Goal: Transaction & Acquisition: Purchase product/service

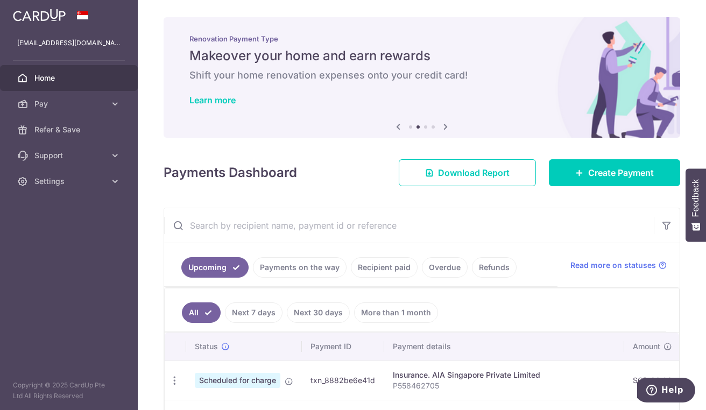
scroll to position [0, 188]
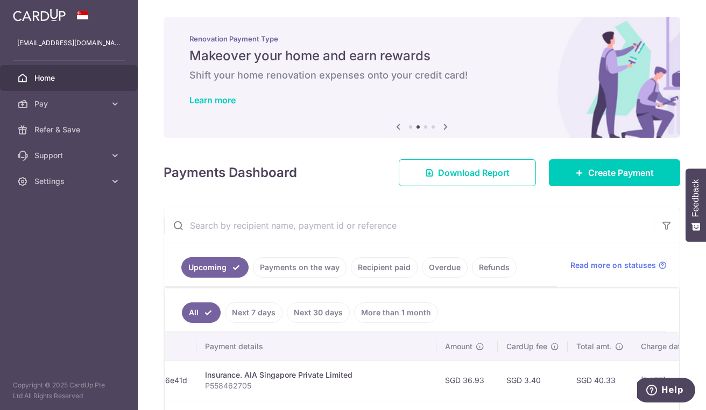
click at [53, 82] on span "Home" at bounding box center [69, 78] width 71 height 11
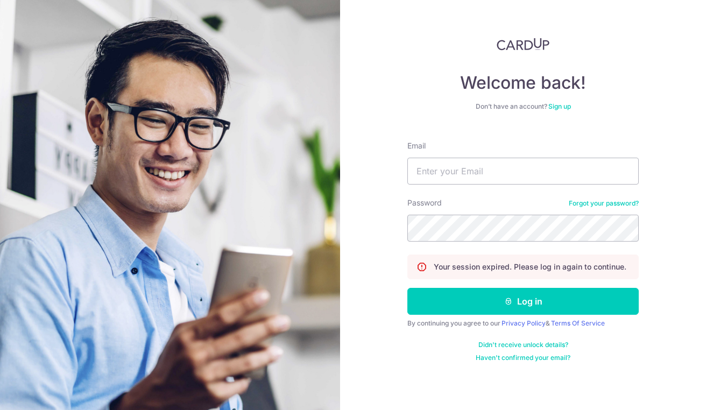
click at [634, 266] on div at bounding box center [543, 303] width 221 height 123
click at [519, 172] on input "Email" at bounding box center [522, 171] width 231 height 27
type input "quanlong0212@gmail.com"
click at [323, 236] on section "Welcome back! Don’t have an account? Sign up Email quanlong0212@gmail.com Passw…" at bounding box center [353, 205] width 706 height 410
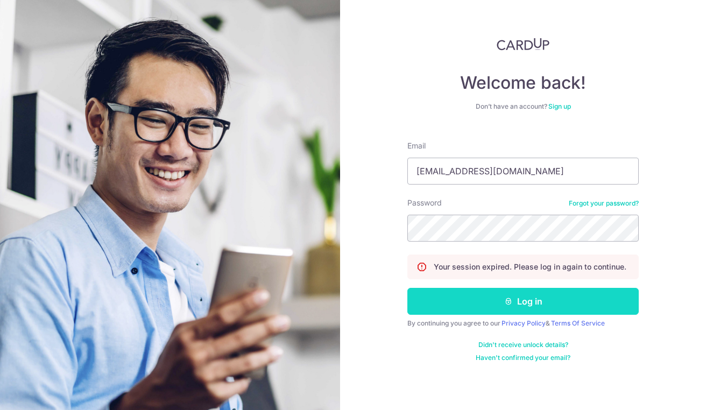
click at [559, 293] on button "Log in" at bounding box center [522, 301] width 231 height 27
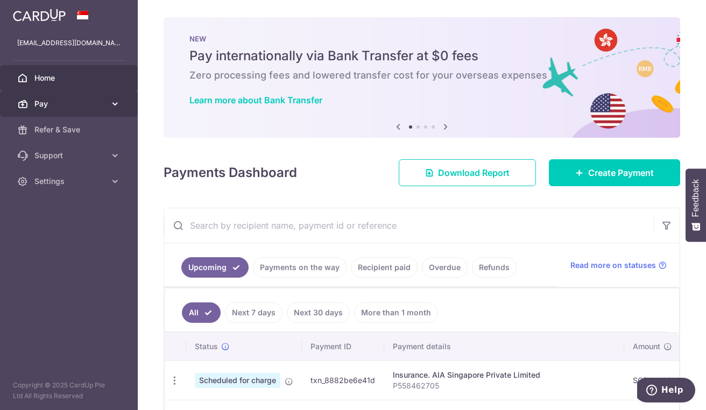
click at [114, 100] on icon at bounding box center [115, 103] width 11 height 11
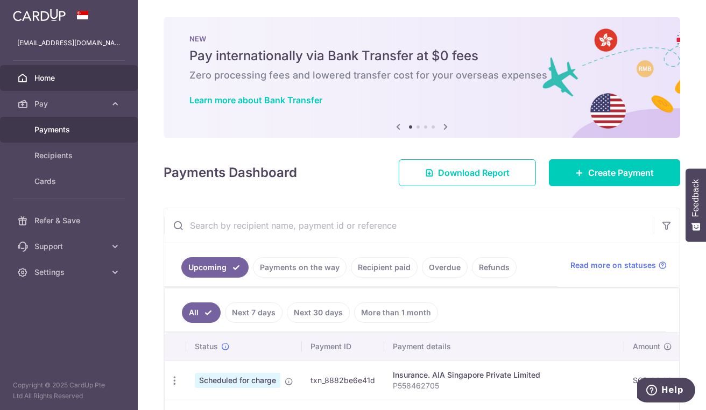
click at [88, 129] on span "Payments" at bounding box center [69, 129] width 71 height 11
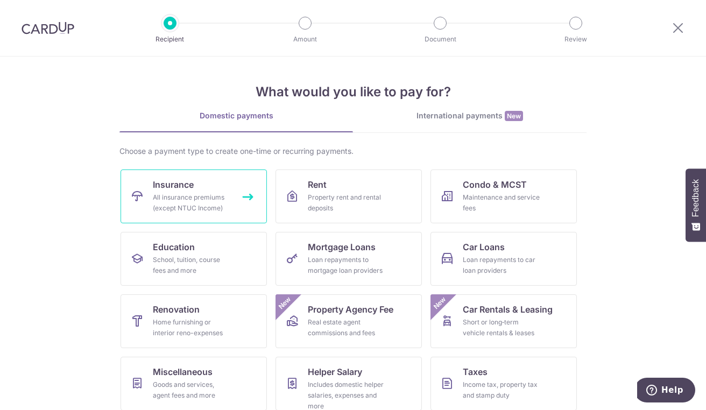
click at [237, 194] on link "Insurance All insurance premiums (except NTUC Income)" at bounding box center [194, 197] width 146 height 54
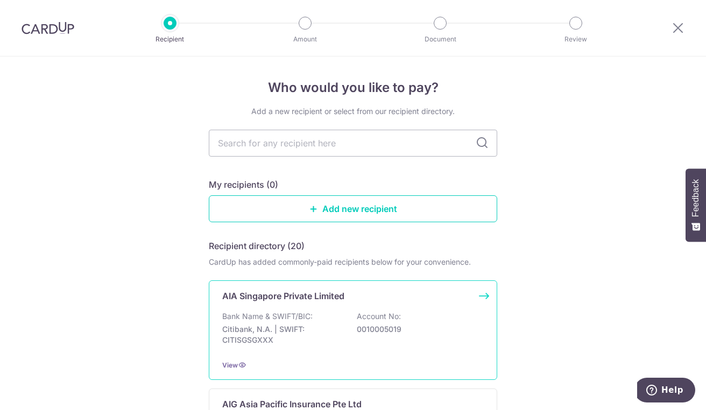
click at [265, 321] on p "Bank Name & SWIFT/BIC:" at bounding box center [267, 316] width 90 height 11
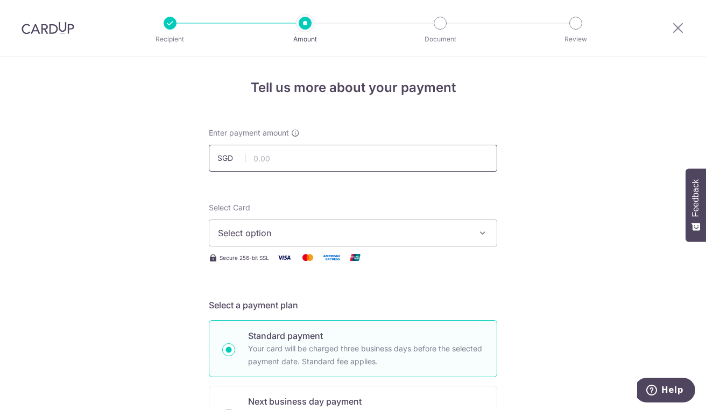
click at [293, 154] on input "text" at bounding box center [353, 158] width 288 height 27
type input "297.10"
click at [290, 236] on span "Select option" at bounding box center [343, 233] width 251 height 13
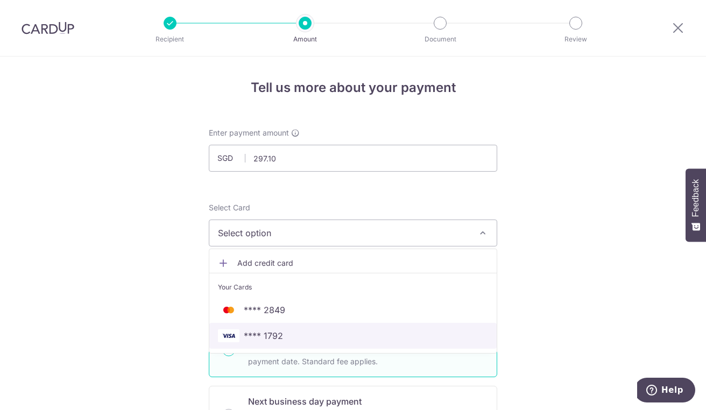
click at [290, 334] on span "**** 1792" at bounding box center [353, 335] width 270 height 13
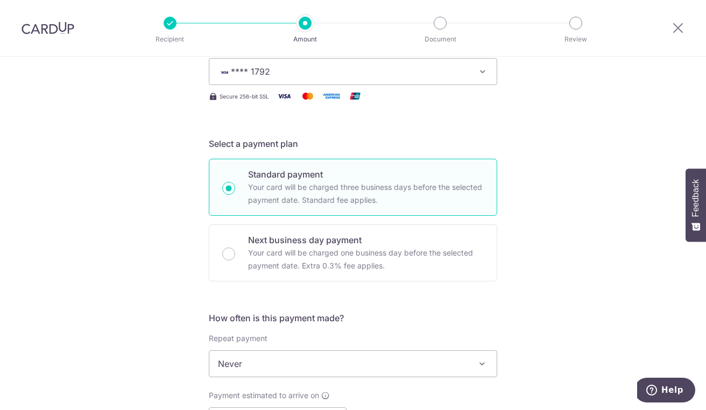
scroll to position [215, 0]
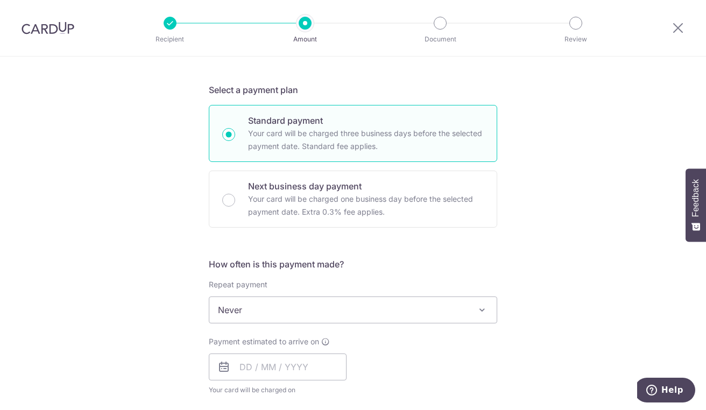
click at [276, 306] on span "Never" at bounding box center [352, 310] width 287 height 26
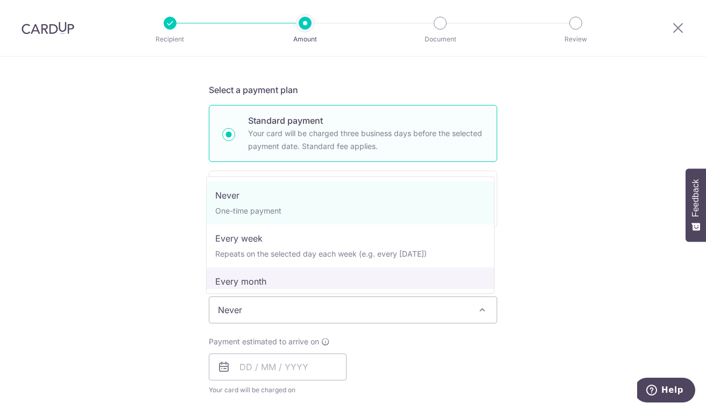
select select "3"
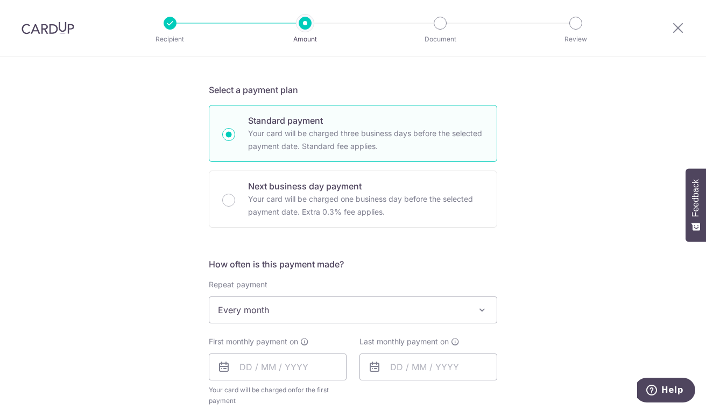
scroll to position [323, 0]
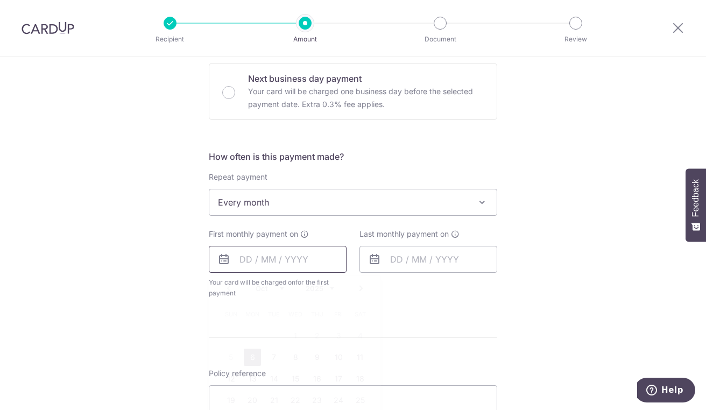
click at [257, 266] on input "text" at bounding box center [278, 259] width 138 height 27
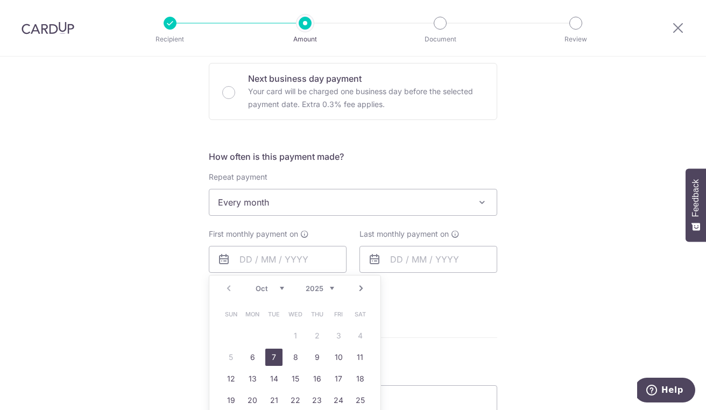
click at [271, 354] on link "7" at bounding box center [273, 357] width 17 height 17
type input "[DATE]"
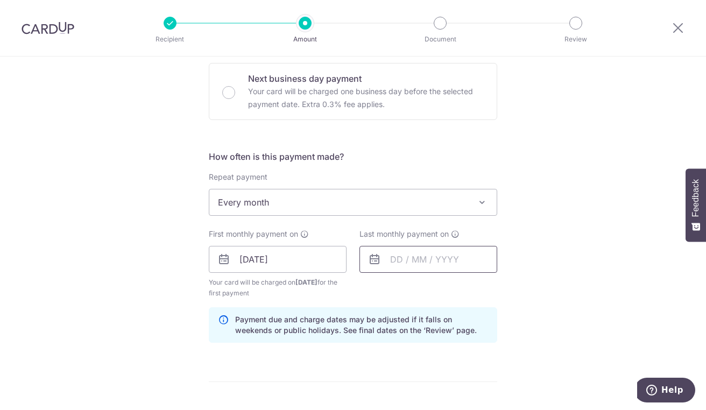
click at [398, 256] on input "text" at bounding box center [428, 259] width 138 height 27
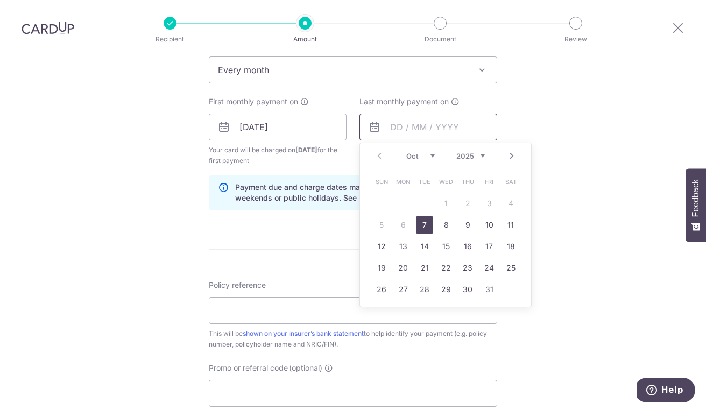
scroll to position [484, 0]
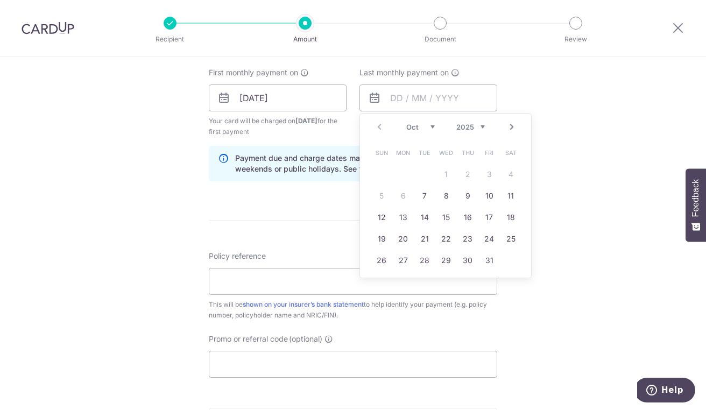
click at [480, 126] on select "2025 2026 2027 2028 2029 2030 2031 2032 2033 2034 2035" at bounding box center [470, 127] width 29 height 9
click at [441, 197] on link "7" at bounding box center [446, 195] width 17 height 17
type input "07/10/2026"
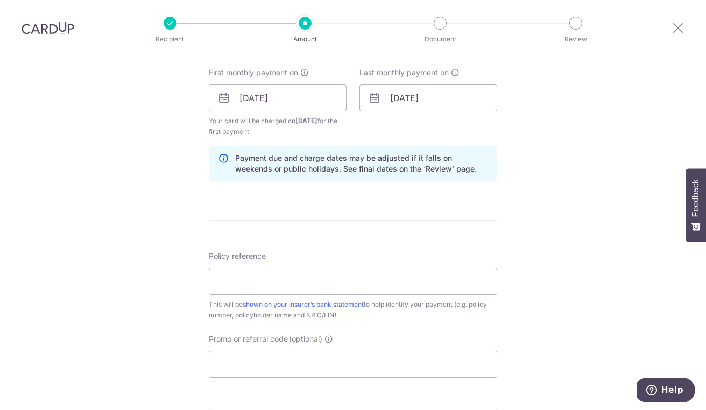
click at [375, 96] on icon at bounding box center [374, 97] width 13 height 13
click at [442, 93] on input "07/10/2026" at bounding box center [428, 97] width 138 height 27
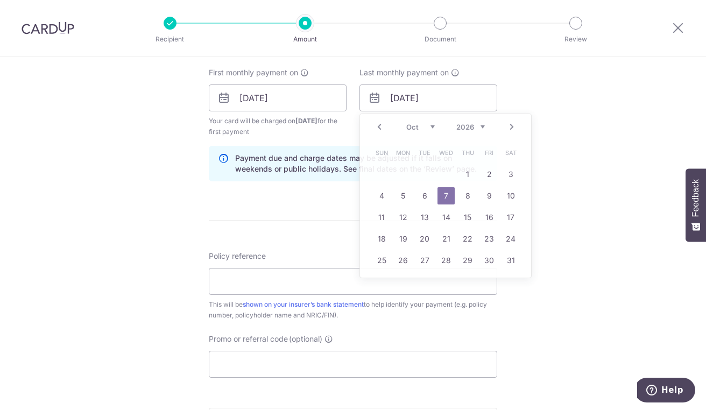
click at [225, 99] on icon at bounding box center [223, 97] width 13 height 13
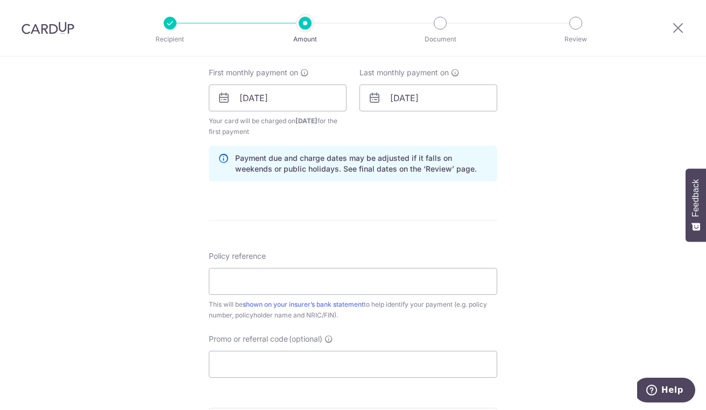
click at [224, 99] on icon at bounding box center [223, 97] width 13 height 13
click at [246, 94] on input "[DATE]" at bounding box center [278, 97] width 138 height 27
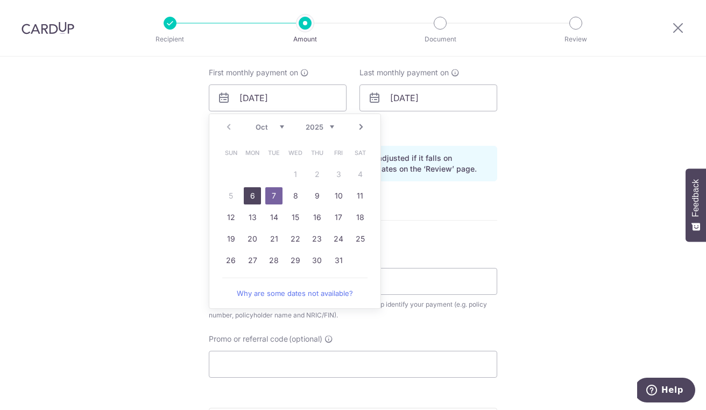
click at [252, 193] on link "6" at bounding box center [252, 195] width 17 height 17
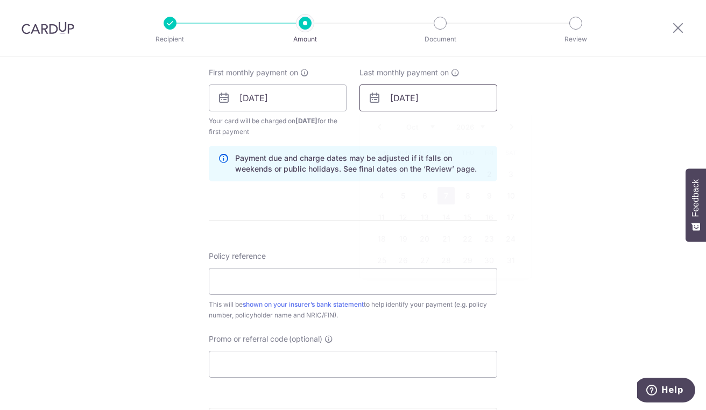
click at [384, 98] on input "07/10/2026" at bounding box center [428, 97] width 138 height 27
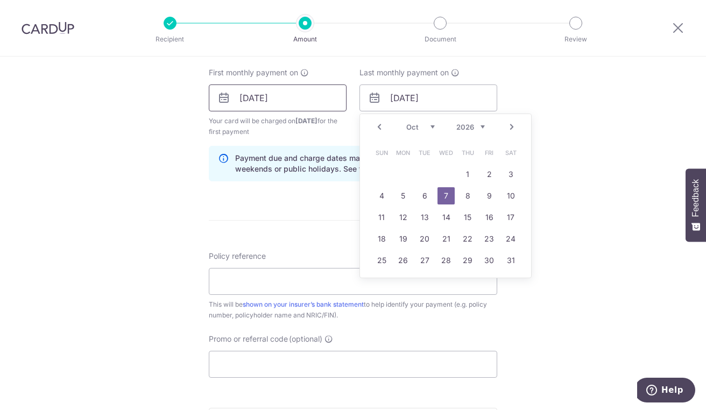
click at [237, 100] on input "06/10/2025" at bounding box center [278, 97] width 138 height 27
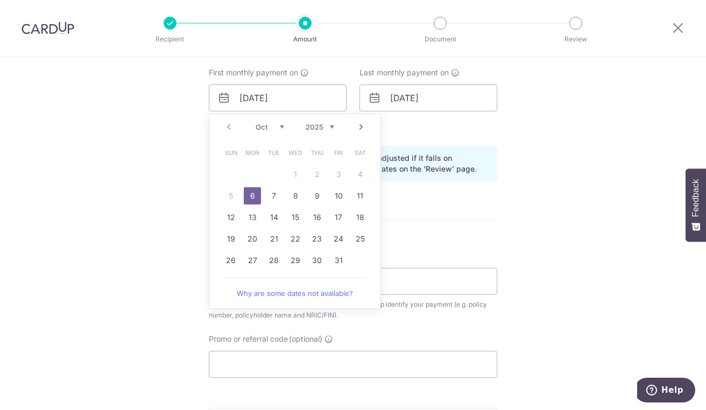
click at [251, 196] on link "6" at bounding box center [252, 195] width 17 height 17
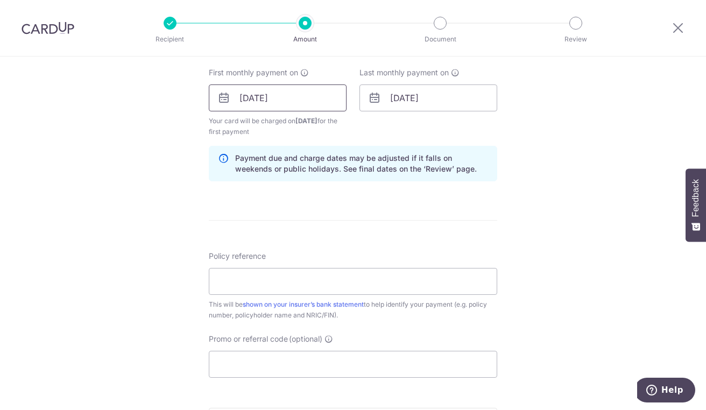
click at [255, 94] on input "06/10/2025" at bounding box center [278, 97] width 138 height 27
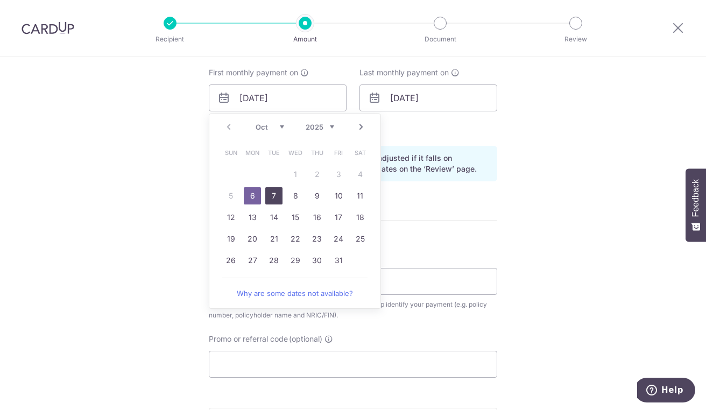
click at [269, 196] on link "7" at bounding box center [273, 195] width 17 height 17
type input "07/10/2025"
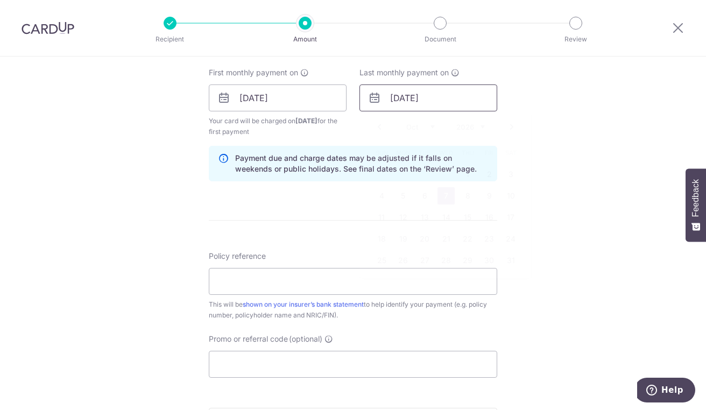
click at [398, 102] on input "07/10/2026" at bounding box center [428, 97] width 138 height 27
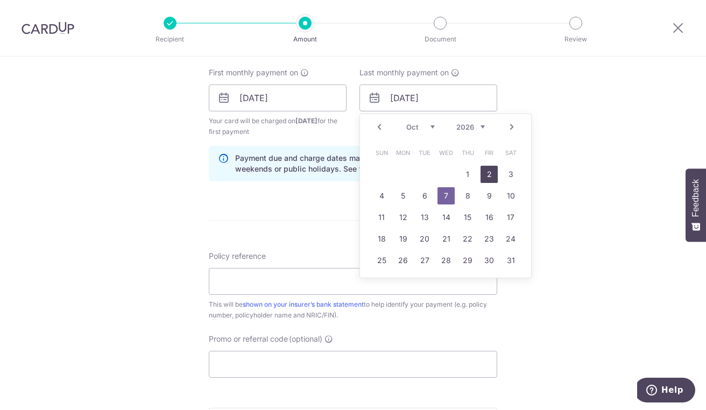
click at [485, 176] on link "2" at bounding box center [489, 174] width 17 height 17
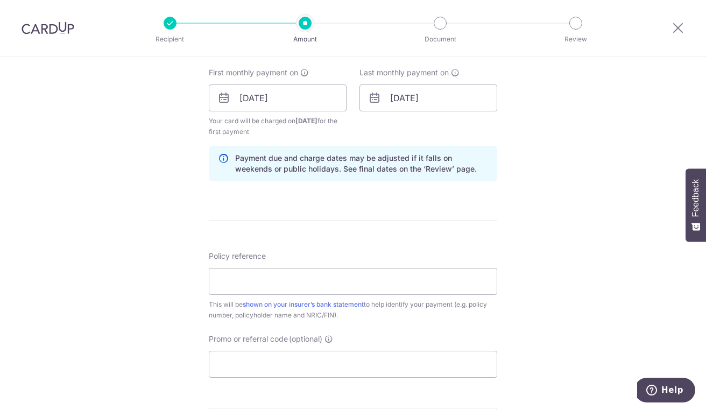
click at [400, 111] on div "Last monthly payment on 02/10/2026 Prev Next Jan Feb Mar Apr May Jun Jul Aug Se…" at bounding box center [428, 102] width 151 height 70
click at [404, 104] on input "02/10/2026" at bounding box center [428, 97] width 138 height 27
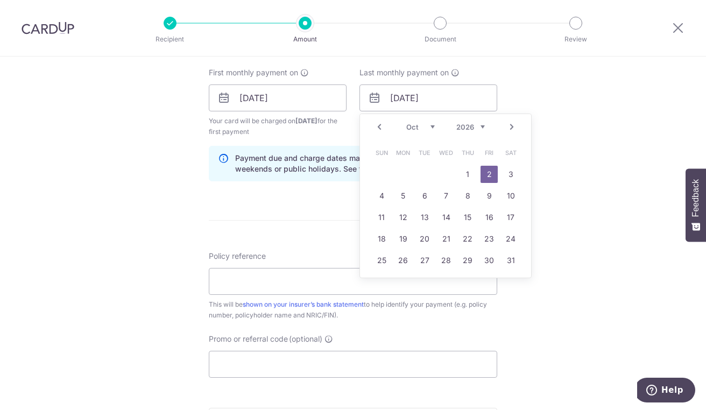
click at [417, 125] on select "Jan Feb Mar Apr May Jun Jul Aug Sep Oct Nov Dec" at bounding box center [420, 127] width 29 height 9
click at [488, 174] on link "2" at bounding box center [489, 174] width 17 height 17
type input "[DATE]"
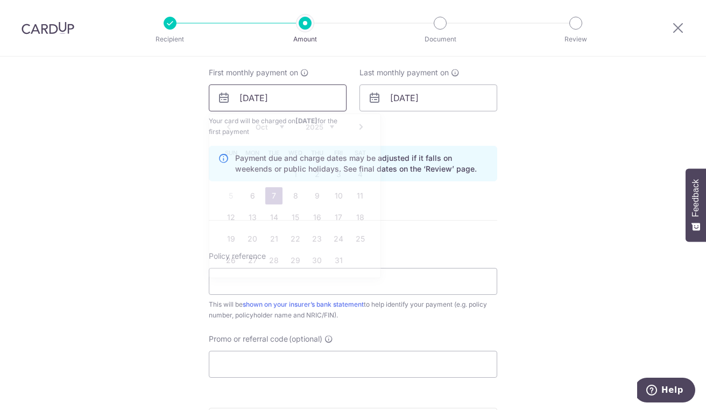
click at [238, 98] on input "[DATE]" at bounding box center [278, 97] width 138 height 27
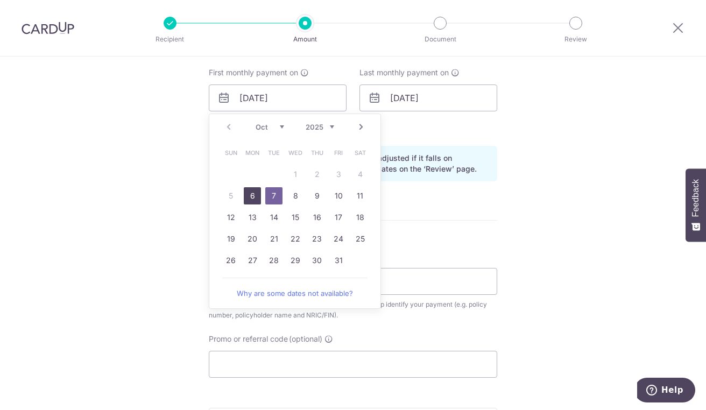
click at [250, 197] on link "6" at bounding box center [252, 195] width 17 height 17
type input "[DATE]"
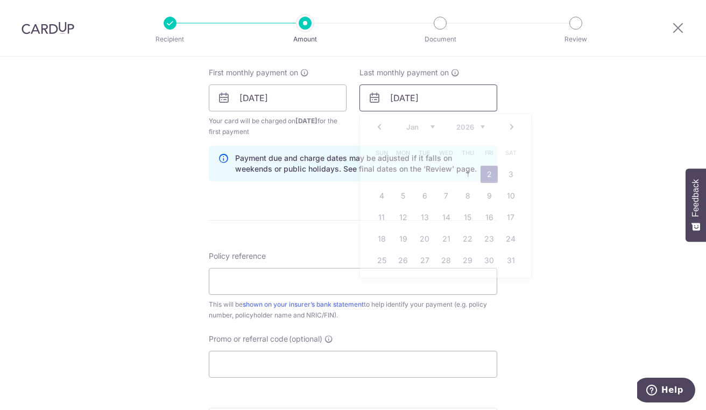
click at [400, 98] on input "02/01/2026" at bounding box center [428, 97] width 138 height 27
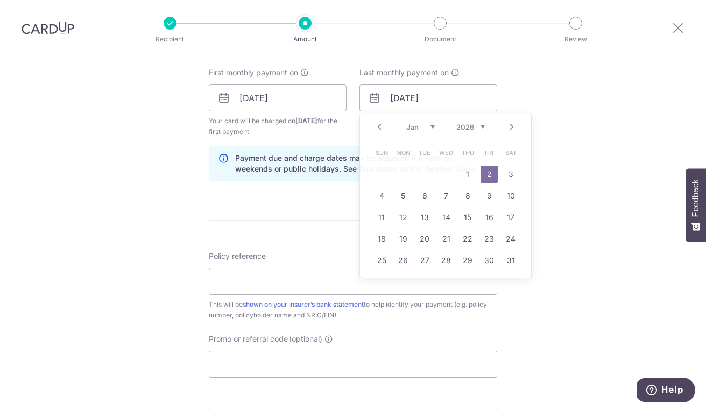
click at [291, 196] on form "Enter payment amount SGD 297.10 297.10 Select Card **** 1792 Add credit card Yo…" at bounding box center [353, 96] width 288 height 907
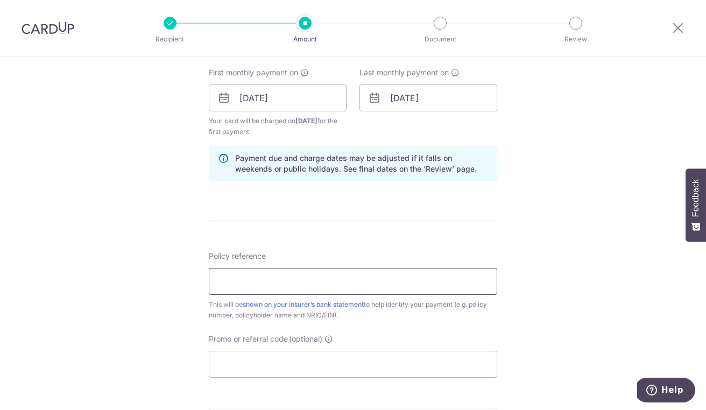
click at [276, 286] on input "Policy reference" at bounding box center [353, 281] width 288 height 27
type input "L546499230"
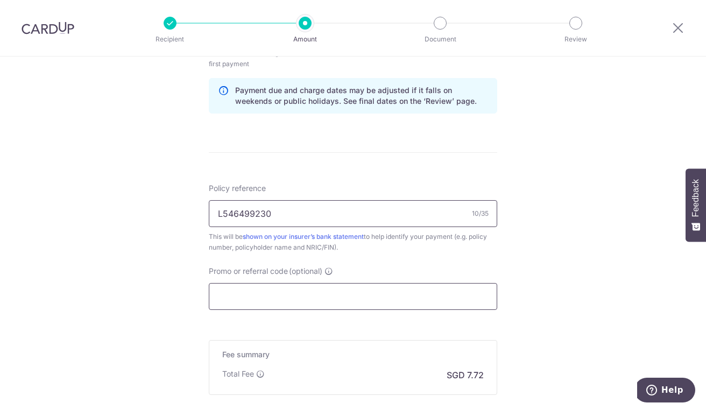
scroll to position [646, 0]
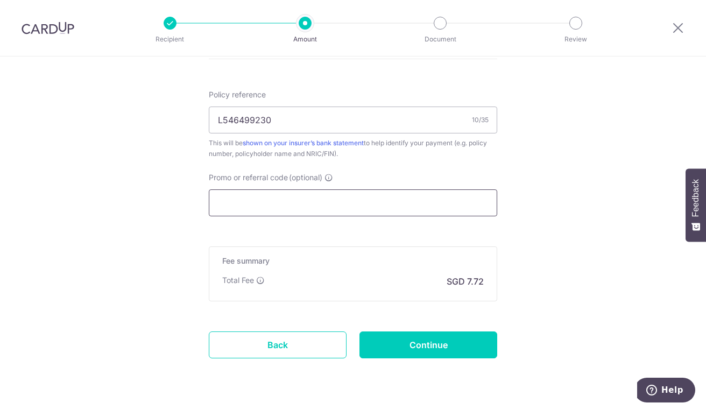
click at [283, 199] on input "Promo or referral code (optional)" at bounding box center [353, 202] width 288 height 27
paste input "RECURRING185"
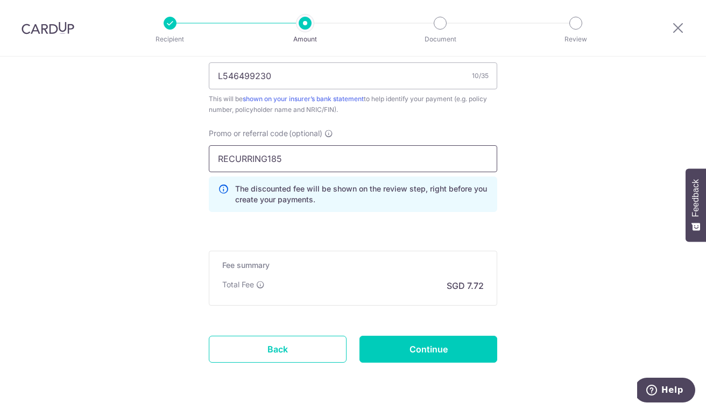
scroll to position [721, 0]
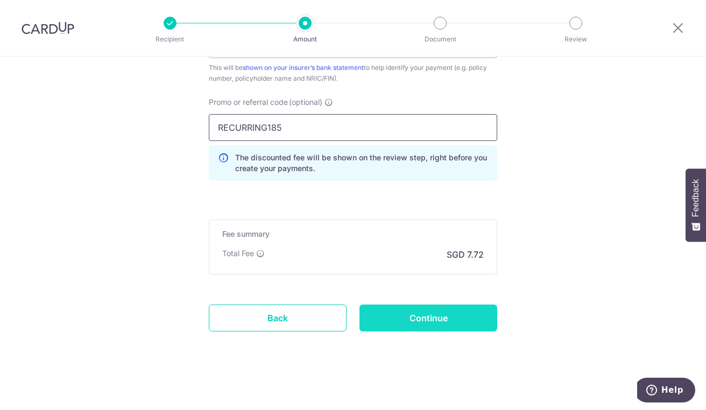
type input "RECURRING185"
click at [427, 313] on input "Continue" at bounding box center [428, 318] width 138 height 27
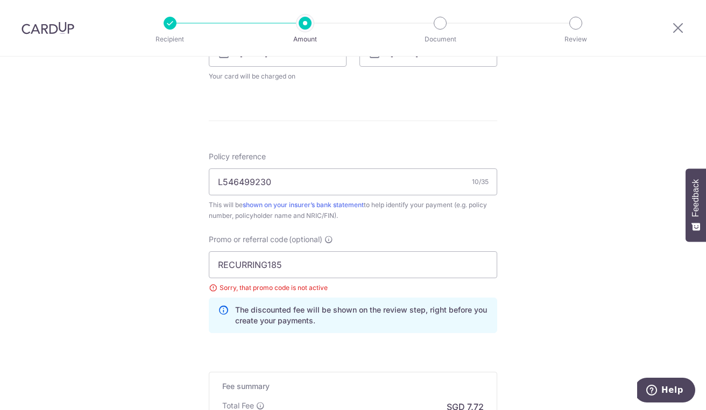
scroll to position [538, 0]
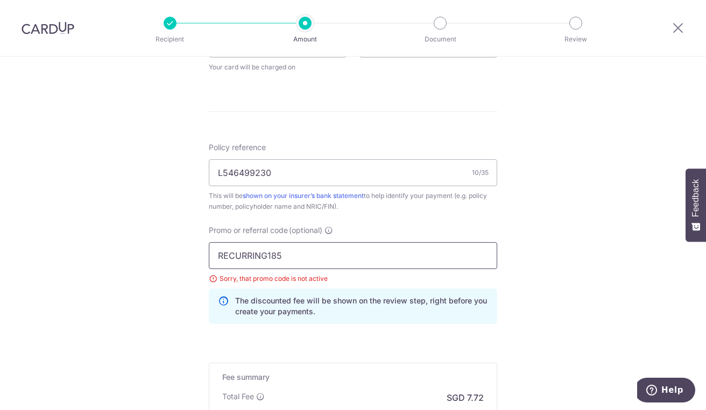
click at [330, 259] on input "RECURRING185" at bounding box center [353, 255] width 288 height 27
drag, startPoint x: 301, startPoint y: 256, endPoint x: 145, endPoint y: 230, distance: 158.2
click at [145, 230] on div "Tell us more about your payment Enter payment amount SGD 297.10 297.10 Select C…" at bounding box center [353, 36] width 706 height 1037
type input "REC185"
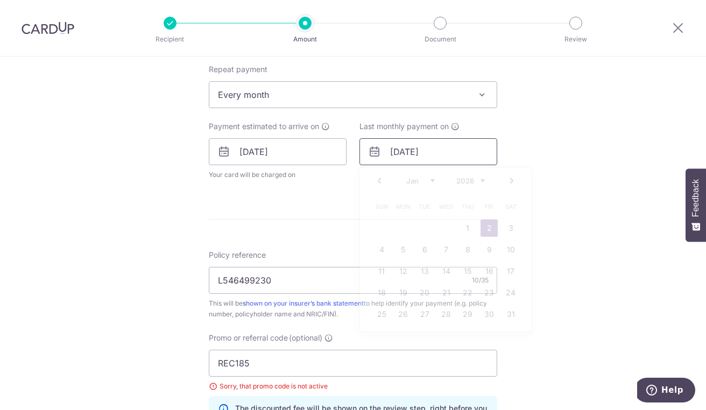
click at [422, 153] on input "02/01/2026" at bounding box center [428, 151] width 138 height 27
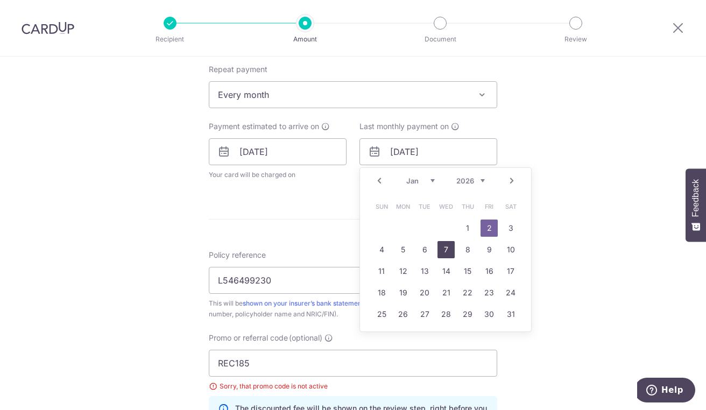
click at [449, 249] on link "7" at bounding box center [446, 249] width 17 height 17
type input "07/01/2026"
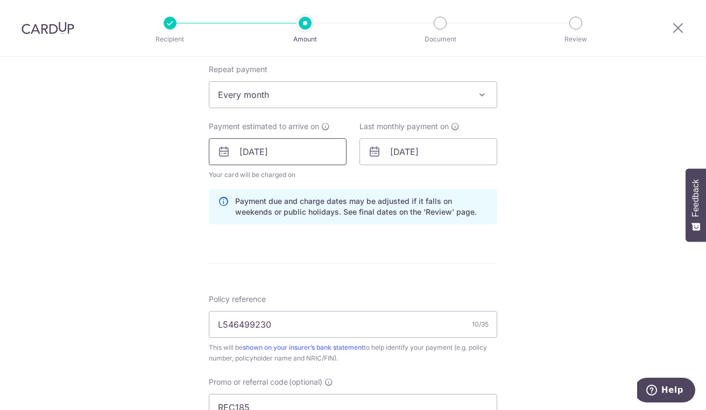
click at [295, 155] on input "[DATE]" at bounding box center [278, 151] width 138 height 27
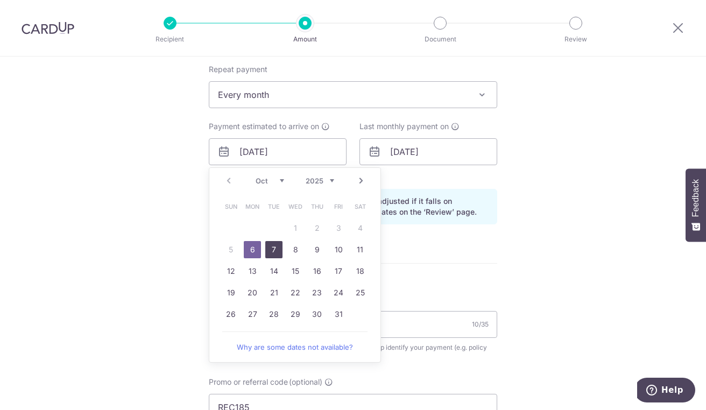
click at [265, 246] on link "7" at bounding box center [273, 249] width 17 height 17
type input "07/10/2025"
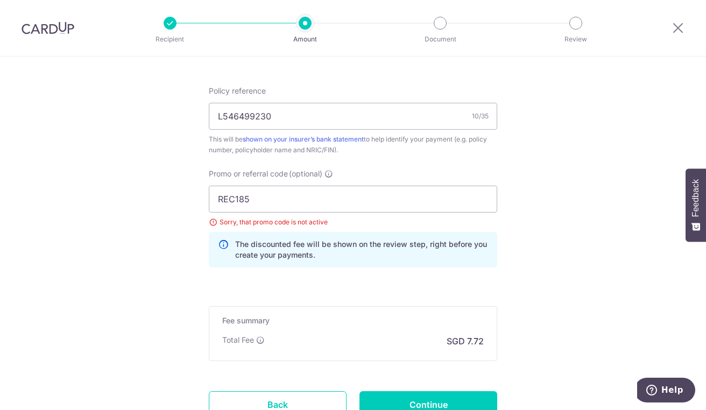
scroll to position [646, 0]
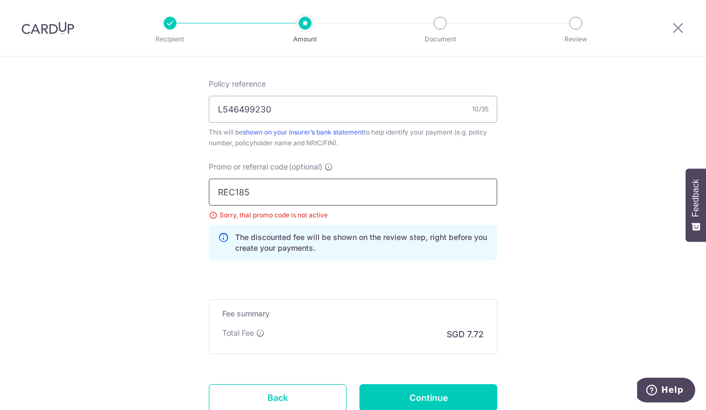
drag, startPoint x: 280, startPoint y: 192, endPoint x: 232, endPoint y: 200, distance: 48.0
click at [232, 200] on input "REC185" at bounding box center [353, 192] width 288 height 27
click at [287, 191] on input "REC185" at bounding box center [353, 192] width 288 height 27
drag, startPoint x: 298, startPoint y: 186, endPoint x: 94, endPoint y: 194, distance: 204.1
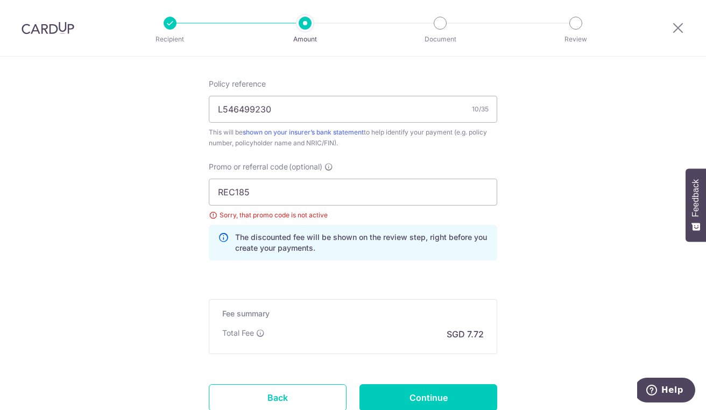
click at [429, 385] on input "Continue" at bounding box center [428, 397] width 138 height 27
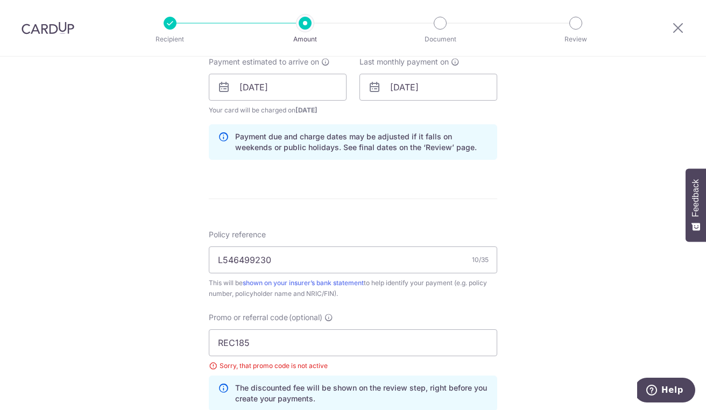
scroll to position [592, 0]
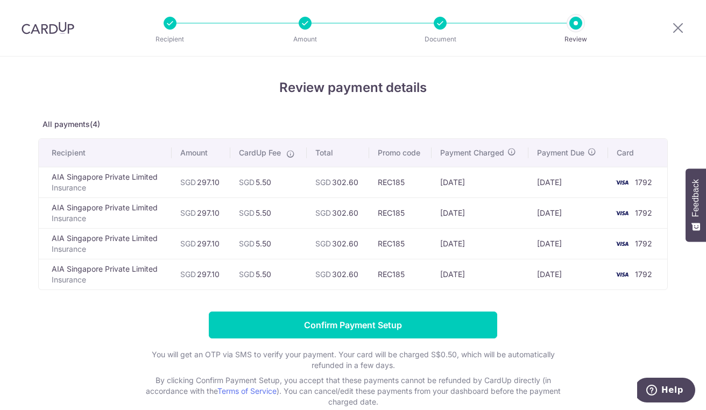
scroll to position [60, 0]
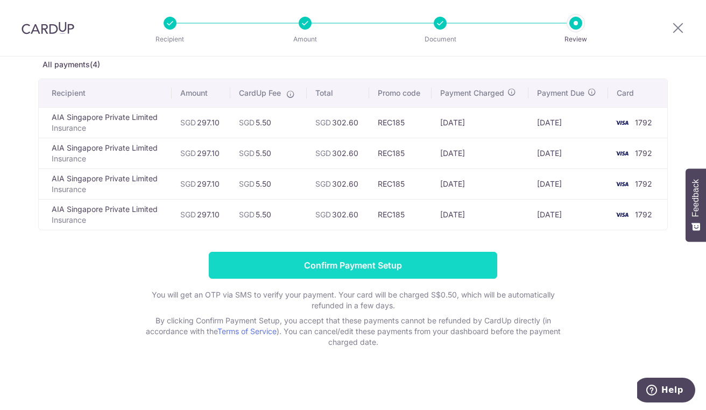
click at [420, 265] on input "Confirm Payment Setup" at bounding box center [353, 265] width 288 height 27
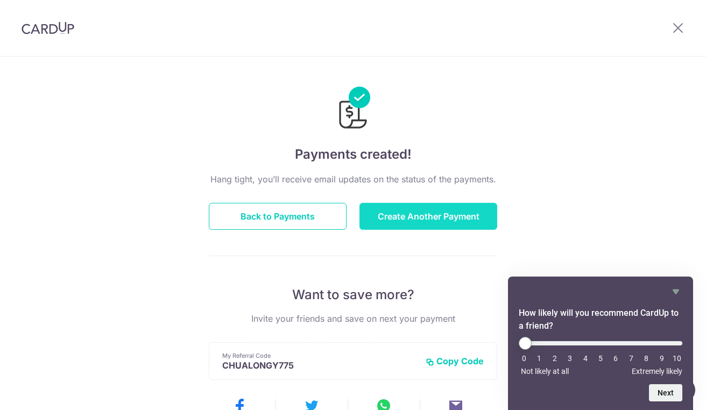
click at [400, 213] on button "Create Another Payment" at bounding box center [428, 216] width 138 height 27
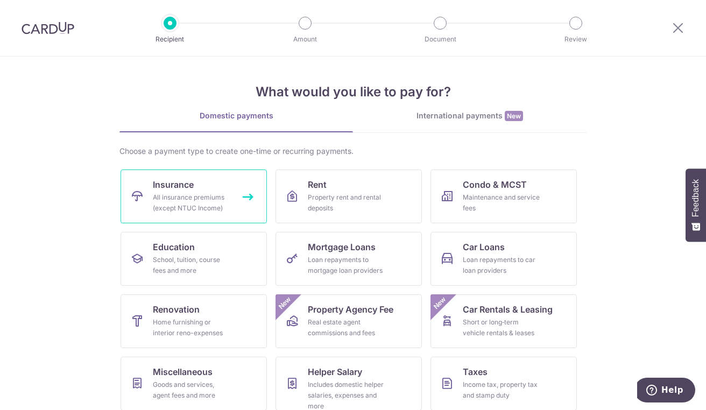
click at [200, 194] on div "All insurance premiums (except NTUC Income)" at bounding box center [191, 203] width 77 height 22
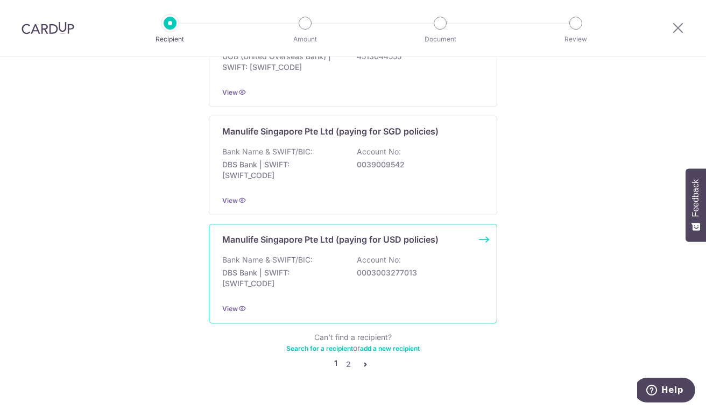
scroll to position [1056, 0]
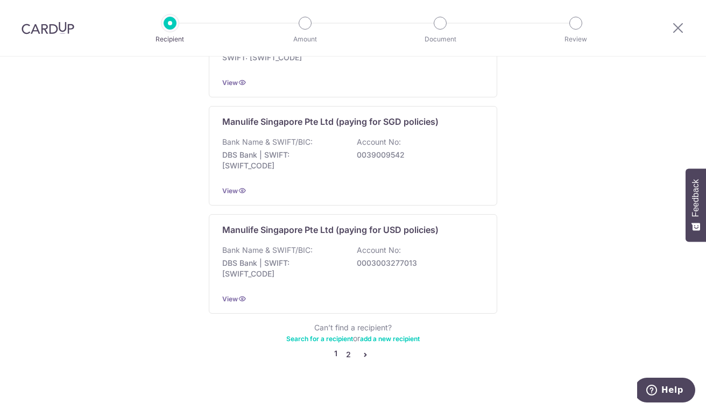
click at [345, 348] on link "2" at bounding box center [348, 354] width 13 height 13
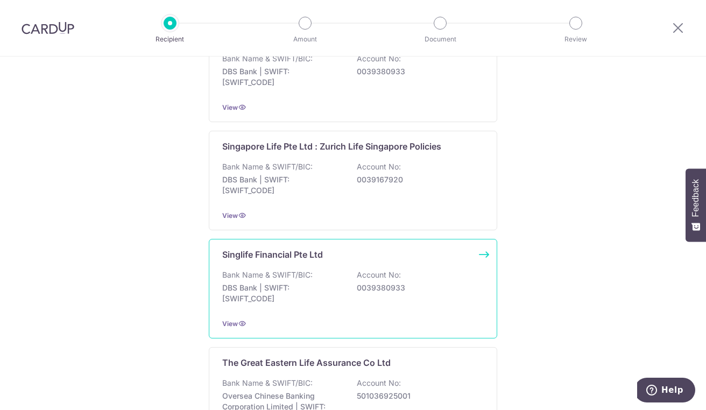
scroll to position [807, 0]
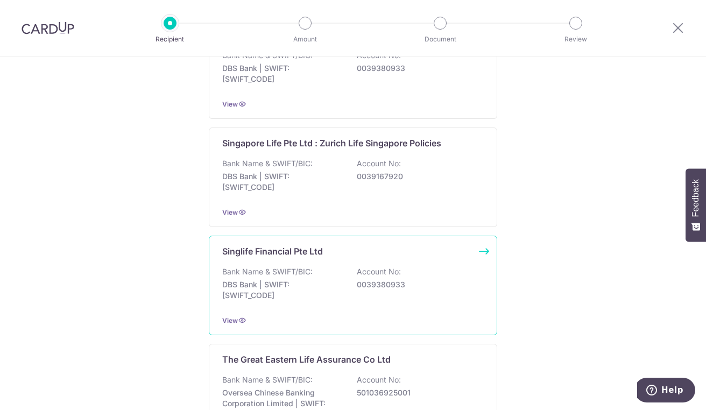
click at [280, 267] on p "Bank Name & SWIFT/BIC:" at bounding box center [267, 271] width 90 height 11
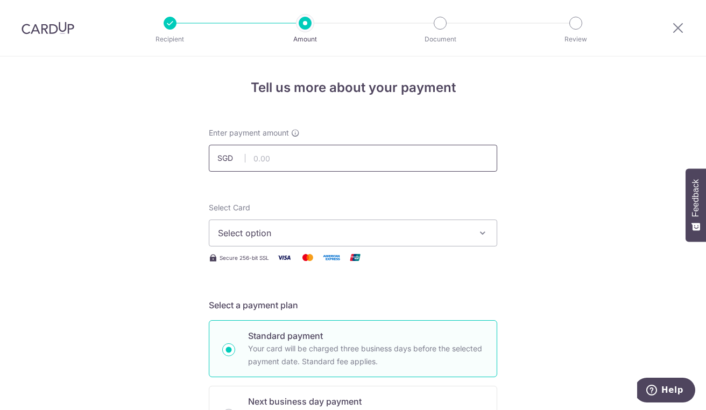
type input "206.05"
click at [330, 228] on span "Select option" at bounding box center [343, 233] width 251 height 13
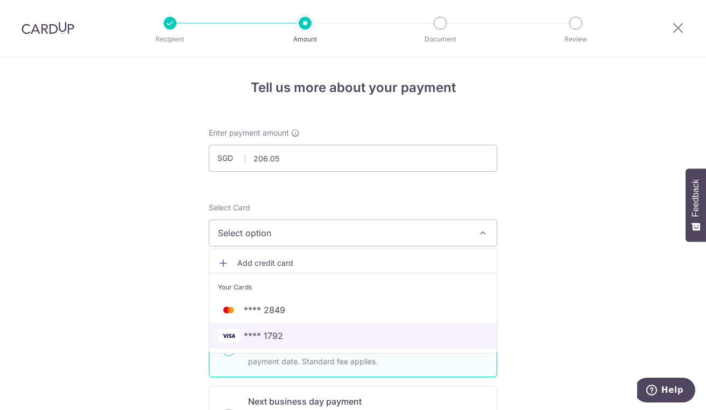
click at [314, 337] on span "**** 1792" at bounding box center [353, 335] width 270 height 13
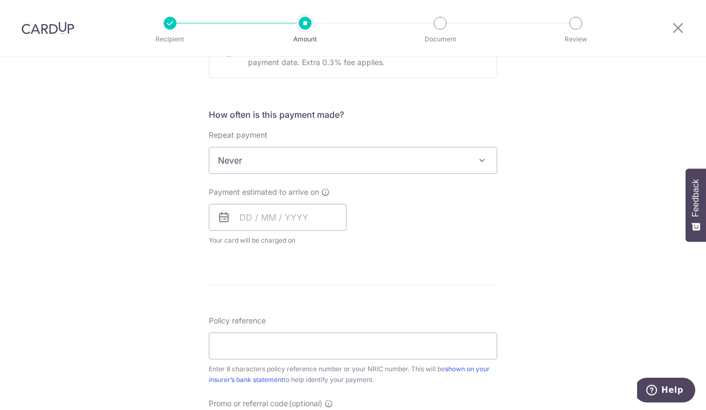
scroll to position [377, 0]
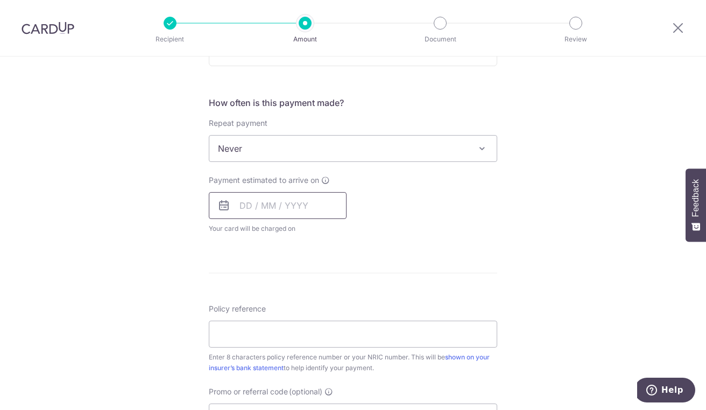
click at [260, 204] on input "text" at bounding box center [278, 205] width 138 height 27
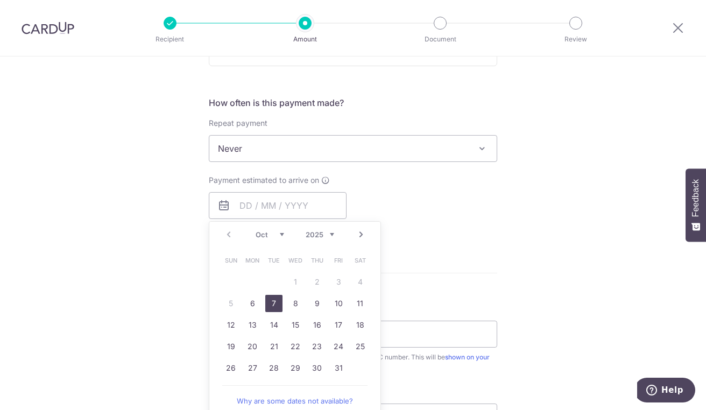
click at [272, 300] on link "7" at bounding box center [273, 303] width 17 height 17
type input "[DATE]"
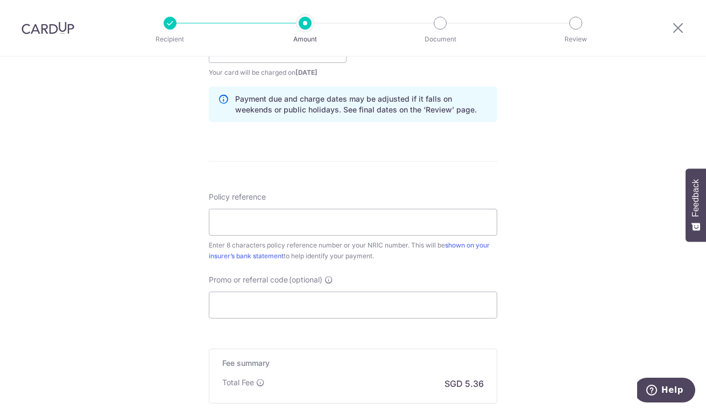
scroll to position [538, 0]
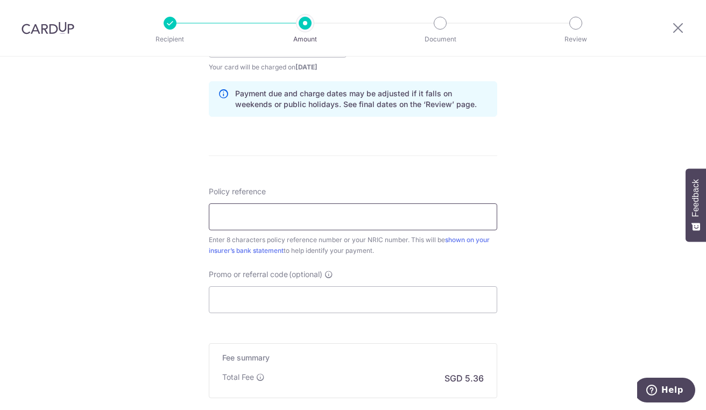
click at [309, 216] on input "Policy reference" at bounding box center [353, 216] width 288 height 27
type input "82959631"
click at [298, 298] on input "Promo or referral code (optional)" at bounding box center [353, 299] width 288 height 27
paste input "REC185"
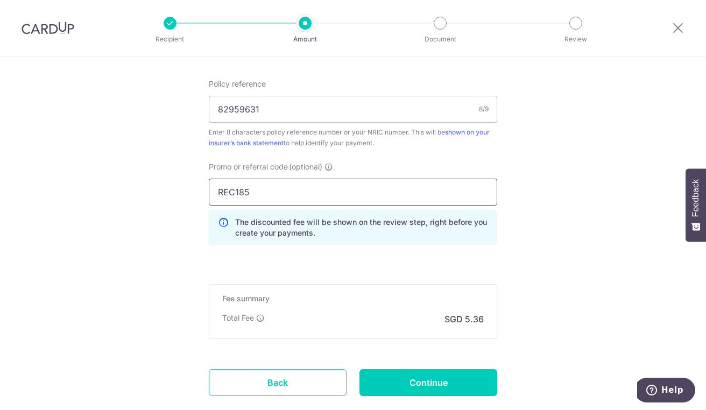
scroll to position [710, 0]
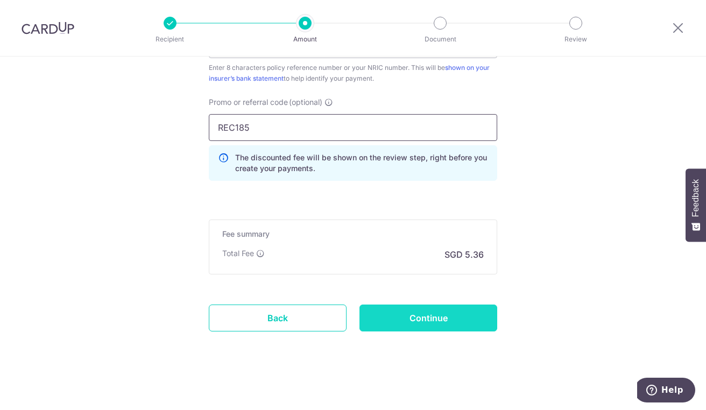
type input "REC185"
click at [439, 316] on input "Continue" at bounding box center [428, 318] width 138 height 27
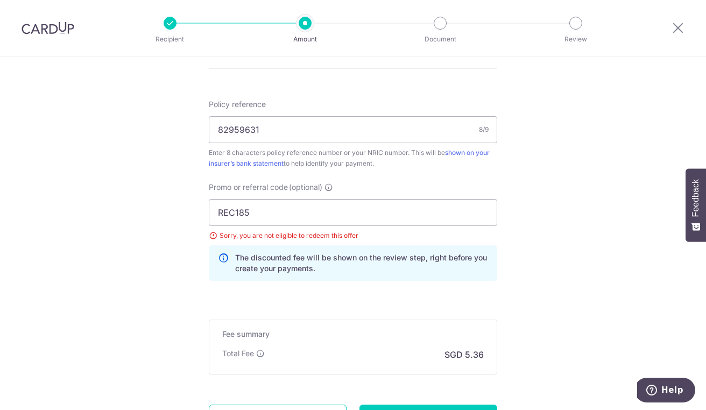
scroll to position [725, 0]
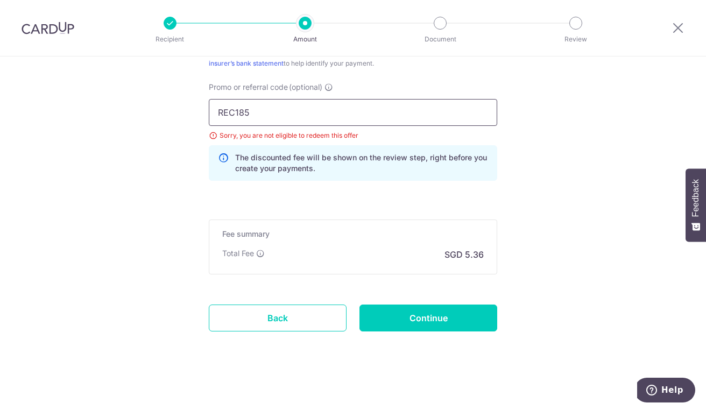
click at [251, 109] on input "REC185" at bounding box center [353, 112] width 288 height 27
type input "R"
click at [229, 111] on input "rec185" at bounding box center [353, 112] width 288 height 27
type input "REC185"
click at [436, 312] on input "Continue" at bounding box center [428, 318] width 138 height 27
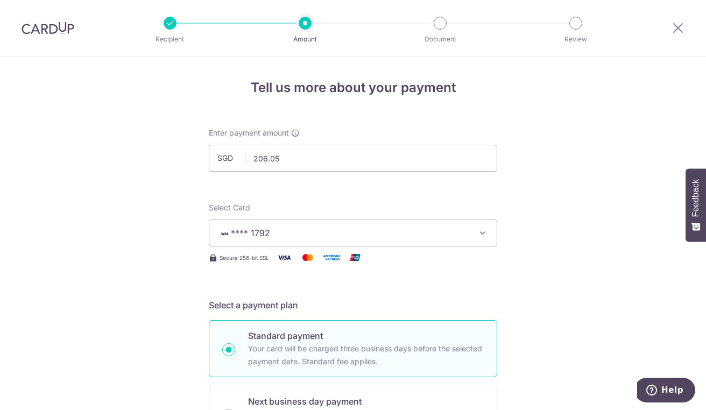
click at [333, 236] on span "**** 1792" at bounding box center [343, 233] width 251 height 13
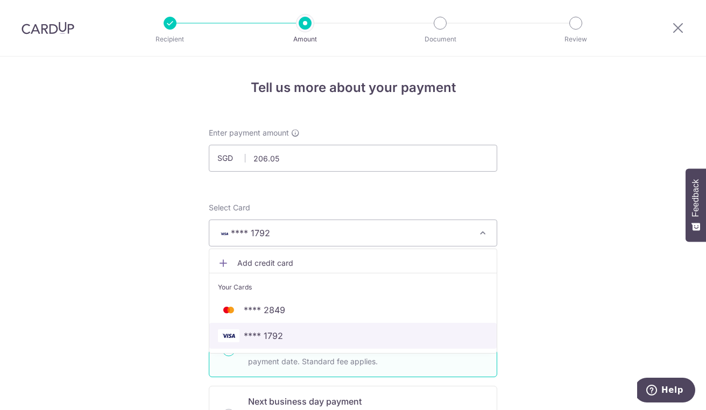
click at [260, 340] on span "**** 1792" at bounding box center [263, 335] width 39 height 13
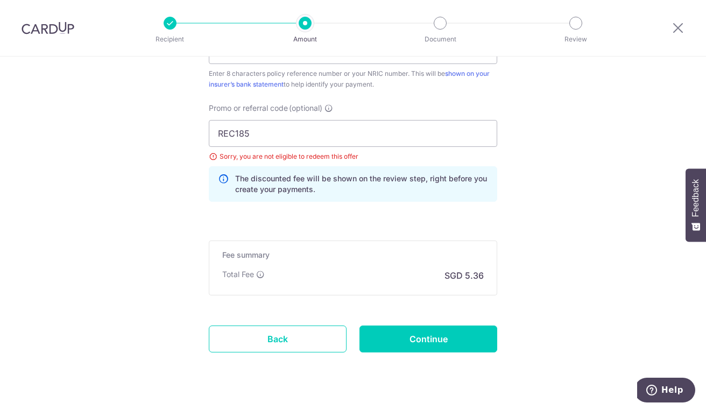
scroll to position [725, 0]
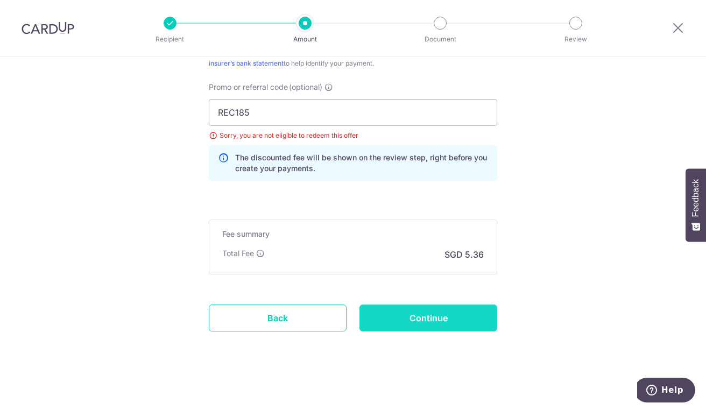
click at [415, 314] on input "Continue" at bounding box center [428, 318] width 138 height 27
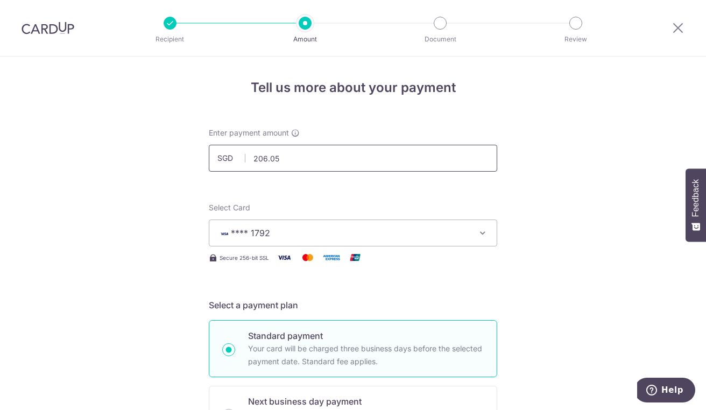
click at [306, 156] on input "206.05" at bounding box center [353, 158] width 288 height 27
type input "2"
click at [678, 29] on icon at bounding box center [678, 27] width 13 height 13
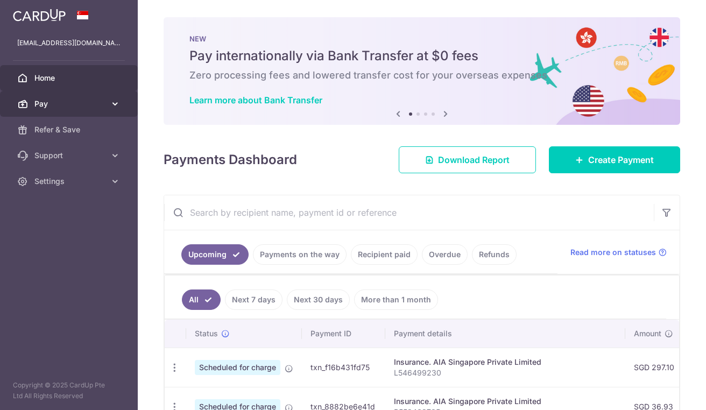
click at [113, 99] on icon at bounding box center [115, 103] width 11 height 11
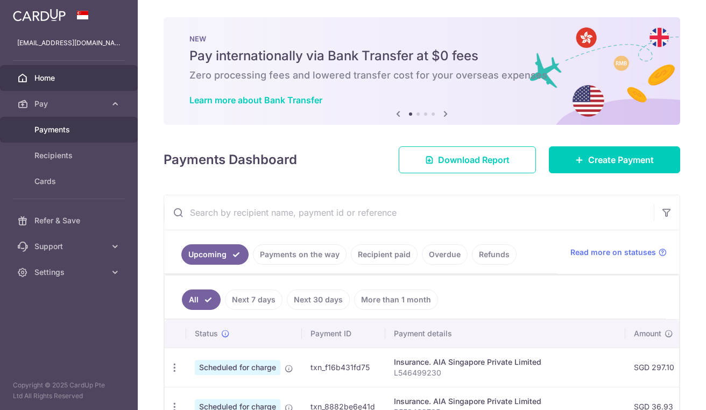
click at [76, 129] on span "Payments" at bounding box center [69, 129] width 71 height 11
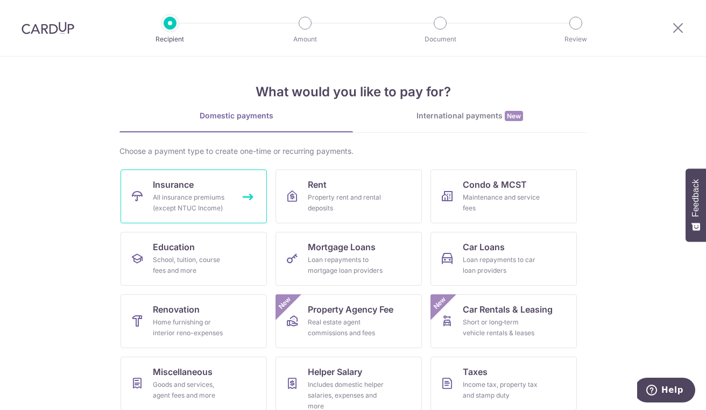
click at [193, 185] on link "Insurance All insurance premiums (except NTUC Income)" at bounding box center [194, 197] width 146 height 54
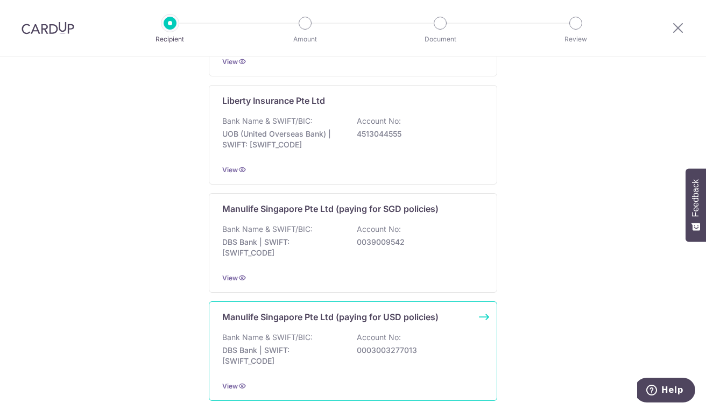
scroll to position [1056, 0]
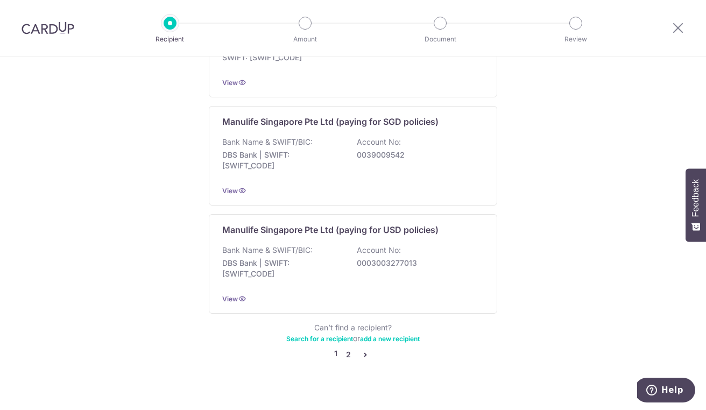
click at [346, 348] on link "2" at bounding box center [348, 354] width 13 height 13
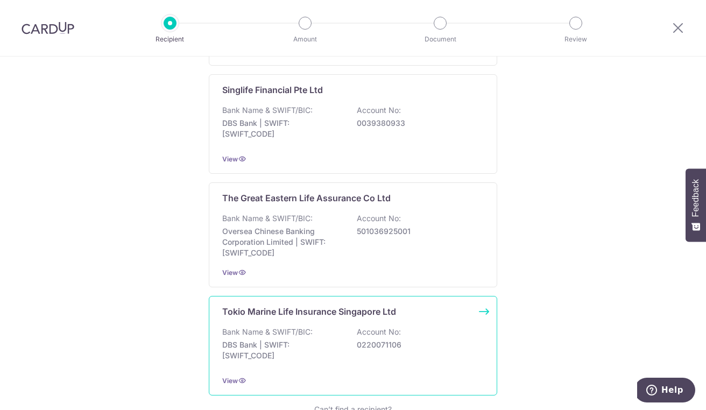
scroll to position [1022, 0]
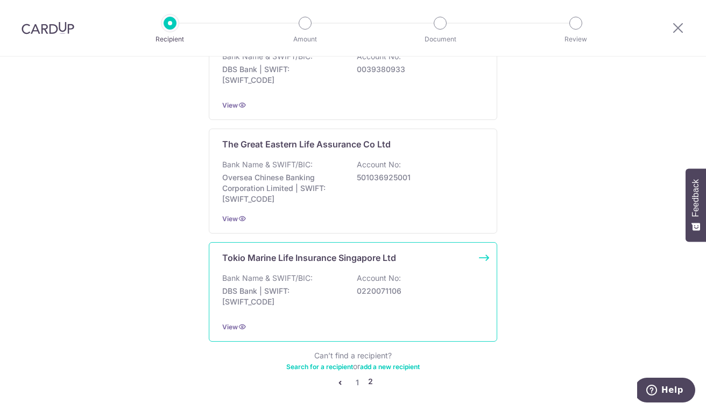
click at [305, 287] on p "DBS Bank | SWIFT: DBSSSGSGXXX" at bounding box center [282, 297] width 121 height 22
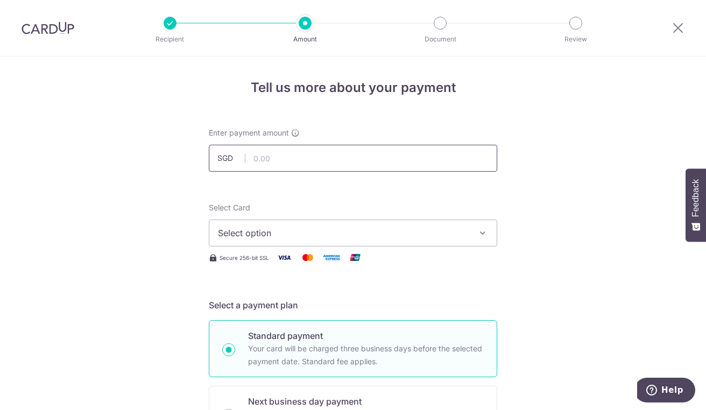
click at [297, 156] on input "text" at bounding box center [353, 158] width 288 height 27
type input "681.35"
click at [298, 236] on span "Select option" at bounding box center [343, 233] width 251 height 13
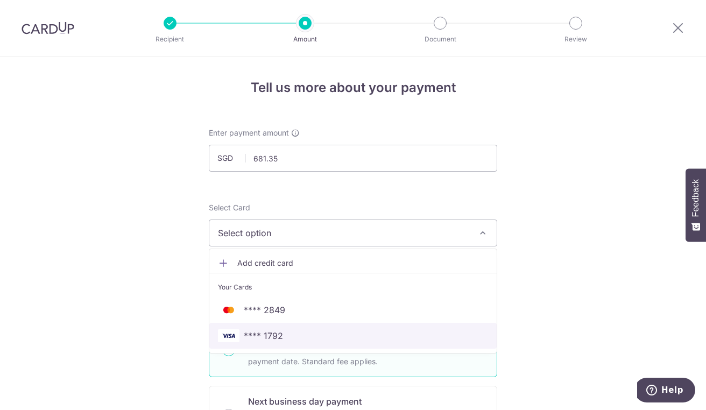
click at [282, 333] on span "**** 1792" at bounding box center [353, 335] width 270 height 13
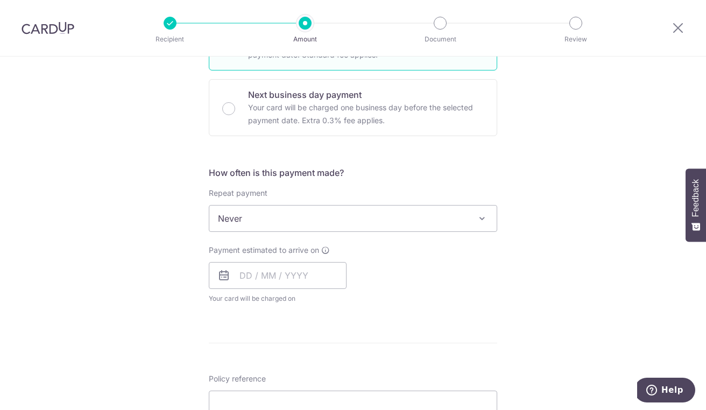
scroll to position [323, 0]
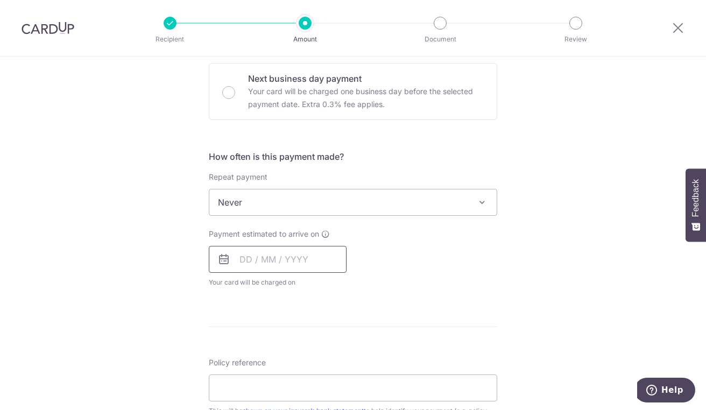
click at [284, 262] on input "text" at bounding box center [278, 259] width 138 height 27
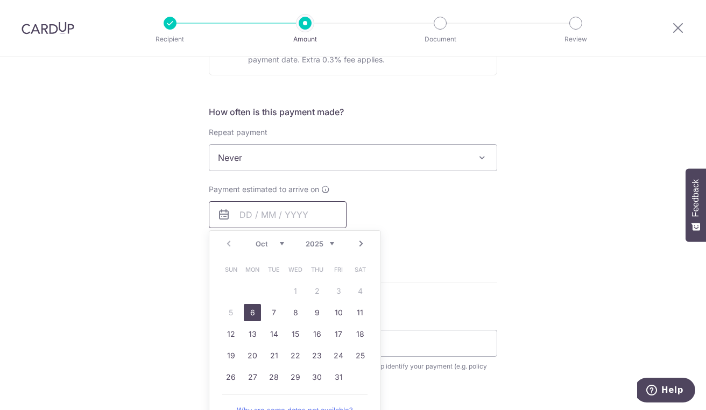
scroll to position [377, 0]
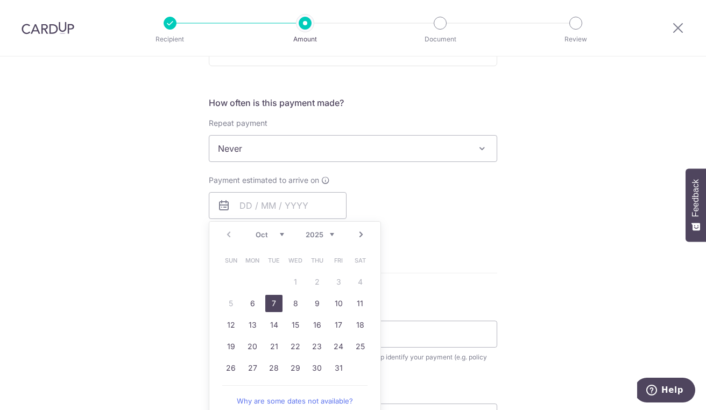
click at [267, 305] on link "7" at bounding box center [273, 303] width 17 height 17
type input "[DATE]"
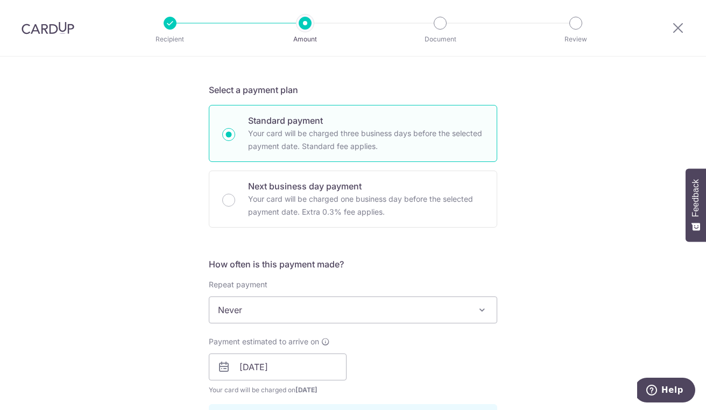
scroll to position [484, 0]
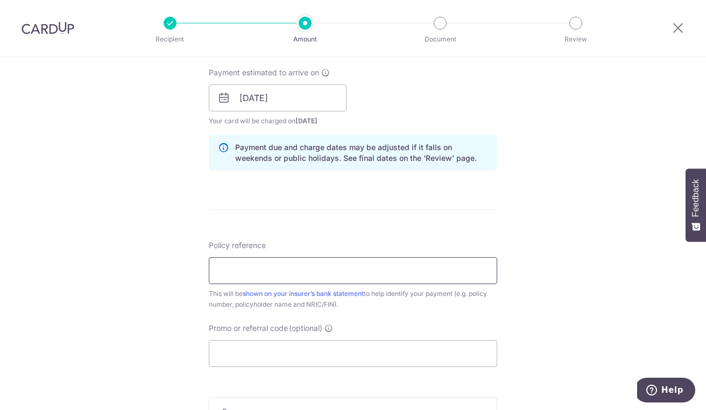
click at [259, 262] on input "Policy reference" at bounding box center [353, 270] width 288 height 27
type input "00221765"
click at [313, 350] on input "Promo or referral code (optional)" at bounding box center [353, 353] width 288 height 27
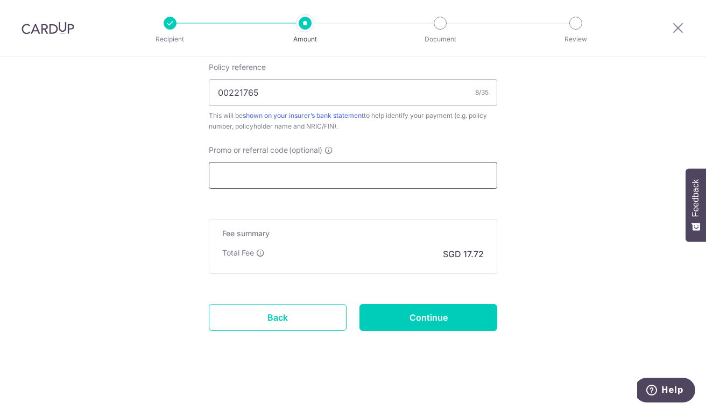
click at [249, 180] on input "Promo or referral code (optional)" at bounding box center [353, 175] width 288 height 27
paste input "REC185"
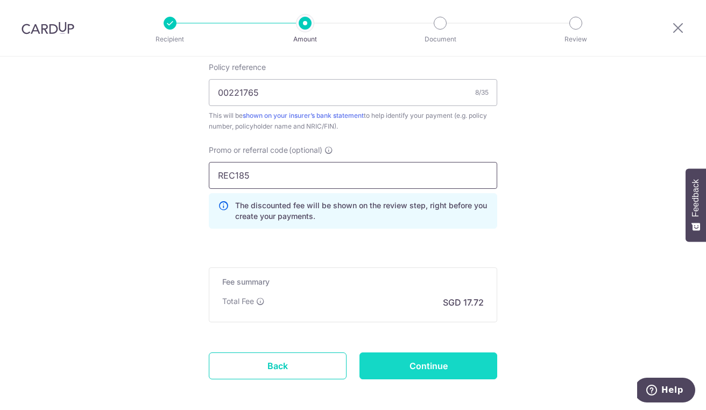
type input "REC185"
click at [429, 362] on input "Continue" at bounding box center [428, 365] width 138 height 27
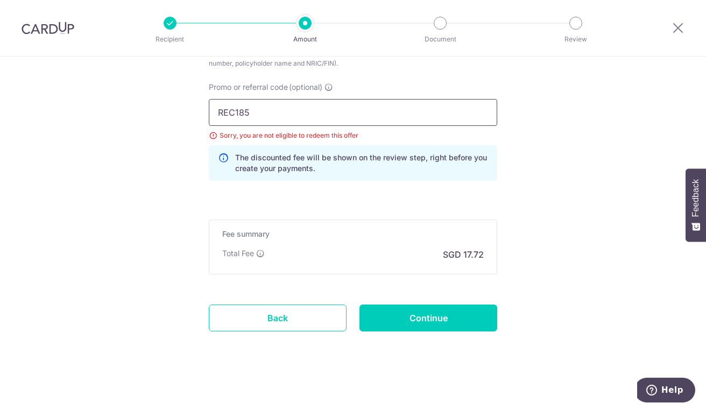
drag, startPoint x: 273, startPoint y: 112, endPoint x: 115, endPoint y: 97, distance: 159.4
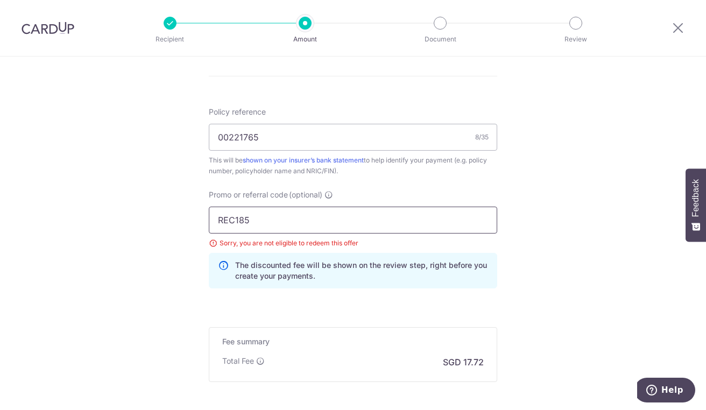
click at [260, 216] on input "REC185" at bounding box center [353, 220] width 288 height 27
type input "R"
type input "g"
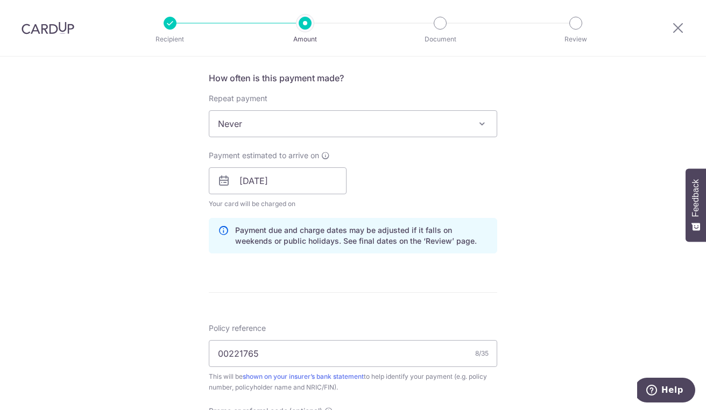
scroll to position [403, 0]
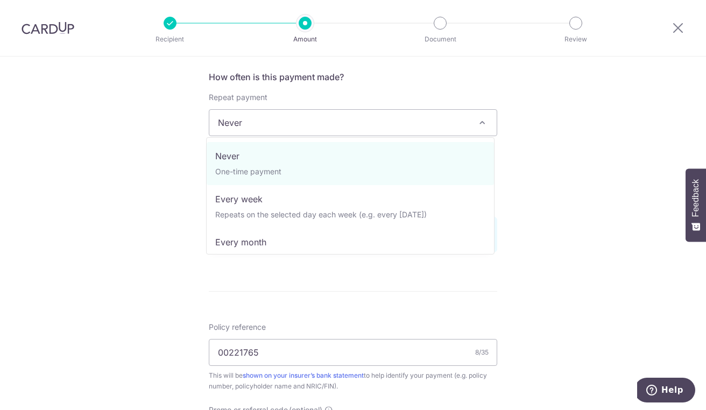
click at [294, 123] on span "Never" at bounding box center [352, 123] width 287 height 26
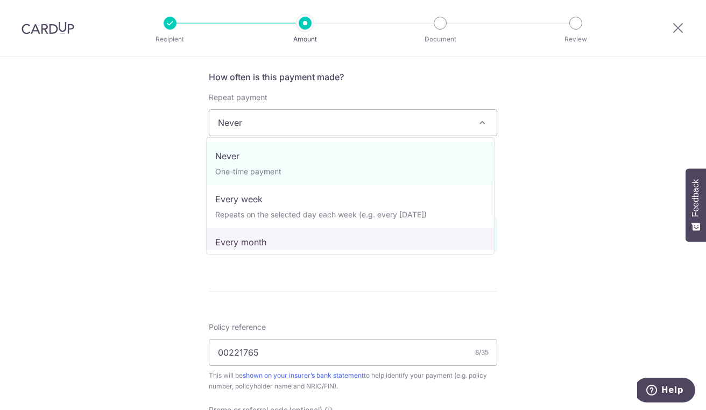
select select "3"
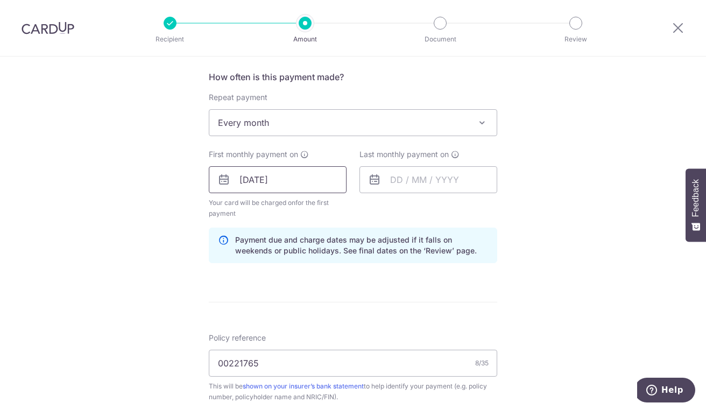
click at [259, 181] on input "[DATE]" at bounding box center [278, 179] width 138 height 27
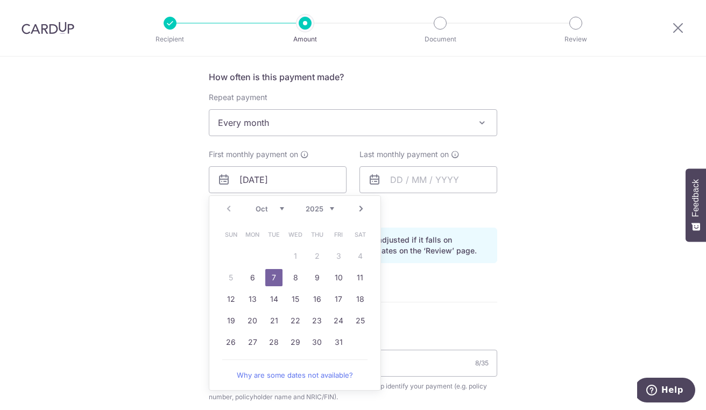
click at [273, 278] on link "7" at bounding box center [273, 277] width 17 height 17
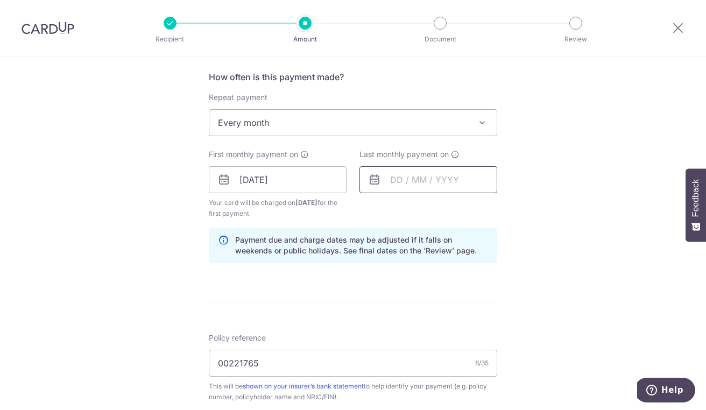
click at [404, 177] on input "text" at bounding box center [428, 179] width 138 height 27
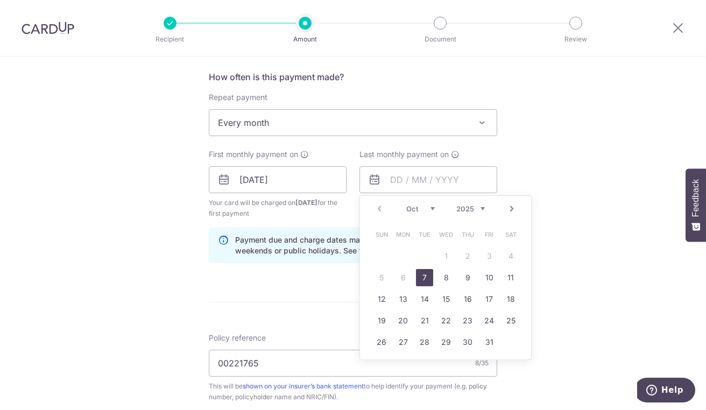
click at [407, 207] on select "Oct Nov Dec" at bounding box center [420, 208] width 29 height 9
click at [376, 206] on div "Prev Next Oct Nov [DATE] 2026 2027 2028 2029 2030 2031 2032 2033 2034 2035" at bounding box center [445, 209] width 171 height 26
click at [376, 206] on div "Prev Next Oct Nov Dec 2025 2026 2027 2028 2029 2030 2031 2032 2033 2034 2035" at bounding box center [445, 209] width 171 height 26
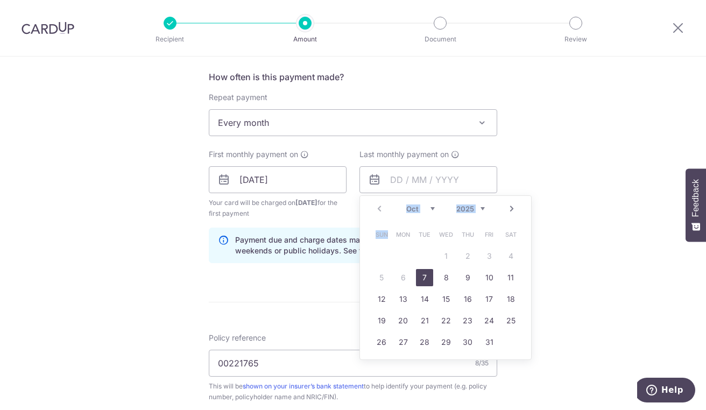
click at [376, 206] on div "Prev Next Oct Nov Dec 2025 2026 2027 2028 2029 2030 2031 2032 2033 2034 2035" at bounding box center [445, 209] width 171 height 26
click at [465, 207] on select "2025 2026 2027 2028 2029 2030 2031 2032 2033 2034 2035" at bounding box center [470, 208] width 29 height 9
click at [410, 213] on div "Prev Next Jan Feb Mar Apr May Jun Jul Aug Sep Oct Nov Dec 2025 2026 2027 2028 2…" at bounding box center [445, 209] width 171 height 26
click at [411, 206] on select "Jan Feb Mar Apr May Jun Jul Aug Sep Oct Nov Dec" at bounding box center [420, 208] width 29 height 9
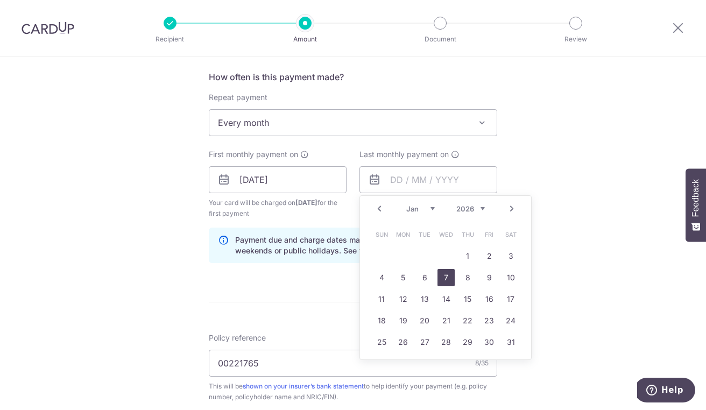
click at [440, 276] on link "7" at bounding box center [446, 277] width 17 height 17
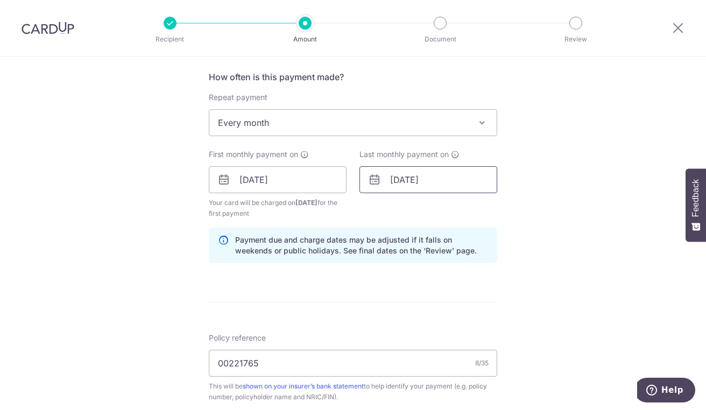
click at [390, 177] on input "[DATE]" at bounding box center [428, 179] width 138 height 27
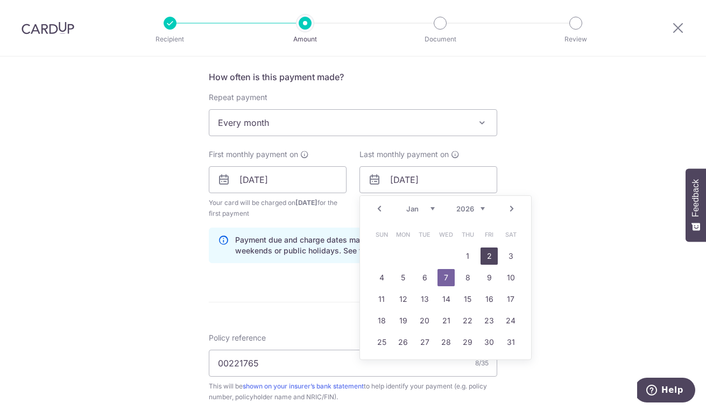
click at [485, 259] on link "2" at bounding box center [489, 256] width 17 height 17
type input "02/01/2026"
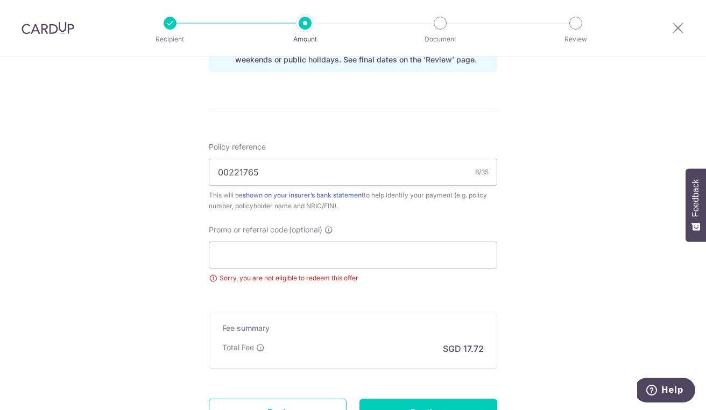
scroll to position [672, 0]
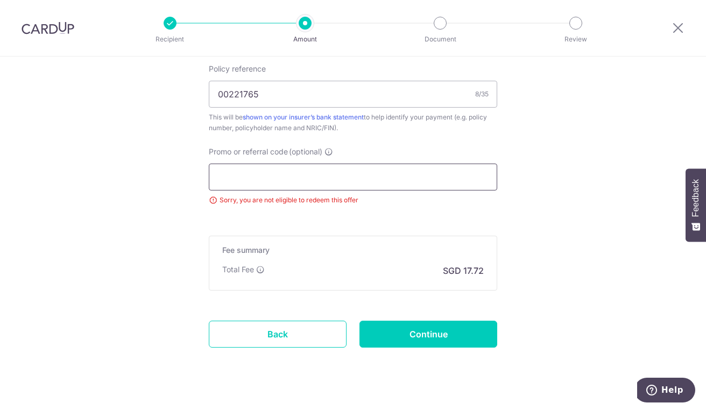
click at [277, 178] on input "Promo or referral code (optional)" at bounding box center [353, 177] width 288 height 27
paste input "REC185"
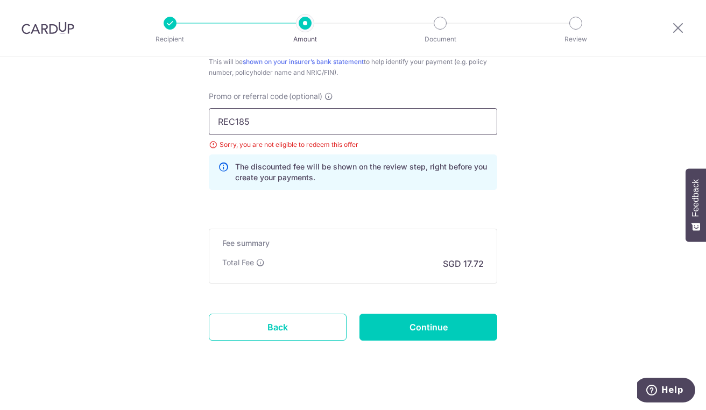
scroll to position [736, 0]
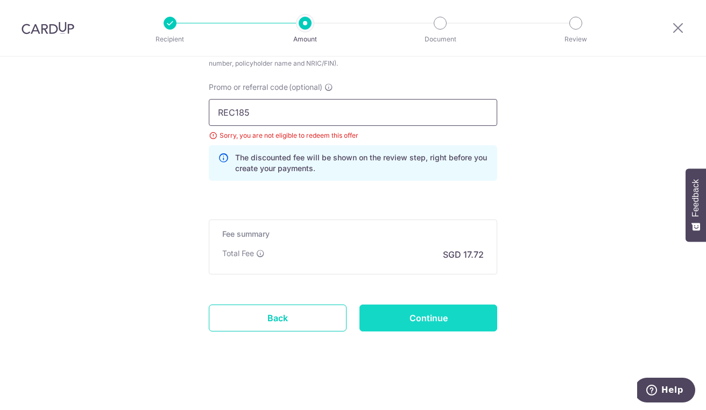
type input "REC185"
click at [415, 319] on input "Continue" at bounding box center [428, 318] width 138 height 27
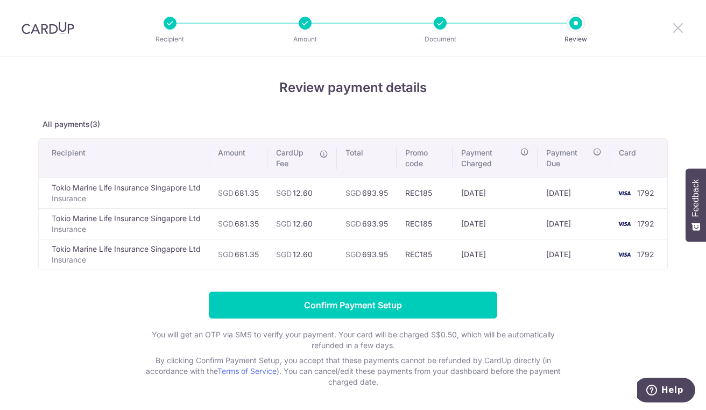
drag, startPoint x: 676, startPoint y: 30, endPoint x: 414, endPoint y: 70, distance: 264.6
click at [676, 30] on icon at bounding box center [678, 27] width 13 height 13
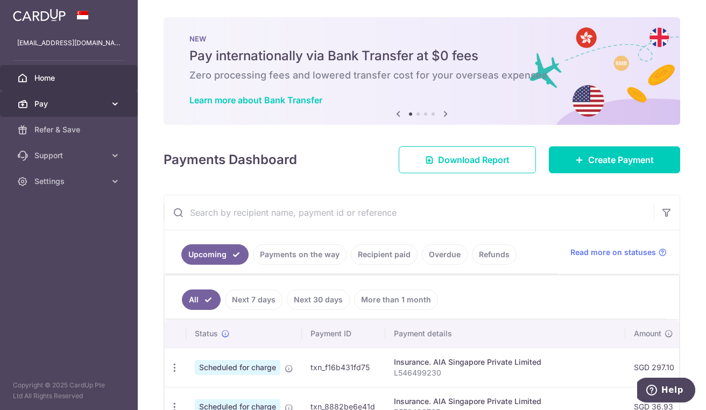
click at [116, 105] on icon at bounding box center [115, 103] width 11 height 11
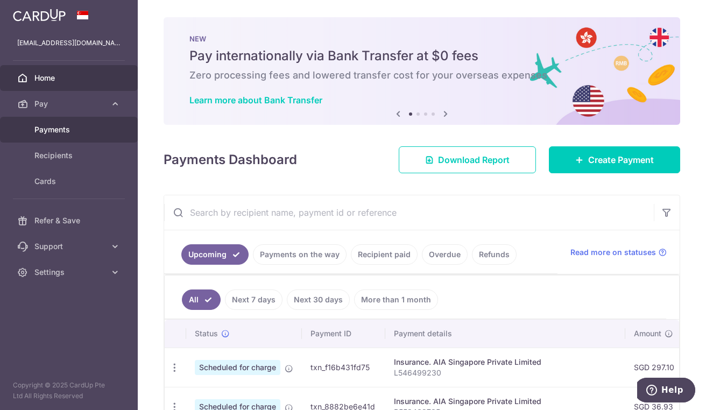
click at [45, 130] on span "Payments" at bounding box center [69, 129] width 71 height 11
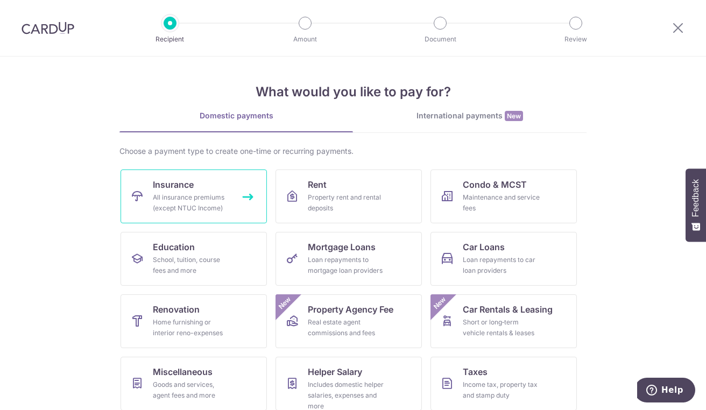
click at [195, 187] on link "Insurance All insurance premiums (except NTUC Income)" at bounding box center [194, 197] width 146 height 54
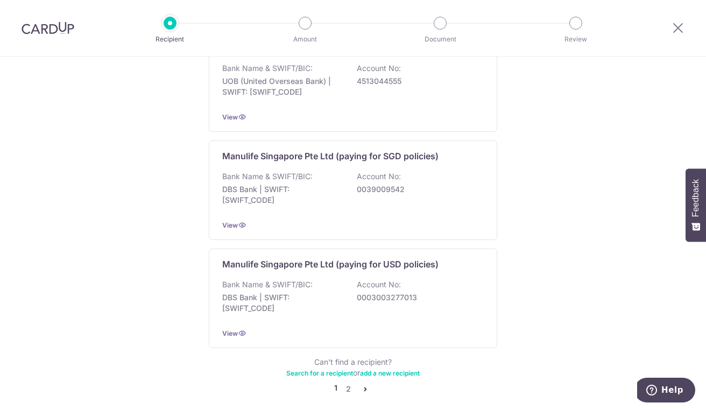
scroll to position [1056, 0]
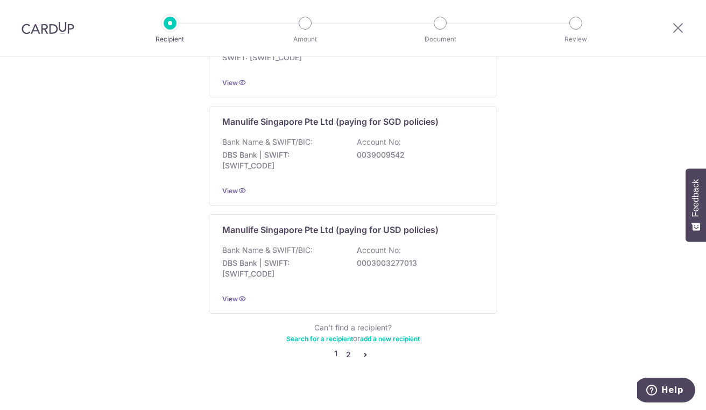
click at [345, 348] on link "2" at bounding box center [348, 354] width 13 height 13
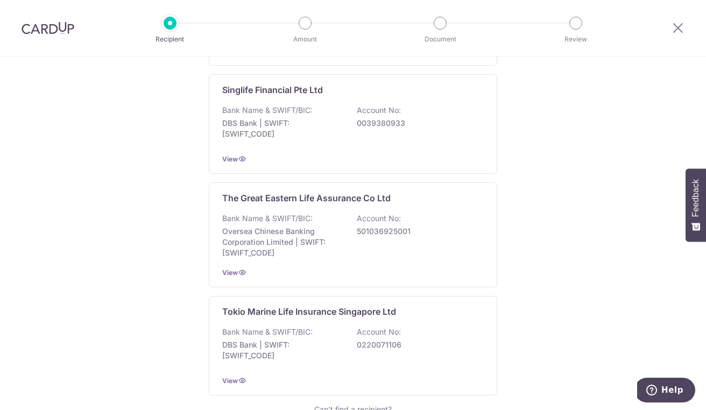
scroll to position [915, 0]
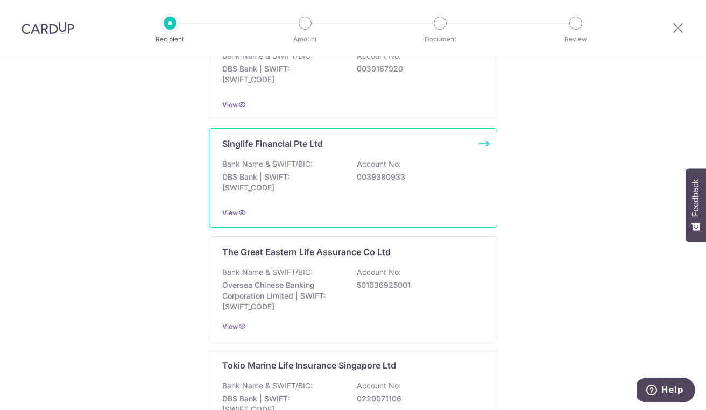
click at [252, 155] on div "Singlife Financial Pte Ltd Bank Name & SWIFT/BIC: DBS Bank | SWIFT: DBSSSGSGXXX…" at bounding box center [353, 178] width 288 height 100
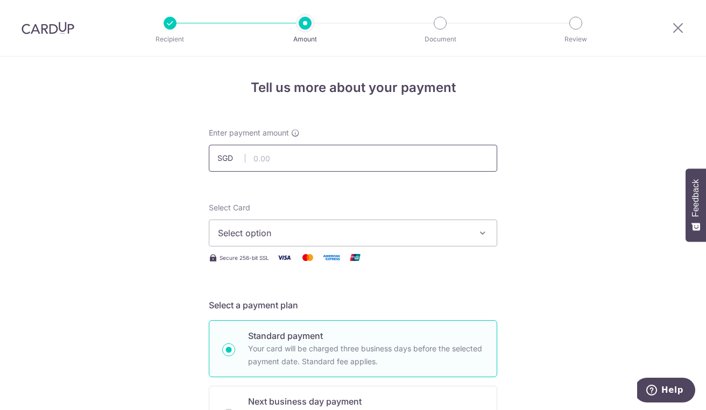
click at [284, 154] on input "text" at bounding box center [353, 158] width 288 height 27
type input "206.05"
click at [281, 232] on span "Select option" at bounding box center [343, 233] width 251 height 13
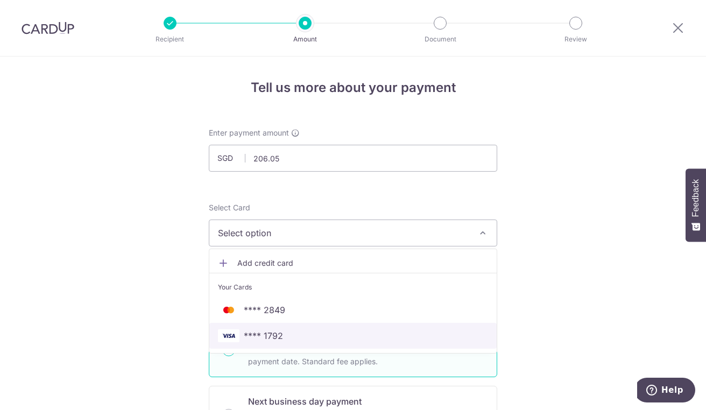
click at [288, 329] on span "**** 1792" at bounding box center [353, 335] width 270 height 13
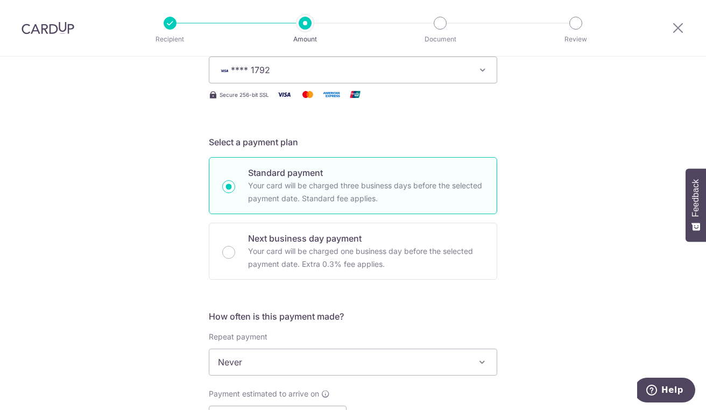
scroll to position [215, 0]
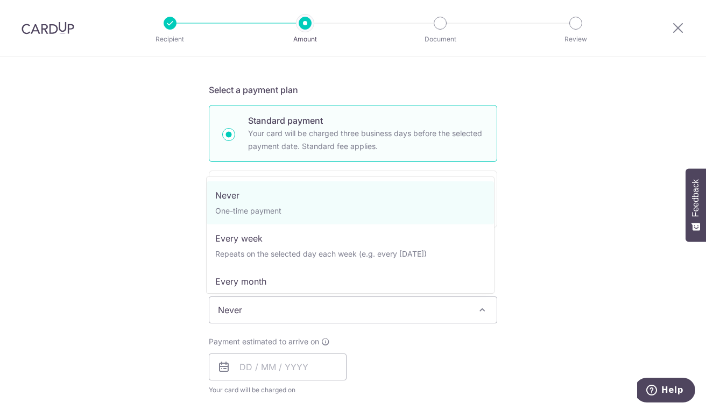
click at [257, 304] on span "Never" at bounding box center [352, 310] width 287 height 26
select select "3"
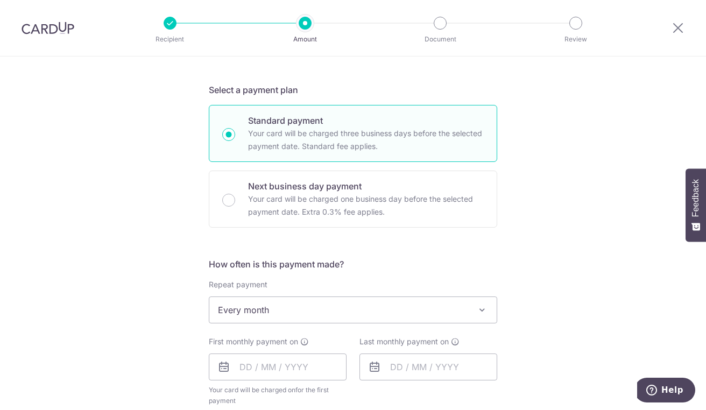
scroll to position [269, 0]
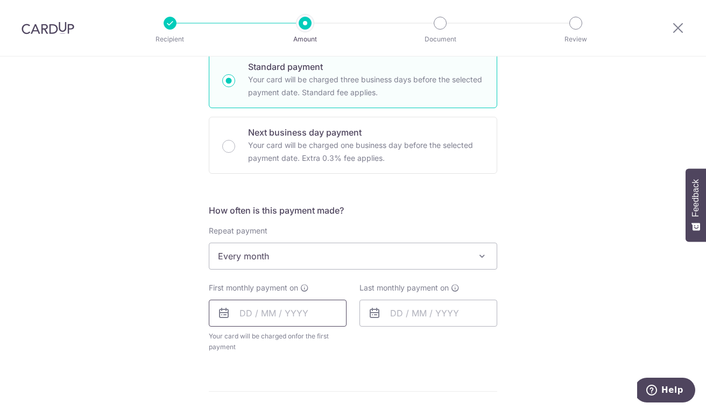
click at [273, 312] on input "text" at bounding box center [278, 313] width 138 height 27
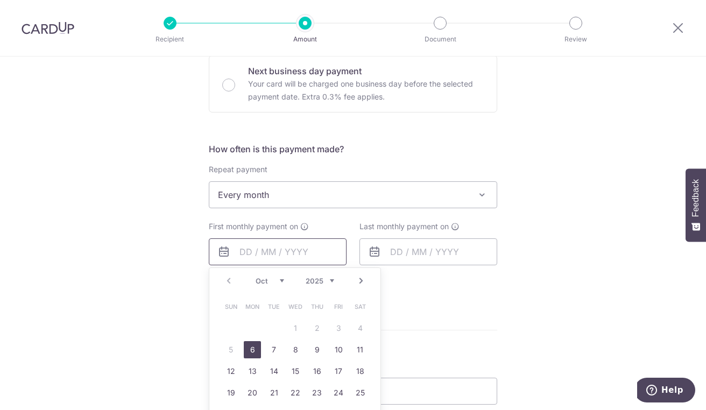
scroll to position [377, 0]
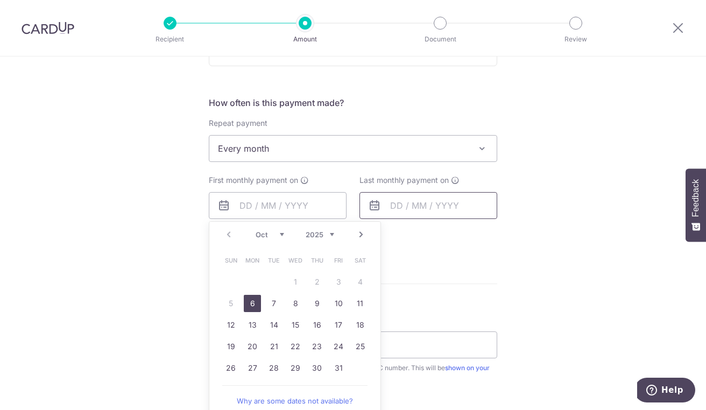
drag, startPoint x: 247, startPoint y: 303, endPoint x: 425, endPoint y: 193, distance: 209.5
click at [247, 303] on link "6" at bounding box center [252, 303] width 17 height 17
type input "06/10/2025"
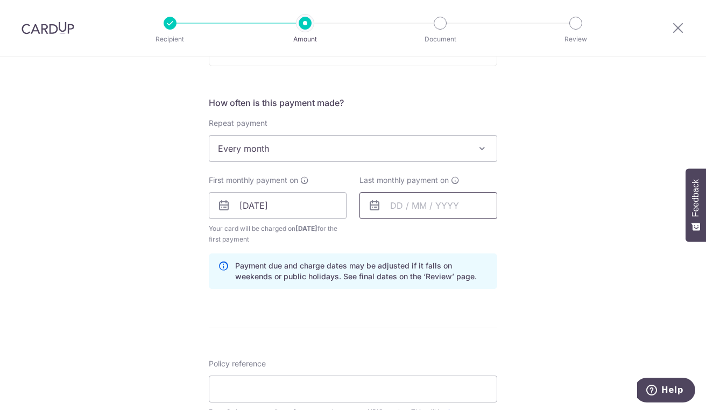
click at [414, 204] on input "text" at bounding box center [428, 205] width 138 height 27
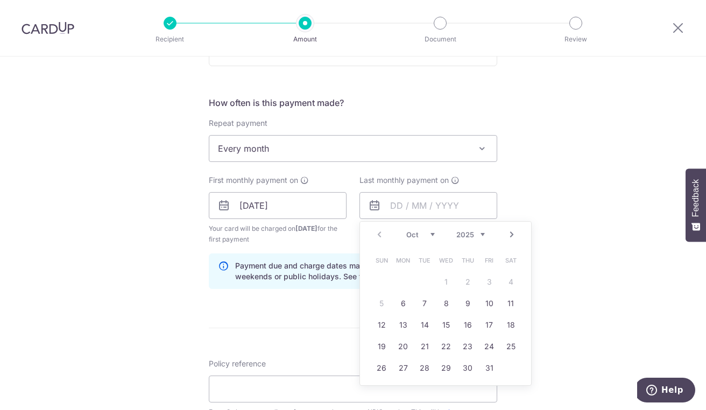
click at [456, 231] on select "2025 2026 2027 2028 2029 2030 2031 2032 2033 2034 2035" at bounding box center [470, 234] width 29 height 9
click at [406, 231] on select "Jan Feb Mar Apr May Jun Jul Aug Sep Oct Nov Dec" at bounding box center [420, 234] width 29 height 9
click at [485, 284] on link "2" at bounding box center [489, 281] width 17 height 17
type input "02/01/2026"
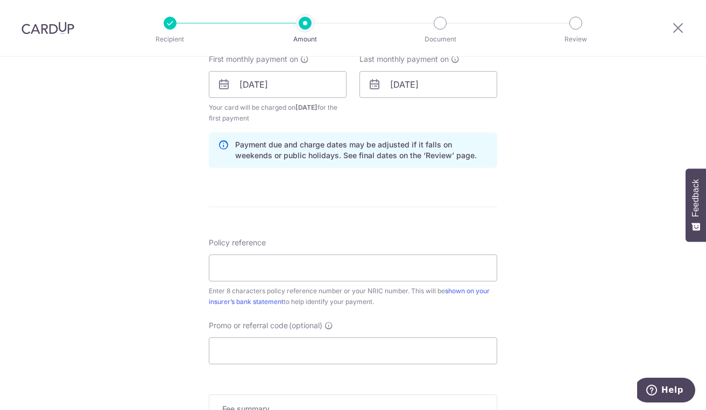
scroll to position [538, 0]
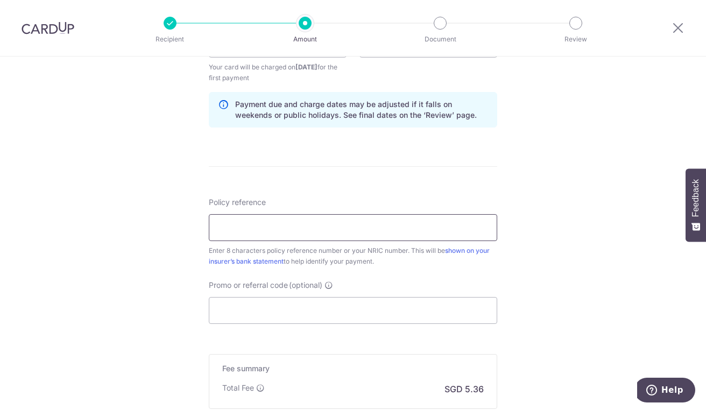
click at [292, 228] on input "Policy reference" at bounding box center [353, 227] width 288 height 27
type input "82959631"
click at [288, 309] on input "Promo or referral code (optional)" at bounding box center [353, 310] width 288 height 27
paste input "REC185"
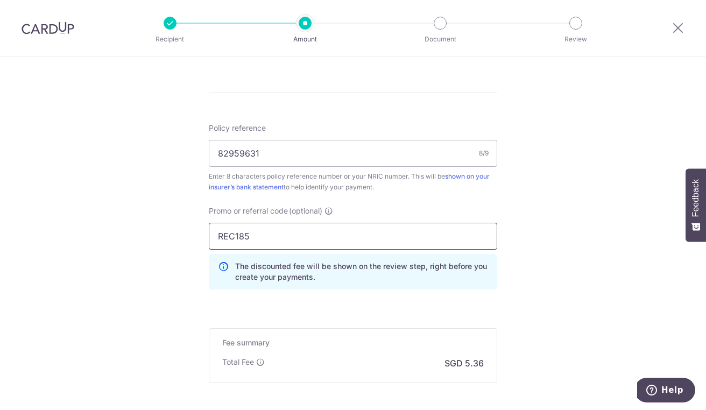
scroll to position [700, 0]
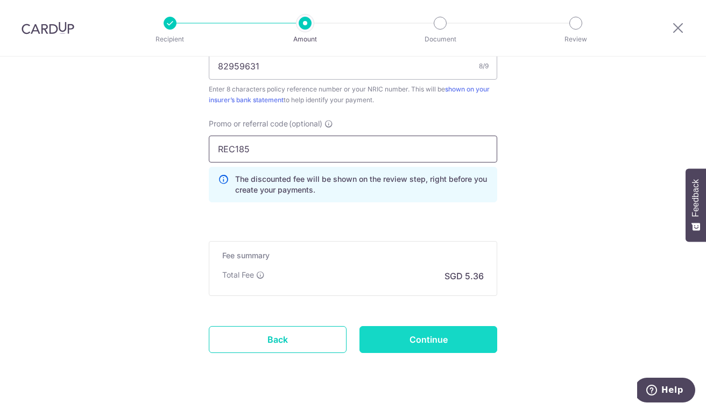
type input "REC185"
click at [448, 335] on input "Continue" at bounding box center [428, 339] width 138 height 27
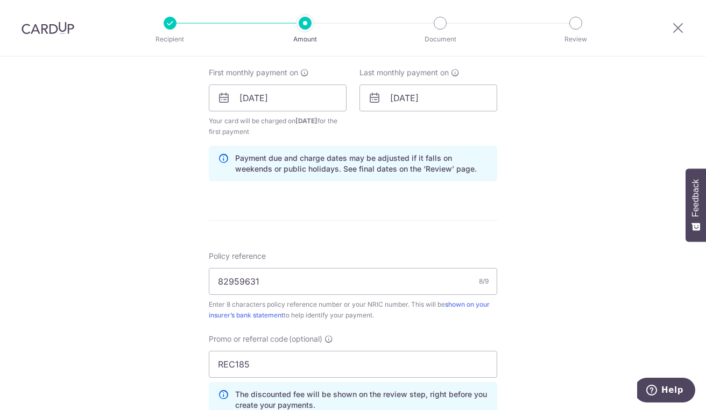
scroll to position [395, 0]
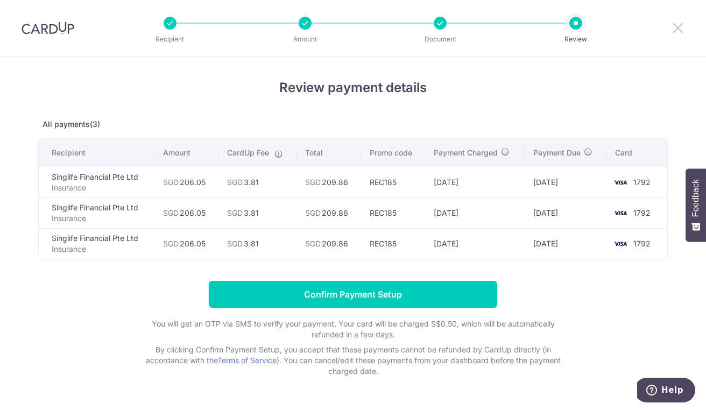
click at [681, 31] on icon at bounding box center [678, 27] width 13 height 13
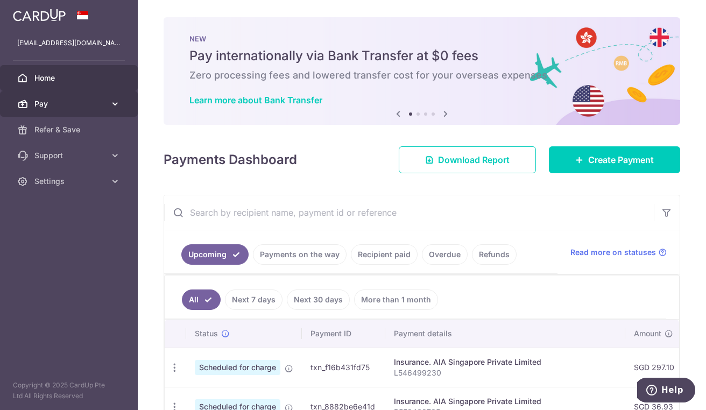
click at [99, 100] on span "Pay" at bounding box center [69, 103] width 71 height 11
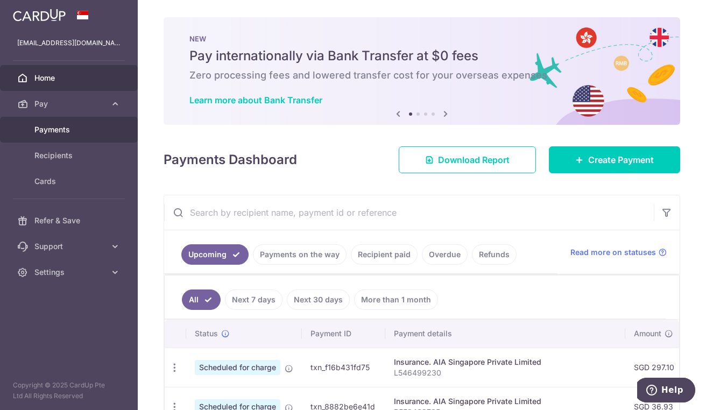
click at [82, 133] on span "Payments" at bounding box center [69, 129] width 71 height 11
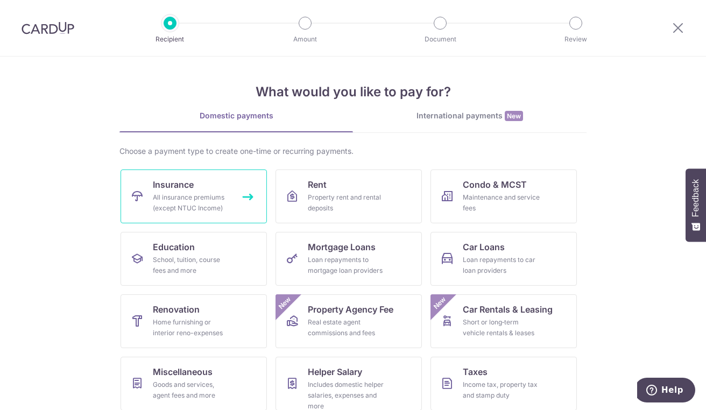
click at [182, 188] on span "Insurance" at bounding box center [173, 184] width 41 height 13
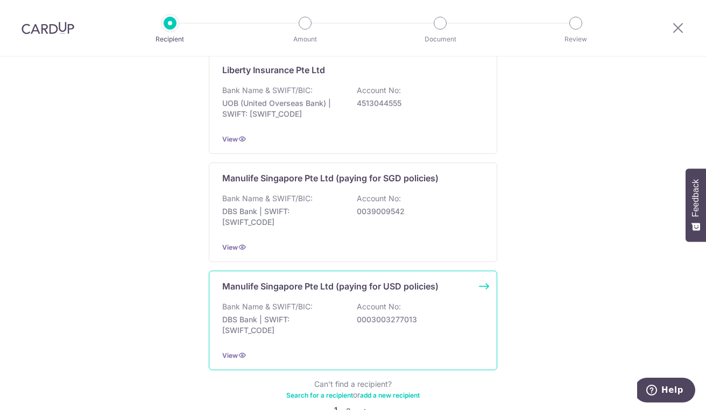
scroll to position [1056, 0]
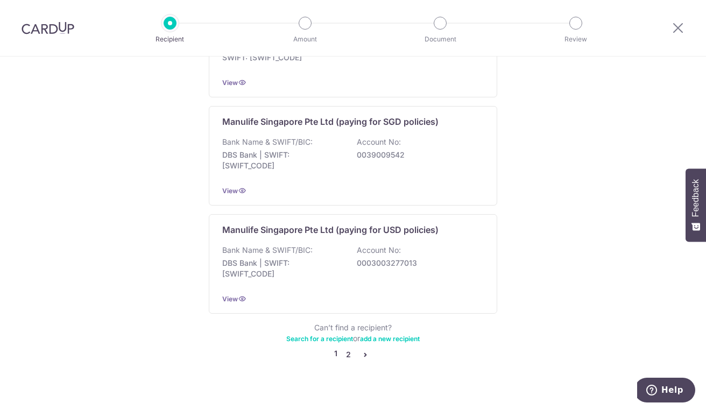
click at [344, 348] on link "2" at bounding box center [348, 354] width 13 height 13
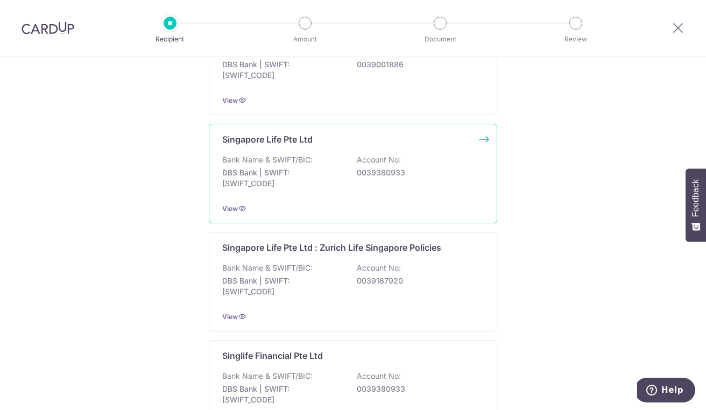
scroll to position [753, 0]
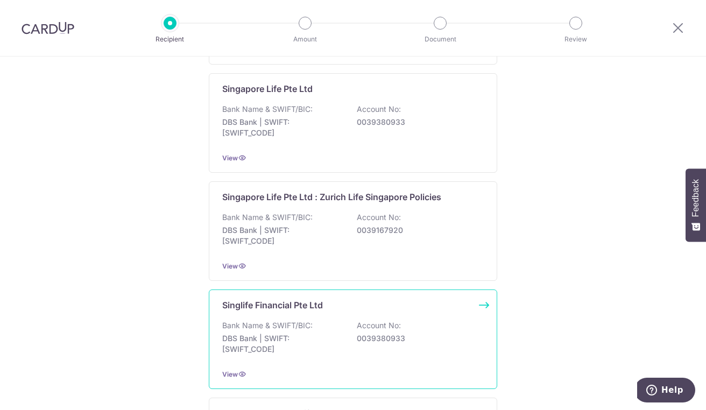
click at [259, 306] on p "Singlife Financial Pte Ltd" at bounding box center [272, 305] width 101 height 13
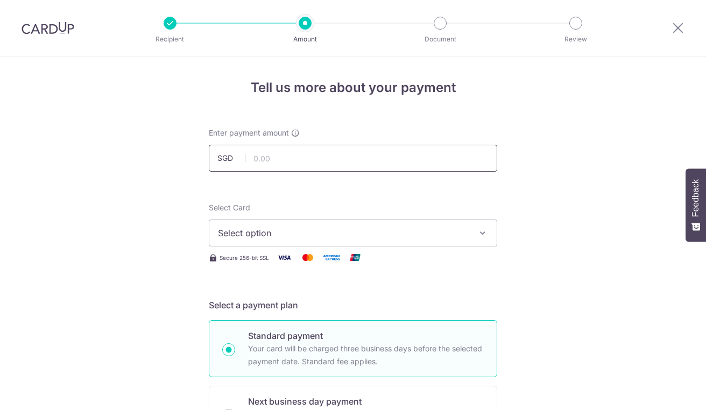
click at [267, 158] on input "text" at bounding box center [353, 158] width 288 height 27
type input "206.05"
click at [278, 235] on span "Select option" at bounding box center [343, 233] width 251 height 13
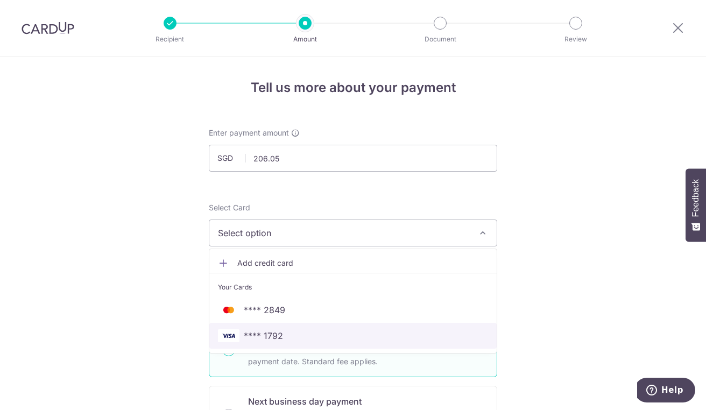
click at [291, 333] on span "**** 1792" at bounding box center [353, 335] width 270 height 13
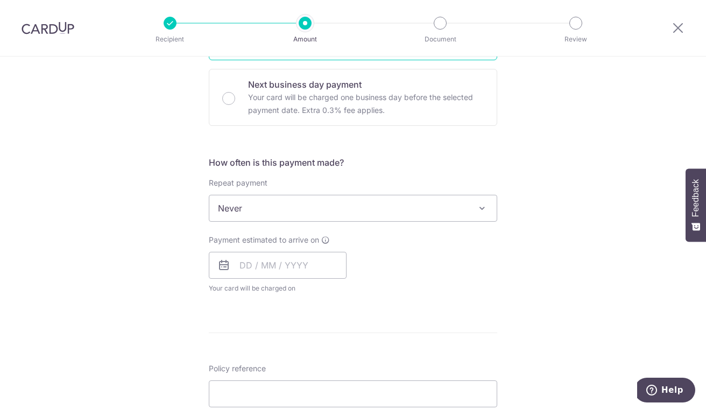
scroll to position [323, 0]
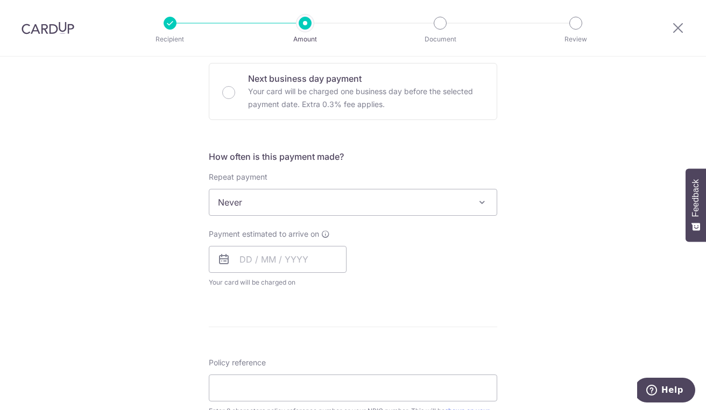
click at [283, 198] on span "Never" at bounding box center [352, 202] width 287 height 26
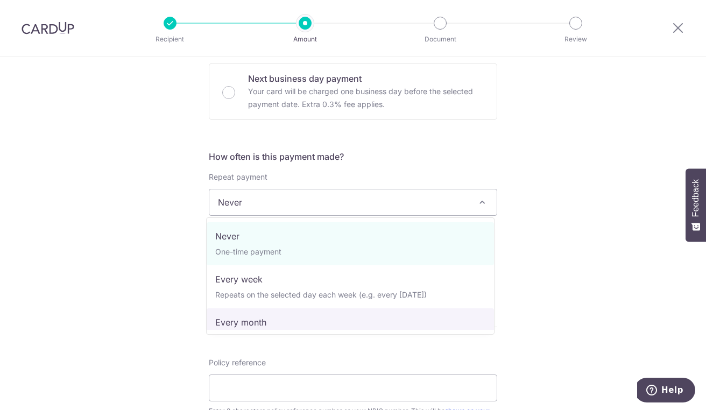
select select "3"
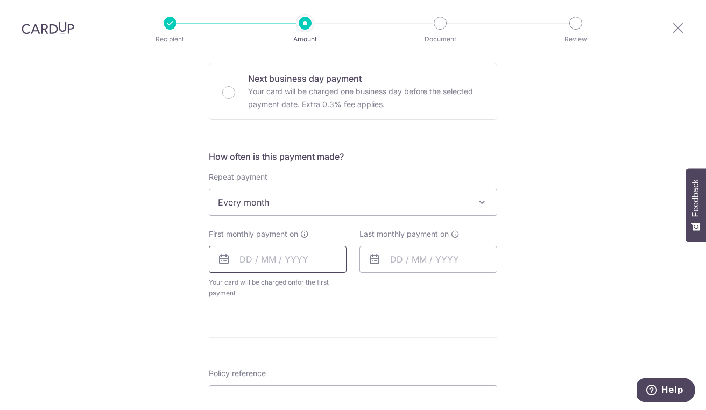
click at [259, 260] on input "text" at bounding box center [278, 259] width 138 height 27
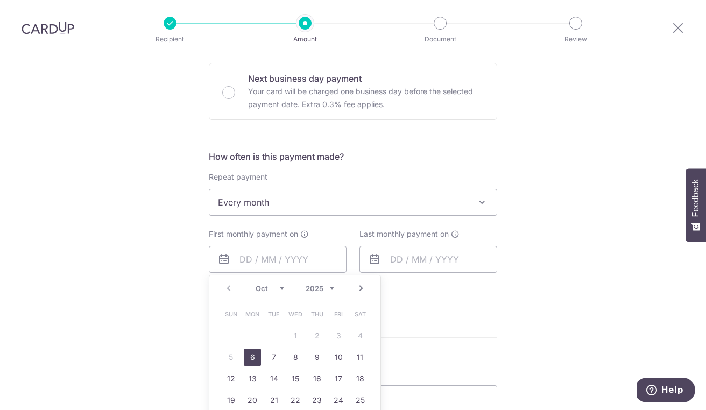
click at [250, 357] on link "6" at bounding box center [252, 357] width 17 height 17
type input "06/10/2025"
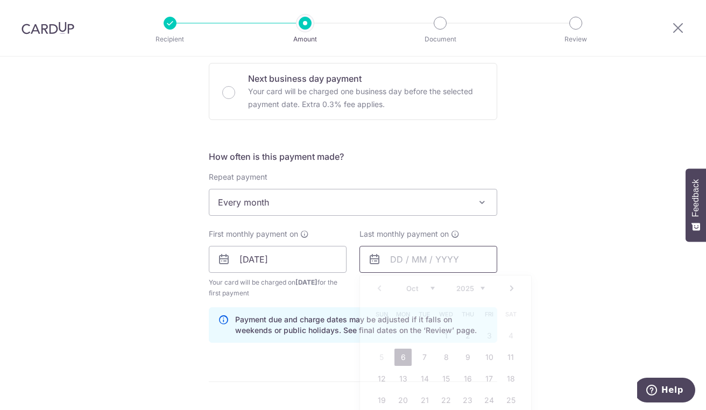
click at [396, 262] on input "text" at bounding box center [428, 259] width 138 height 27
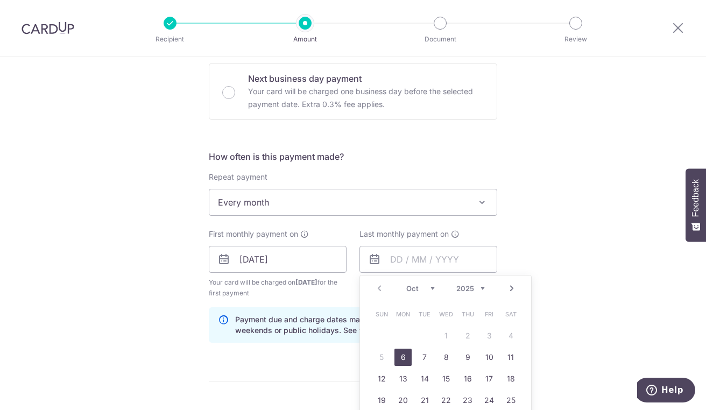
click at [458, 286] on select "2025 2026 2027 2028 2029 2030 2031 2032 2033 2034 2035" at bounding box center [470, 288] width 29 height 9
click at [414, 285] on select "Jan Feb Mar Apr May Jun Jul Aug Sep Oct Nov Dec" at bounding box center [420, 288] width 29 height 9
click at [486, 335] on link "2" at bounding box center [489, 335] width 17 height 17
type input "02/01/2026"
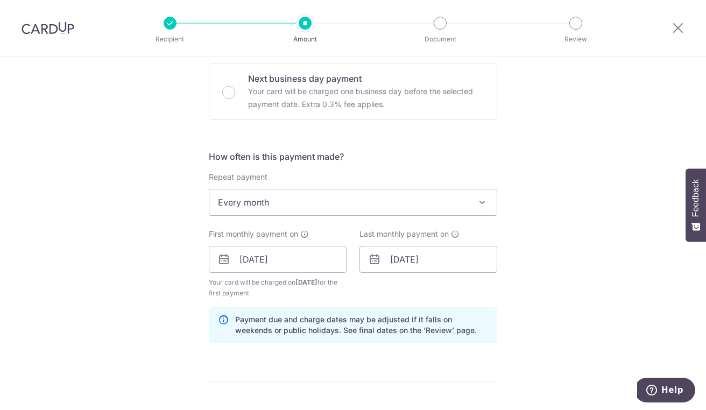
scroll to position [646, 0]
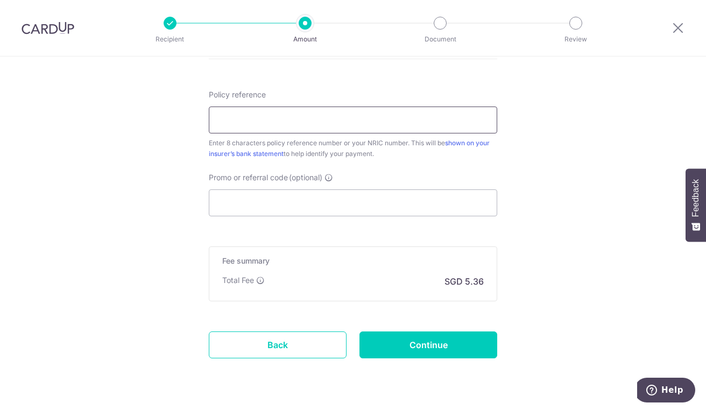
click at [289, 115] on input "Policy reference" at bounding box center [353, 120] width 288 height 27
type input "82959631"
type input "REC185"
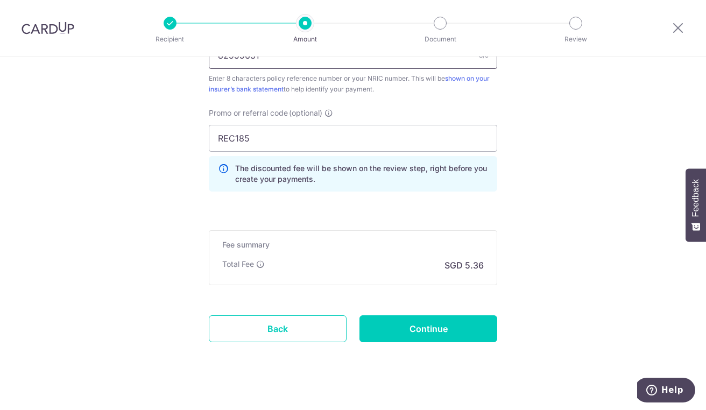
scroll to position [721, 0]
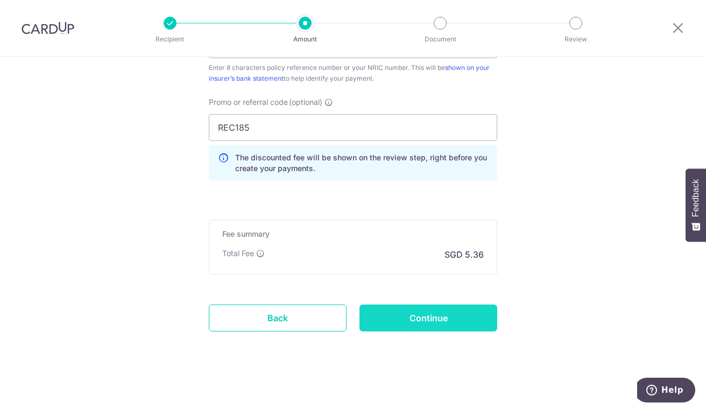
click at [428, 316] on input "Continue" at bounding box center [428, 318] width 138 height 27
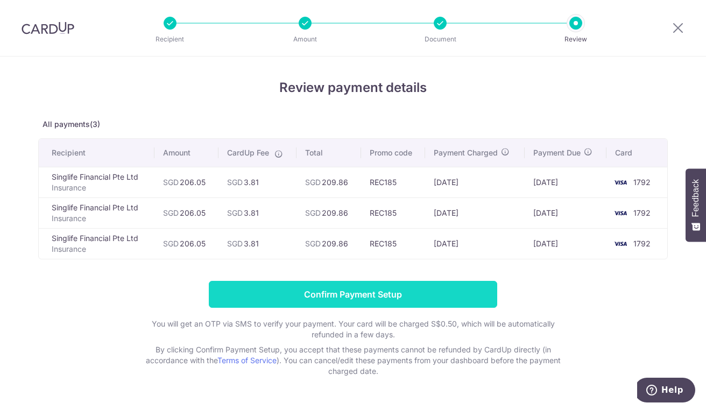
click at [363, 292] on input "Confirm Payment Setup" at bounding box center [353, 294] width 288 height 27
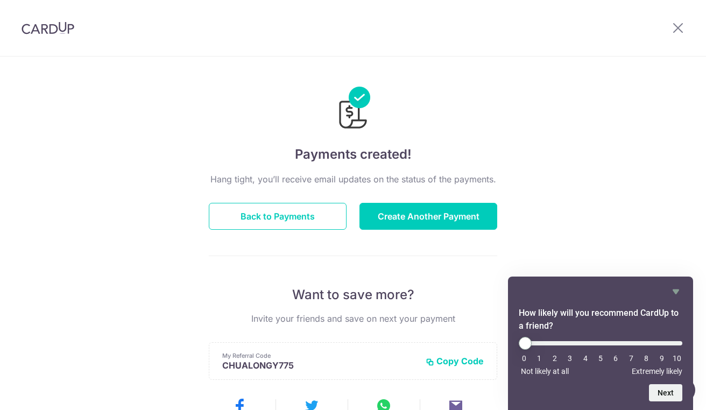
click at [666, 232] on div "Payments created! Hang tight, you’ll receive email updates on the status of the…" at bounding box center [353, 344] width 706 height 575
click at [680, 27] on icon at bounding box center [678, 27] width 13 height 13
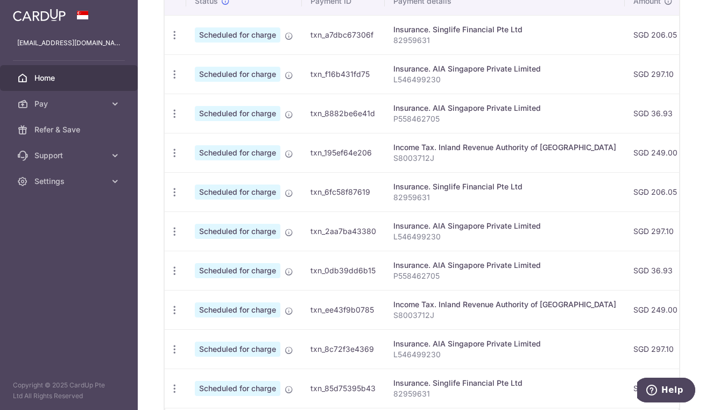
scroll to position [411, 0]
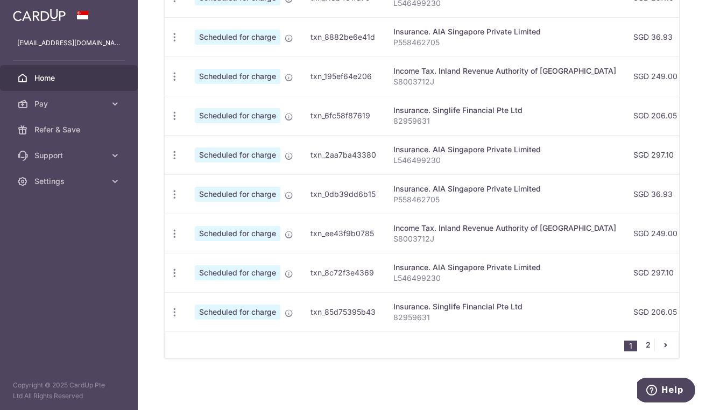
click at [645, 347] on link "2" at bounding box center [647, 344] width 13 height 13
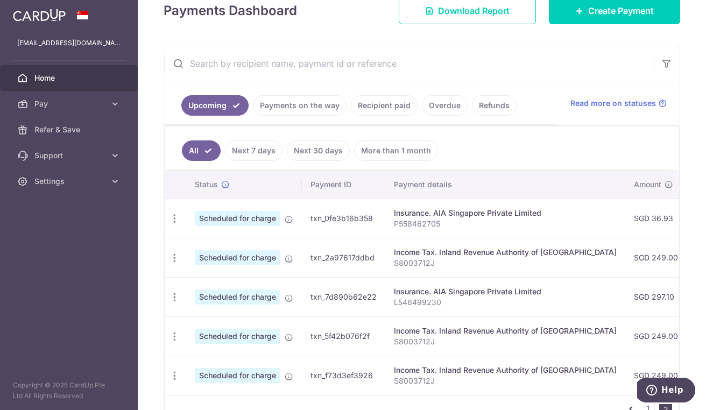
scroll to position [161, 0]
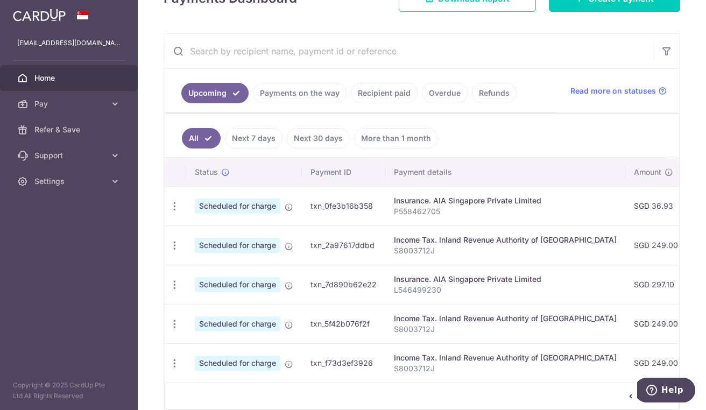
click at [315, 90] on link "Payments on the way" at bounding box center [300, 93] width 94 height 20
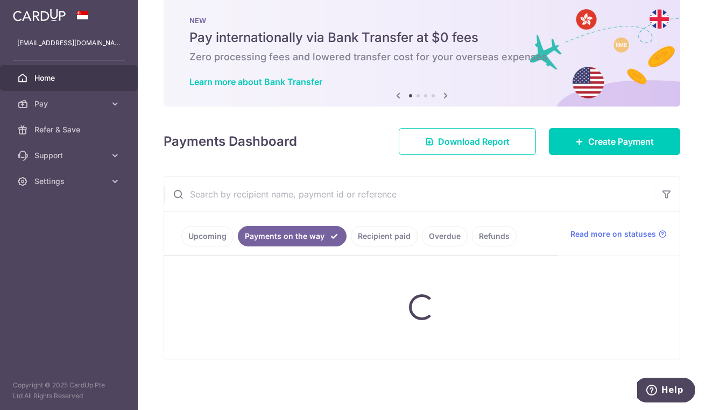
scroll to position [61, 0]
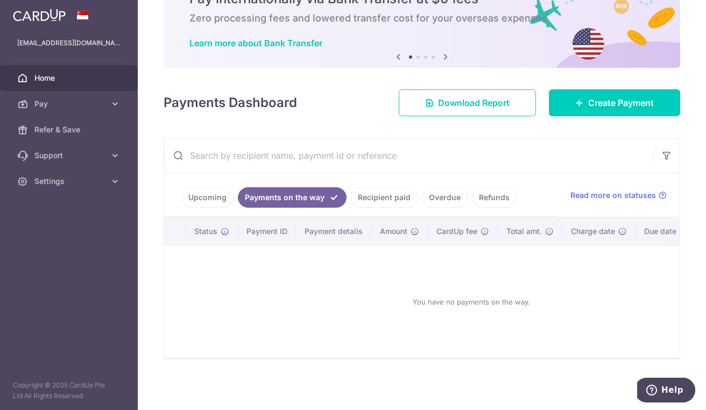
click at [375, 187] on link "Recipient paid" at bounding box center [384, 197] width 67 height 20
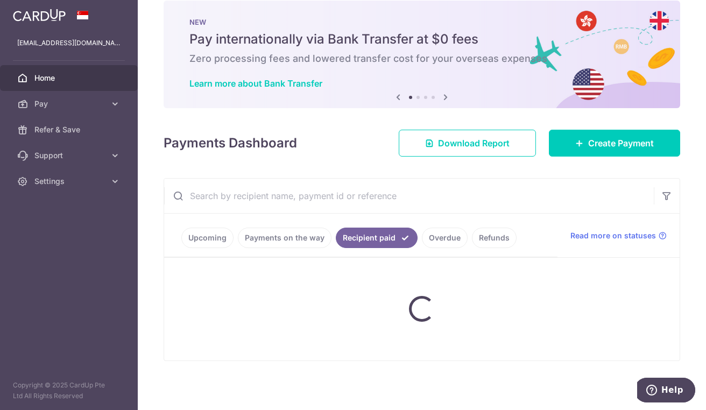
scroll to position [161, 0]
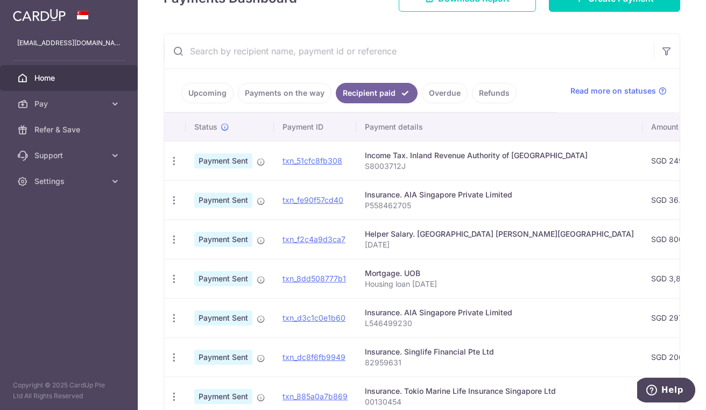
click at [214, 97] on link "Upcoming" at bounding box center [207, 93] width 52 height 20
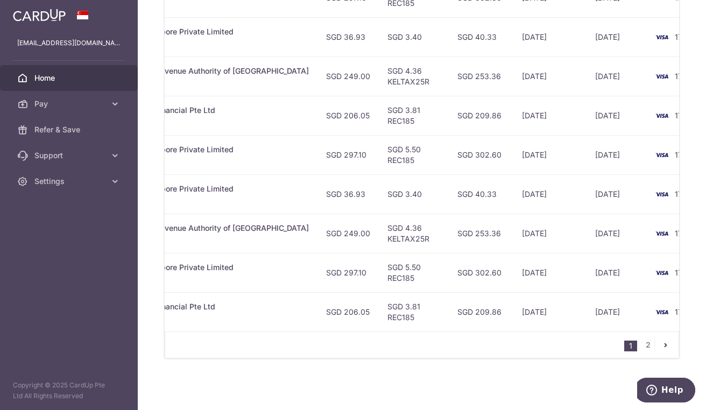
scroll to position [0, 319]
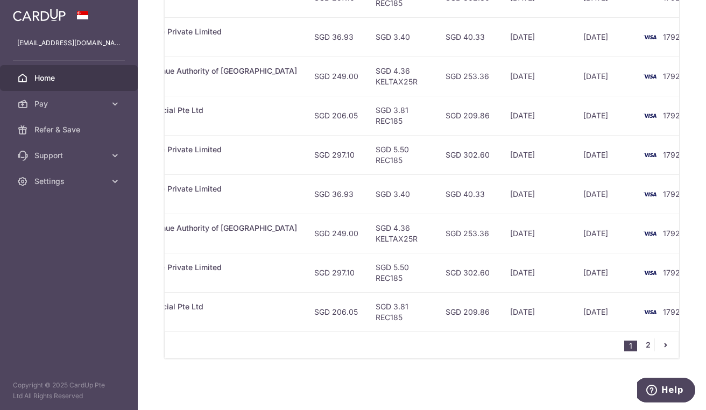
click at [643, 347] on link "2" at bounding box center [647, 344] width 13 height 13
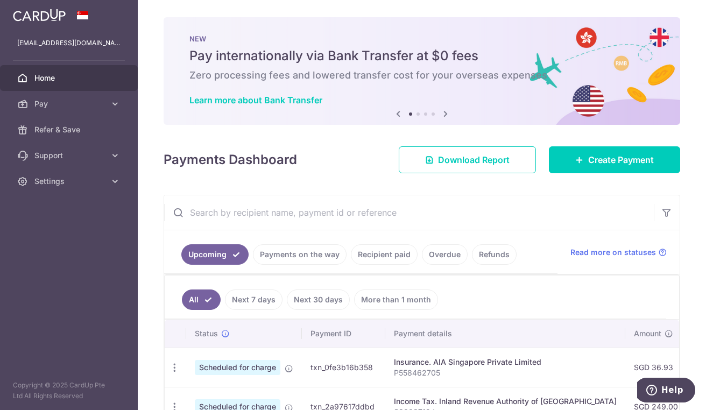
scroll to position [0, 0]
click at [596, 160] on span "Create Payment" at bounding box center [621, 159] width 66 height 13
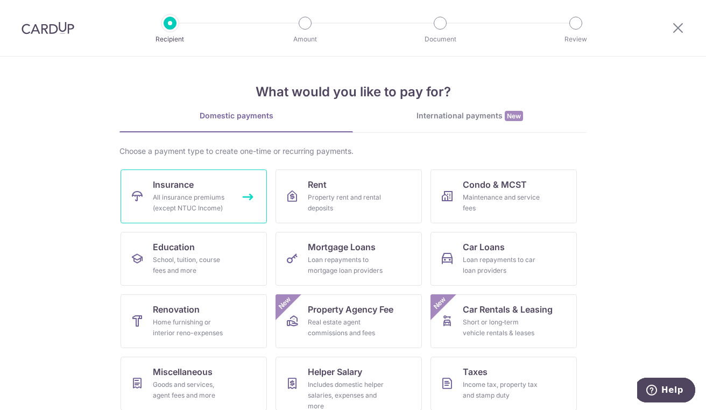
click at [196, 196] on div "All insurance premiums (except NTUC Income)" at bounding box center [191, 203] width 77 height 22
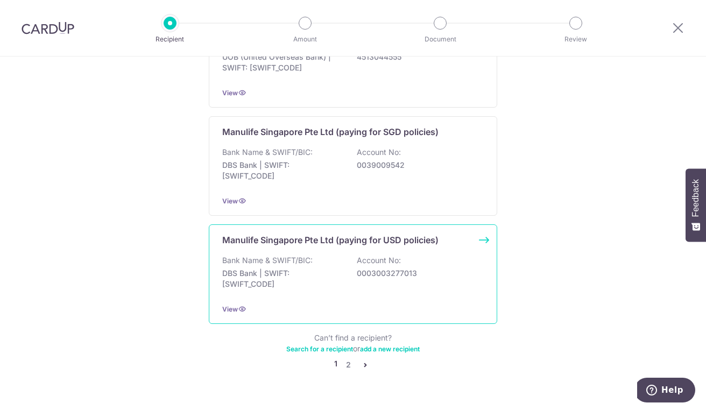
scroll to position [1056, 0]
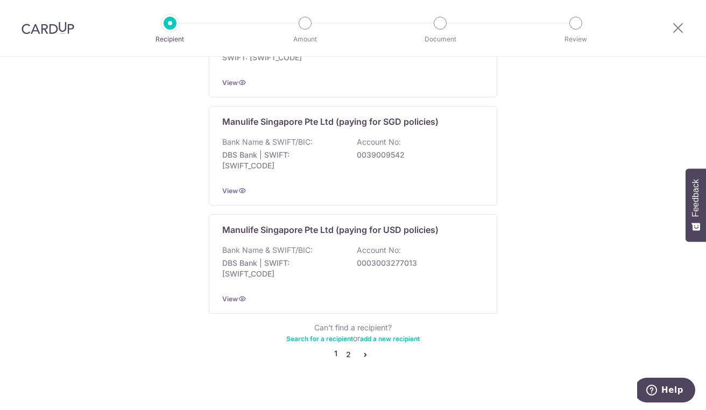
click at [345, 348] on link "2" at bounding box center [348, 354] width 13 height 13
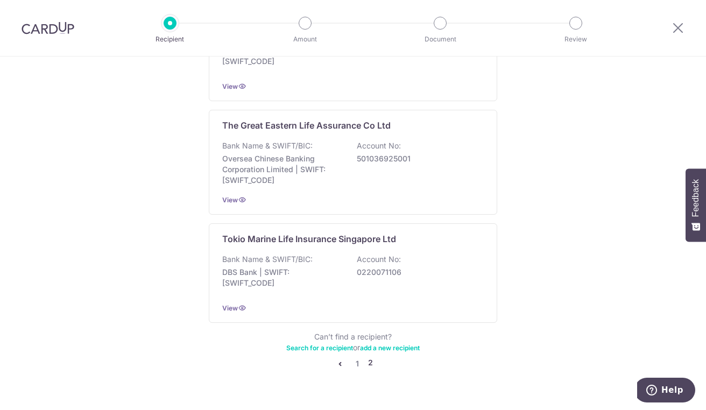
scroll to position [1061, 0]
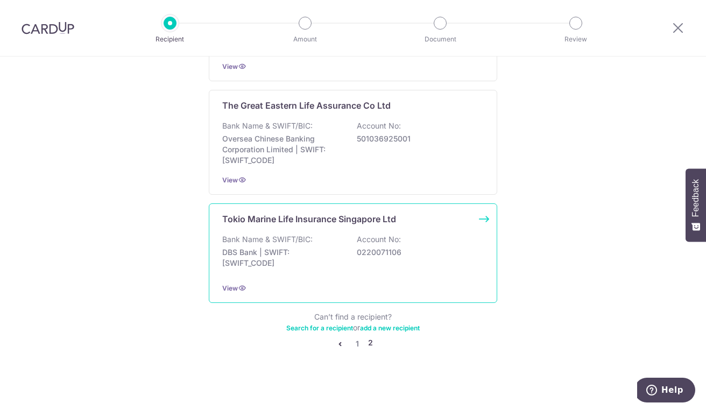
click at [259, 228] on div "Tokio Marine Life Insurance Singapore Ltd Bank Name & SWIFT/BIC: DBS Bank | SWI…" at bounding box center [353, 253] width 288 height 100
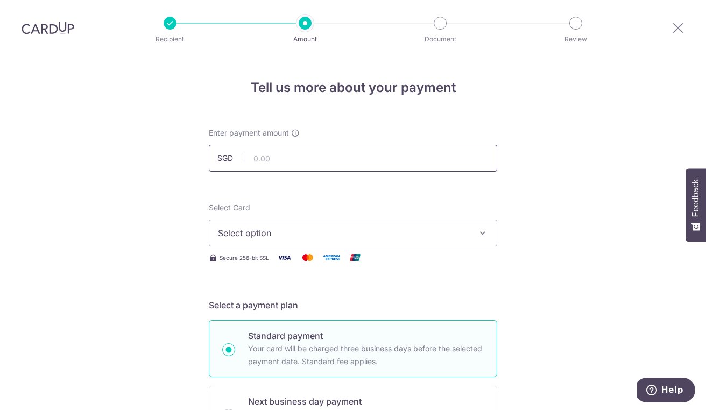
click at [273, 156] on input "text" at bounding box center [353, 158] width 288 height 27
type input "230.40"
click at [288, 240] on button "Select option" at bounding box center [353, 233] width 288 height 27
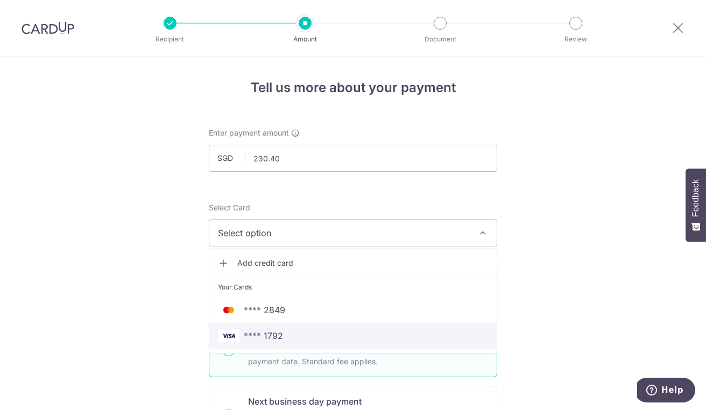
click at [288, 332] on span "**** 1792" at bounding box center [353, 335] width 270 height 13
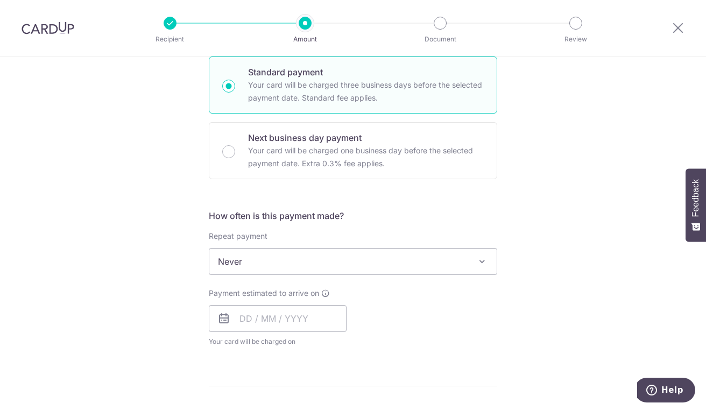
scroll to position [323, 0]
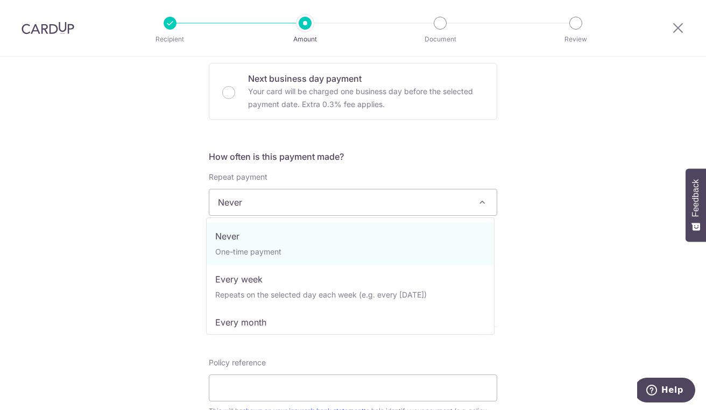
click at [271, 198] on span "Never" at bounding box center [352, 202] width 287 height 26
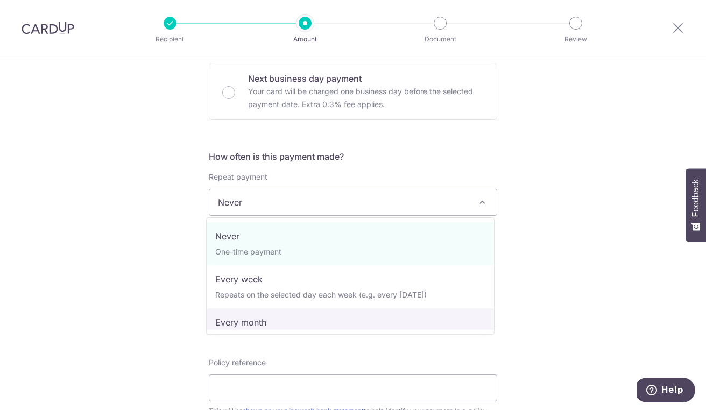
select select "3"
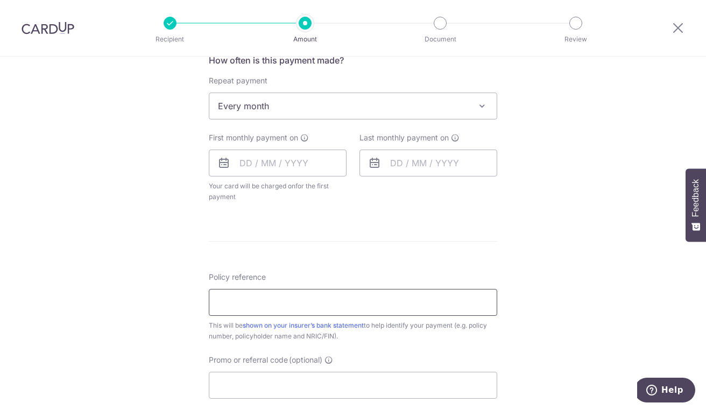
scroll to position [431, 0]
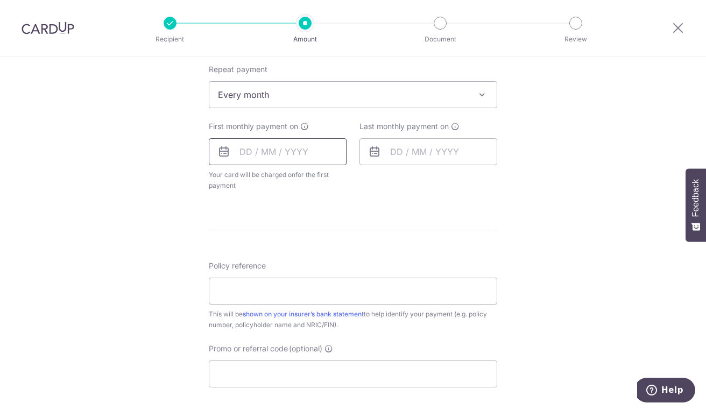
click at [257, 151] on input "text" at bounding box center [278, 151] width 138 height 27
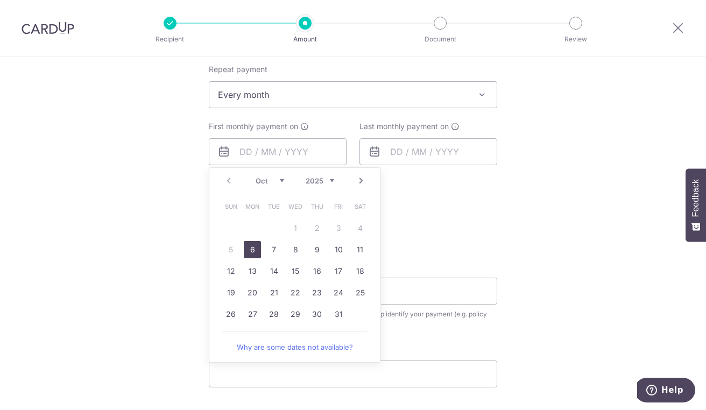
click at [253, 251] on link "6" at bounding box center [252, 249] width 17 height 17
type input "[DATE]"
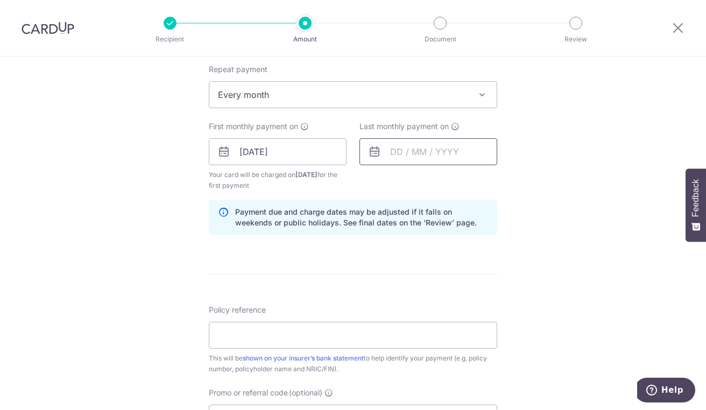
click at [429, 148] on input "text" at bounding box center [428, 151] width 138 height 27
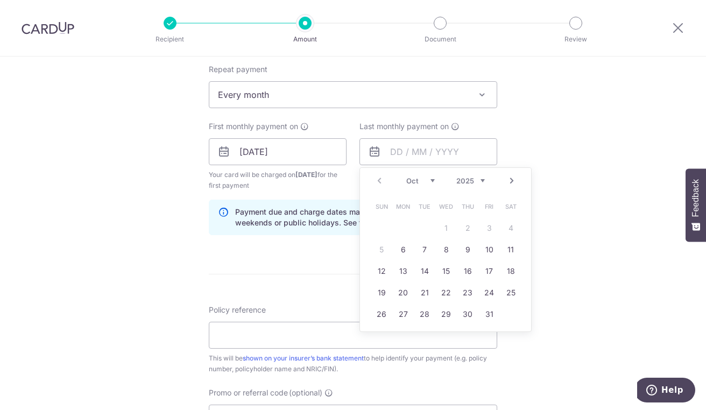
click at [466, 182] on select "2025 2026 2027 2028 2029 2030 2031 2032 2033 2034 2035" at bounding box center [470, 181] width 29 height 9
click at [406, 178] on select "Jan Feb Mar Apr May Jun [DATE] Aug Sep Oct Nov Dec" at bounding box center [420, 181] width 29 height 9
click at [490, 230] on link "2" at bounding box center [489, 228] width 17 height 17
type input "[DATE]"
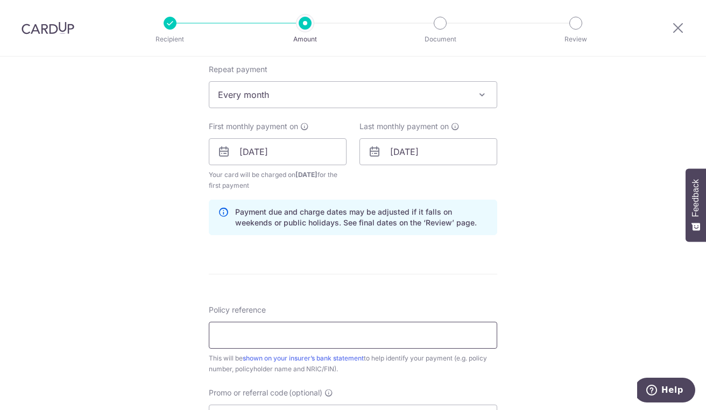
click at [252, 338] on input "Policy reference" at bounding box center [353, 335] width 288 height 27
type input "00130454"
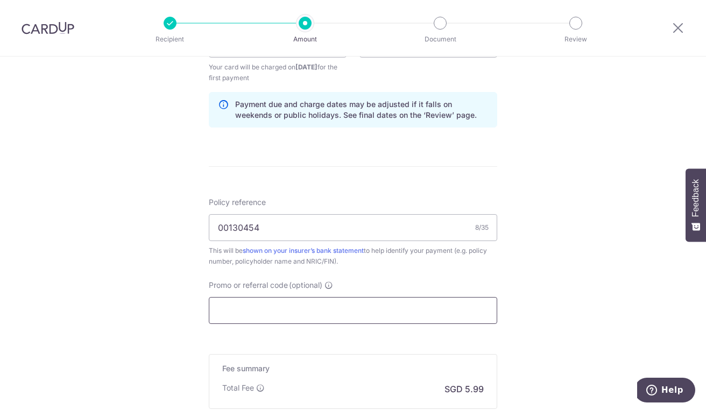
click at [298, 301] on input "Promo or referral code (optional)" at bounding box center [353, 310] width 288 height 27
paste input "REC185"
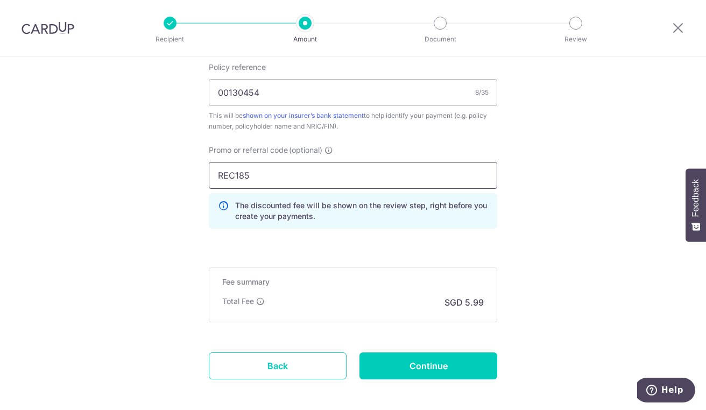
scroll to position [721, 0]
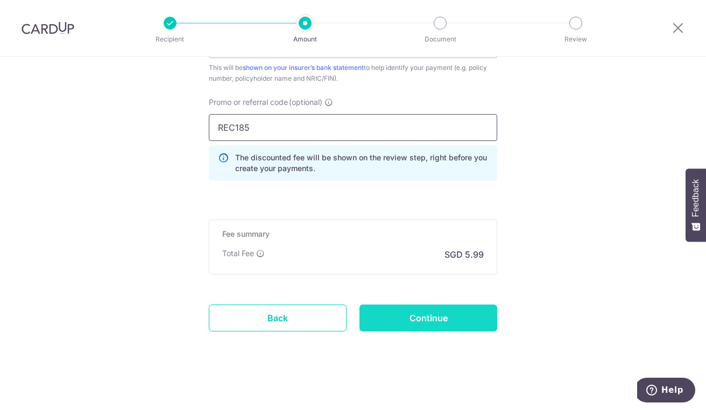
type input "REC185"
click at [405, 314] on input "Continue" at bounding box center [428, 318] width 138 height 27
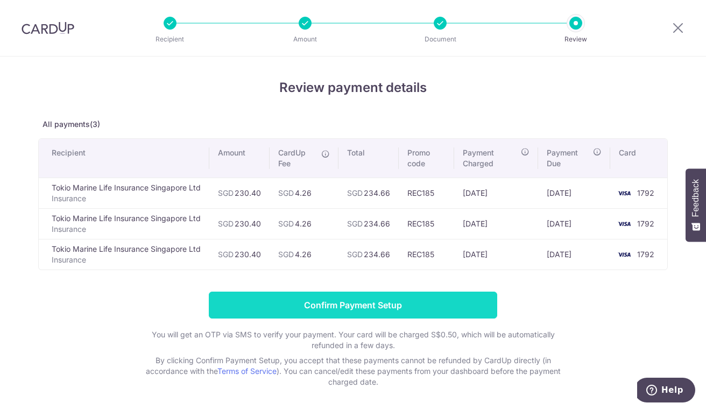
click at [373, 302] on input "Confirm Payment Setup" at bounding box center [353, 305] width 288 height 27
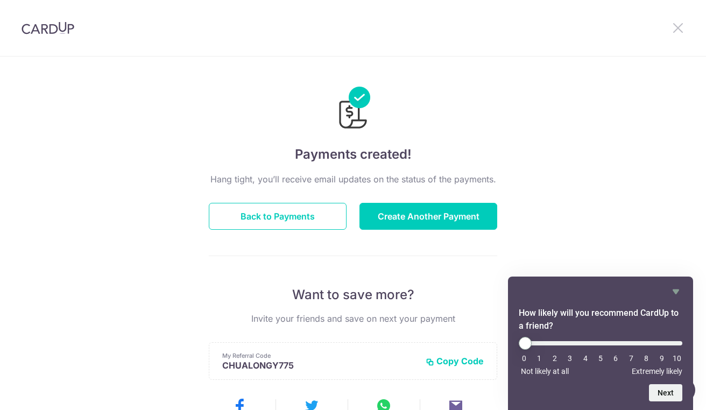
click at [678, 27] on icon at bounding box center [678, 27] width 13 height 13
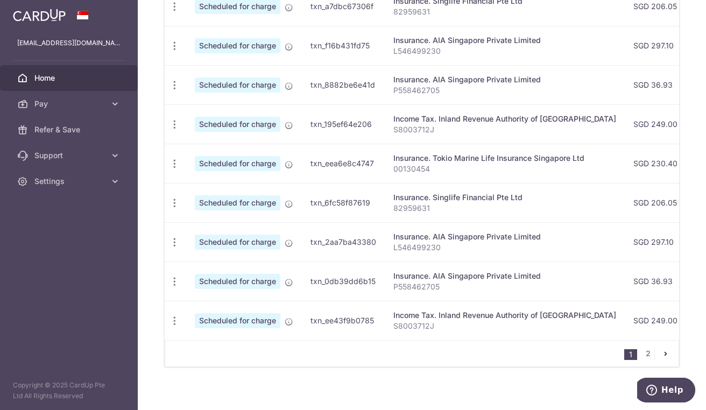
scroll to position [411, 0]
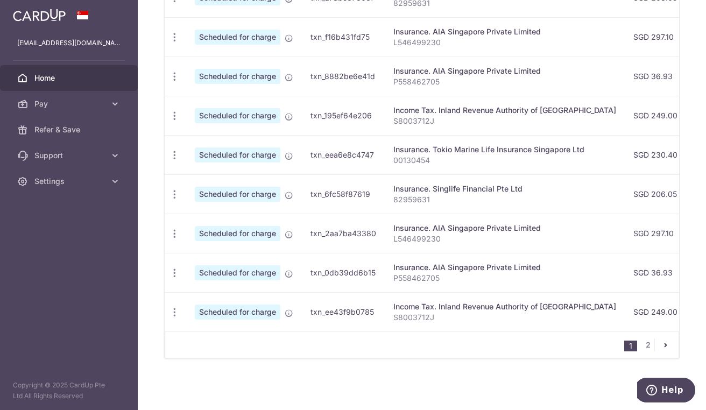
click at [661, 348] on icon "pager" at bounding box center [665, 345] width 9 height 9
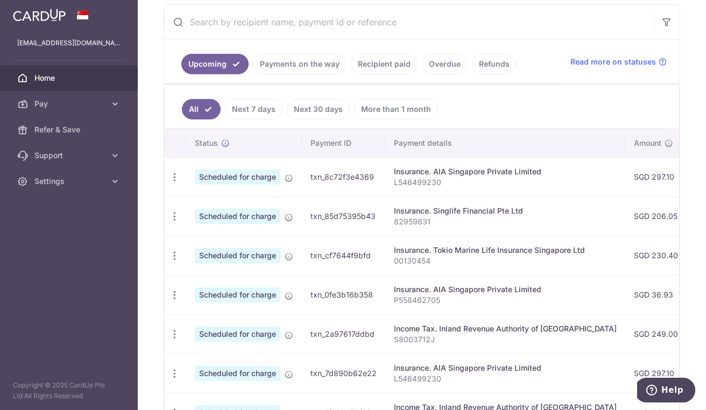
scroll to position [232, 0]
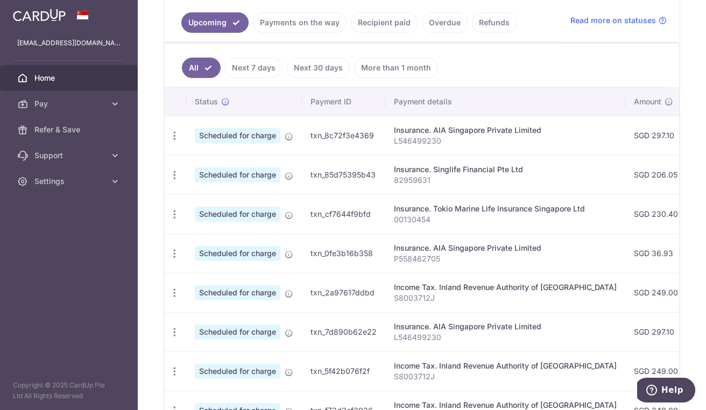
drag, startPoint x: 542, startPoint y: 410, endPoint x: 587, endPoint y: 410, distance: 44.1
click at [587, 410] on html "[EMAIL_ADDRESS][DOMAIN_NAME] Home Pay Payments Recipients Cards Refer & Save Su…" at bounding box center [353, 205] width 706 height 410
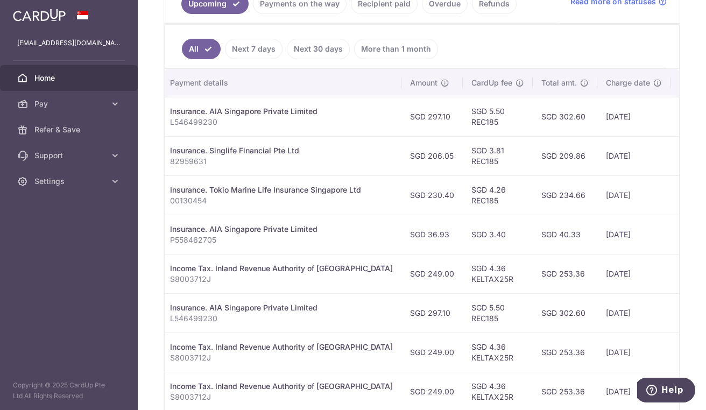
scroll to position [225, 0]
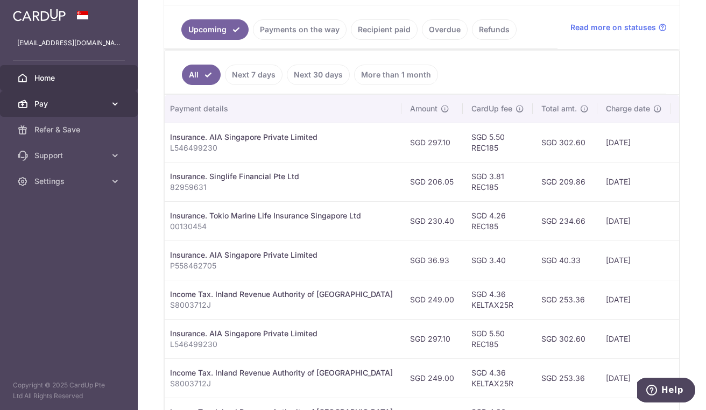
click at [77, 105] on span "Pay" at bounding box center [69, 103] width 71 height 11
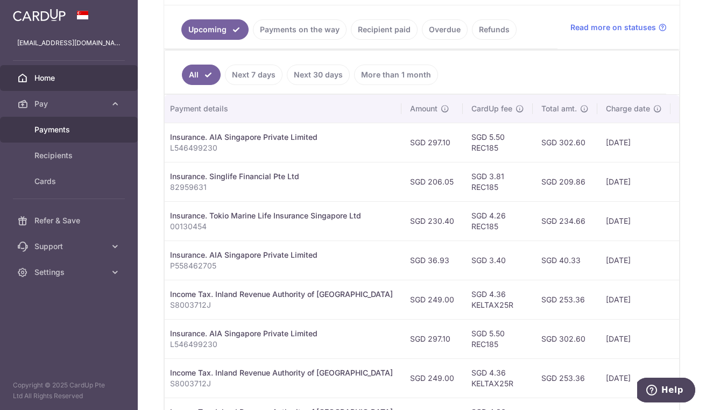
click at [74, 131] on span "Payments" at bounding box center [69, 129] width 71 height 11
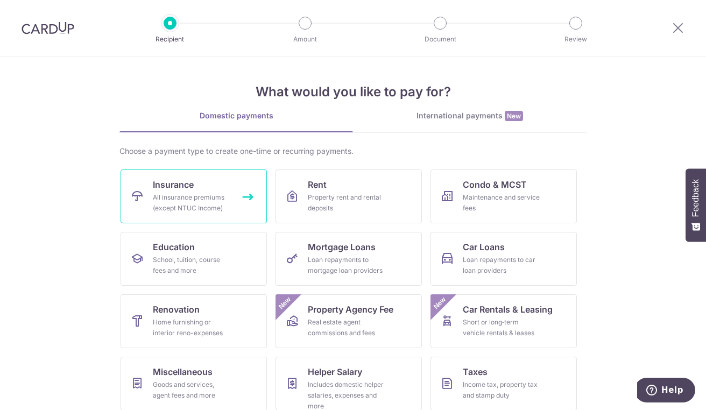
click at [201, 192] on link "Insurance All insurance premiums (except NTUC Income)" at bounding box center [194, 197] width 146 height 54
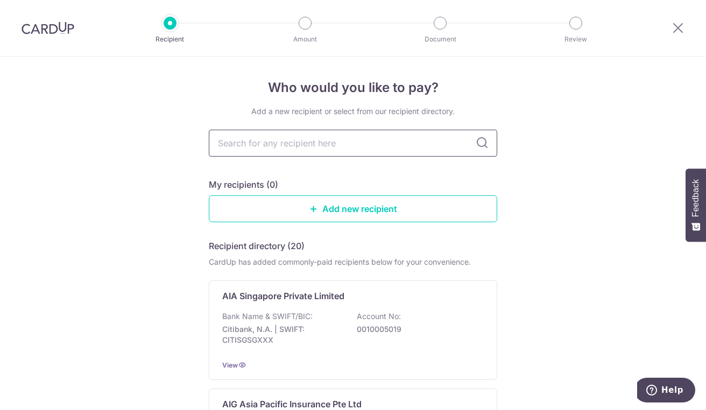
click at [276, 138] on input "text" at bounding box center [353, 143] width 288 height 27
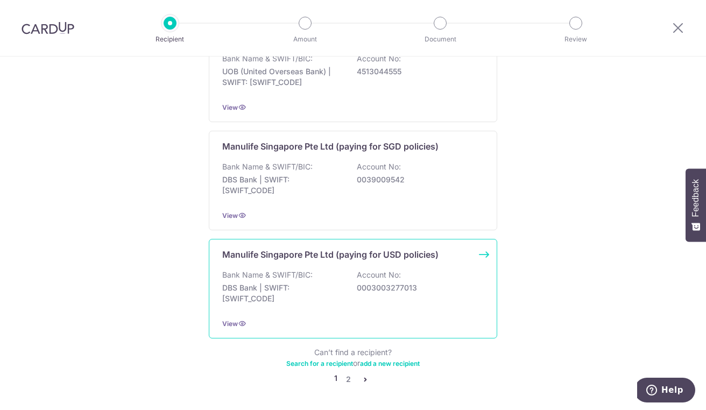
scroll to position [1056, 0]
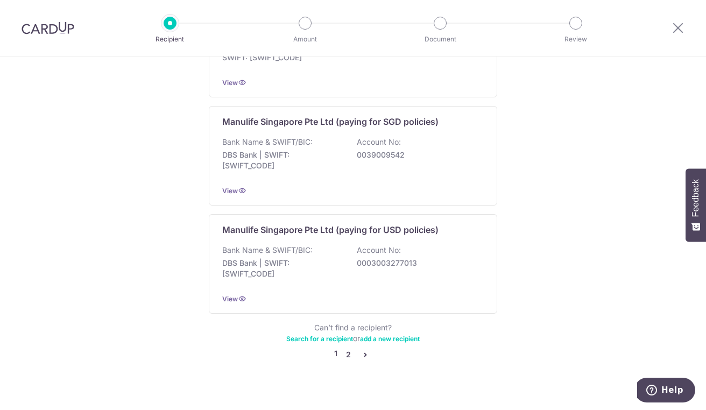
click at [344, 348] on link "2" at bounding box center [348, 354] width 13 height 13
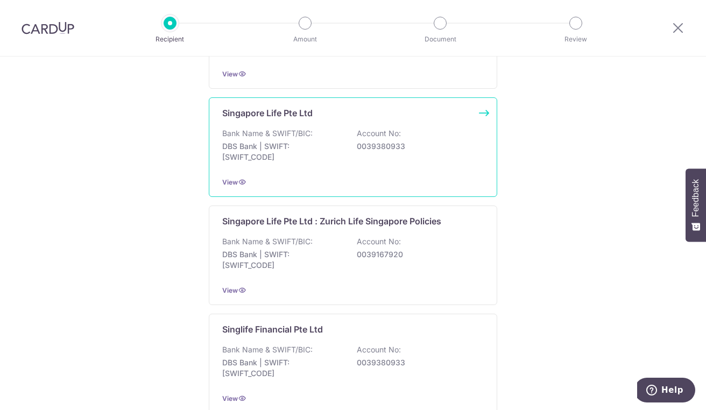
scroll to position [753, 0]
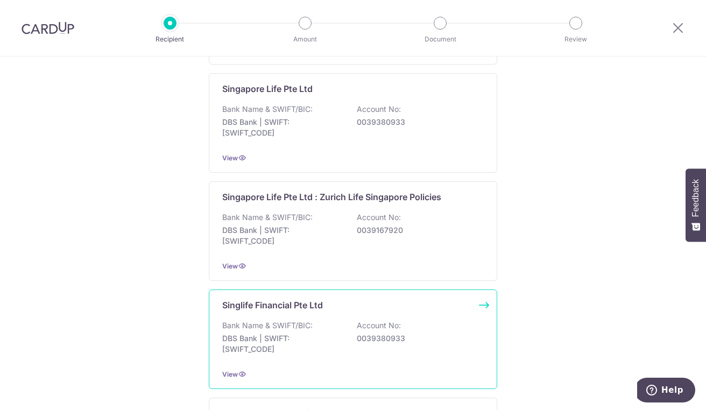
click at [258, 328] on p "Bank Name & SWIFT/BIC:" at bounding box center [267, 325] width 90 height 11
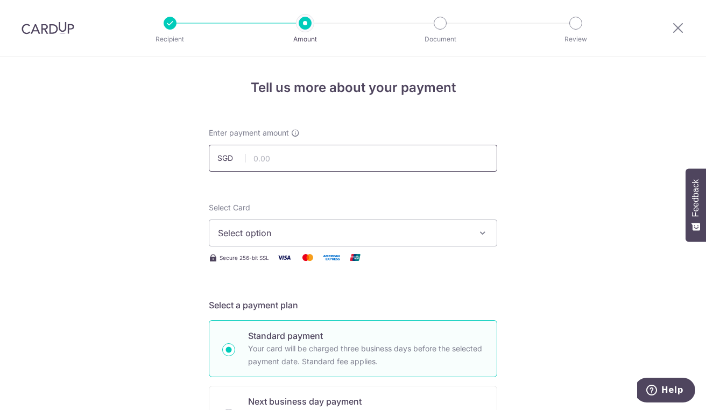
click at [290, 158] on input "text" at bounding box center [353, 158] width 288 height 27
click at [679, 31] on icon at bounding box center [678, 27] width 13 height 13
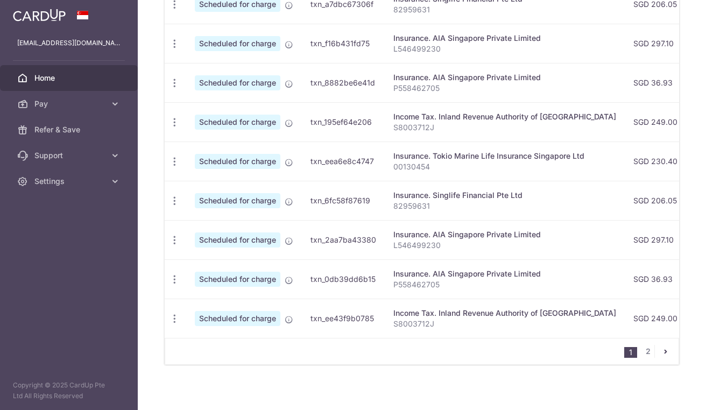
scroll to position [411, 0]
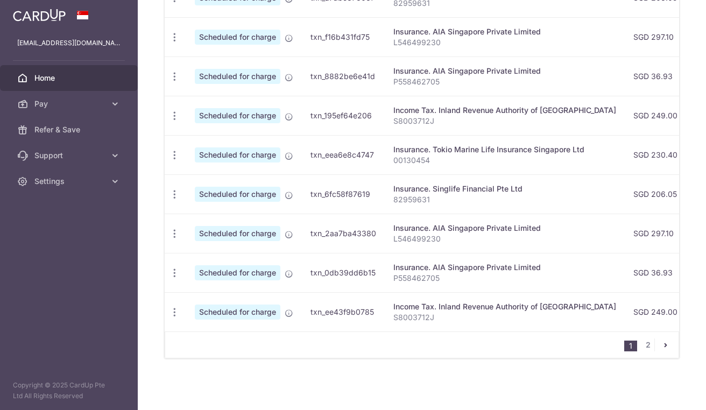
click at [661, 344] on icon "pager" at bounding box center [665, 345] width 9 height 9
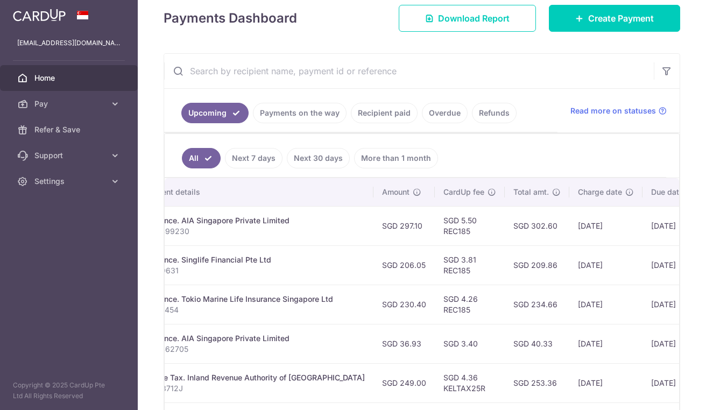
scroll to position [64, 0]
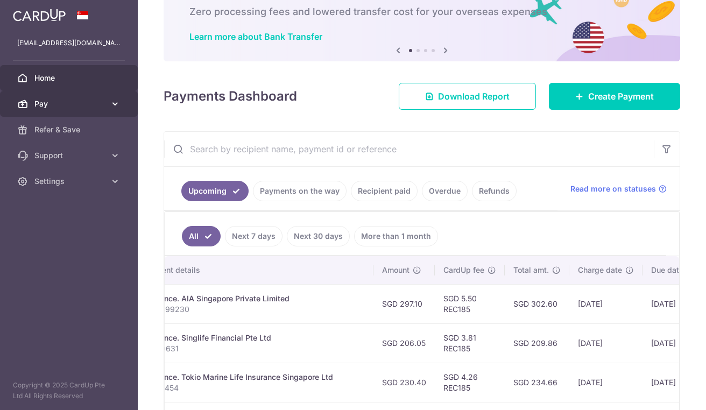
click at [112, 101] on icon at bounding box center [115, 103] width 11 height 11
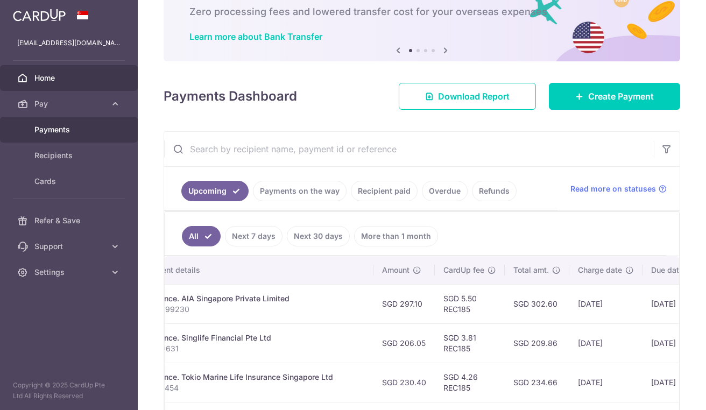
click at [60, 133] on span "Payments" at bounding box center [69, 129] width 71 height 11
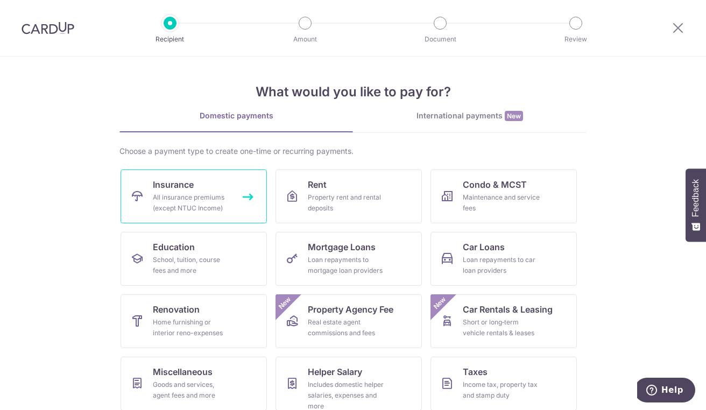
click at [173, 197] on div "All insurance premiums (except NTUC Income)" at bounding box center [191, 203] width 77 height 22
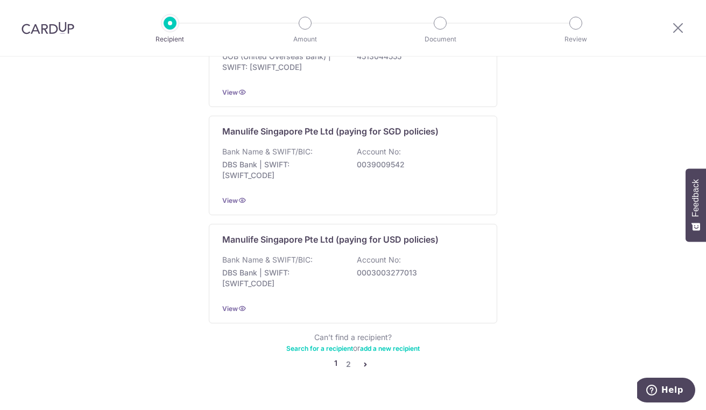
scroll to position [1056, 0]
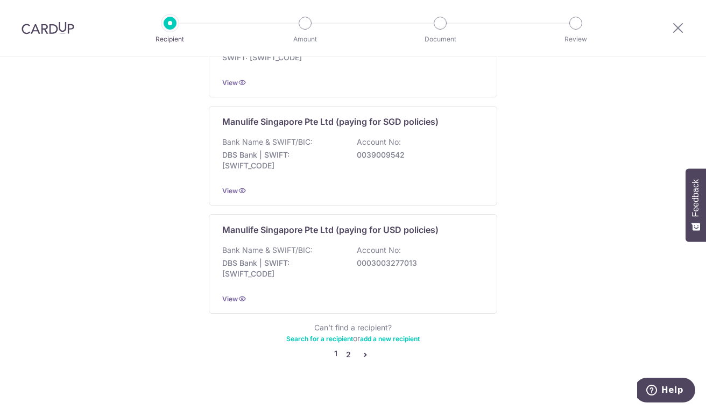
click at [344, 348] on link "2" at bounding box center [348, 354] width 13 height 13
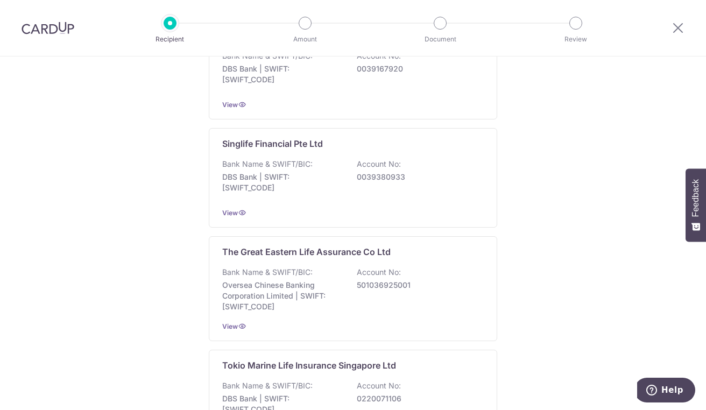
scroll to position [1061, 0]
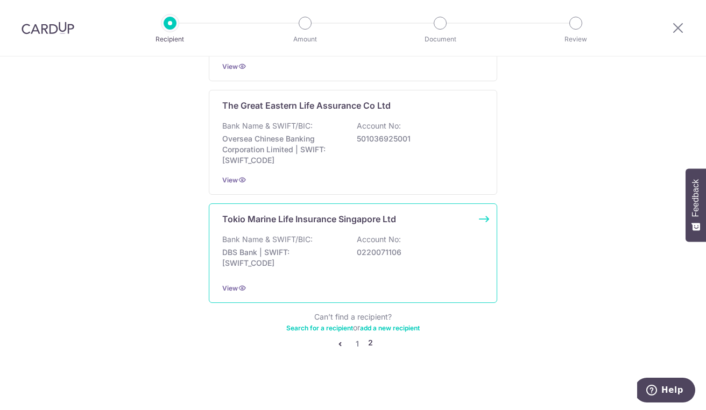
click at [256, 216] on p "Tokio Marine Life Insurance Singapore Ltd" at bounding box center [309, 219] width 174 height 13
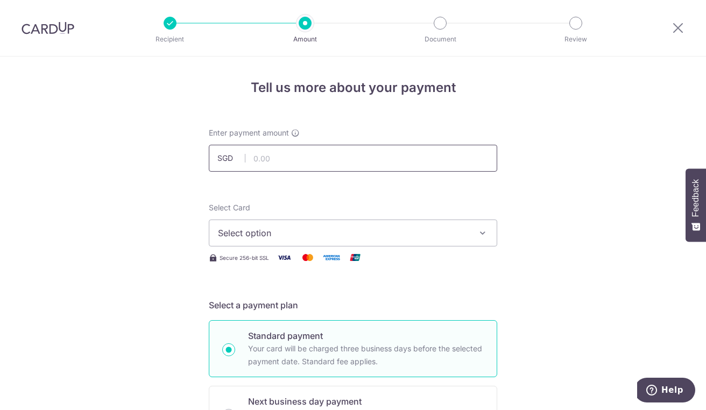
click at [293, 155] on input "text" at bounding box center [353, 158] width 288 height 27
type input "681.35"
type input "00221765"
type input "REC185"
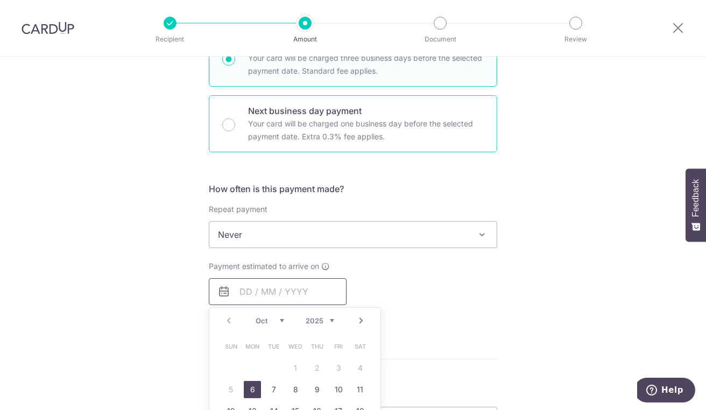
scroll to position [291, 0]
click at [298, 231] on span "Never" at bounding box center [352, 234] width 287 height 26
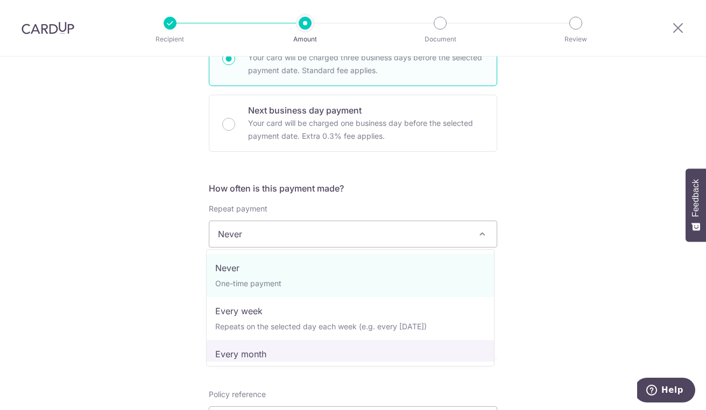
select select "3"
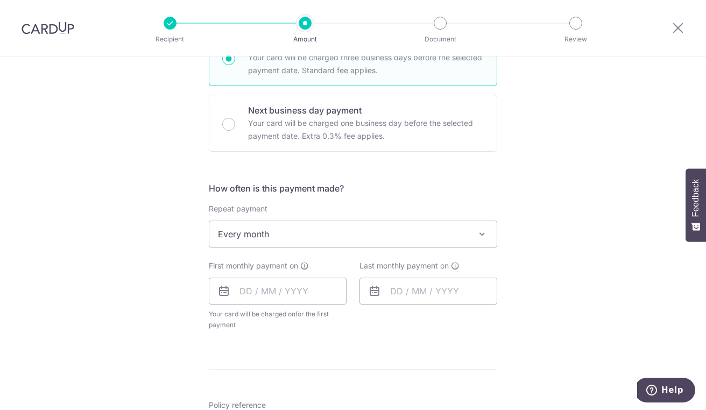
scroll to position [453, 0]
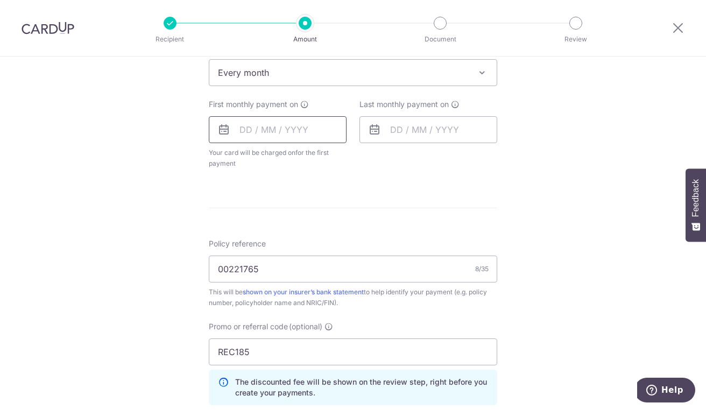
click at [260, 125] on input "text" at bounding box center [278, 129] width 138 height 27
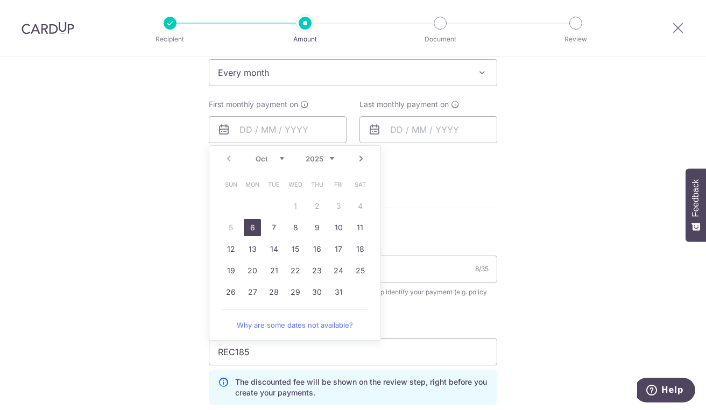
click at [252, 227] on link "6" at bounding box center [252, 227] width 17 height 17
type input "[DATE]"
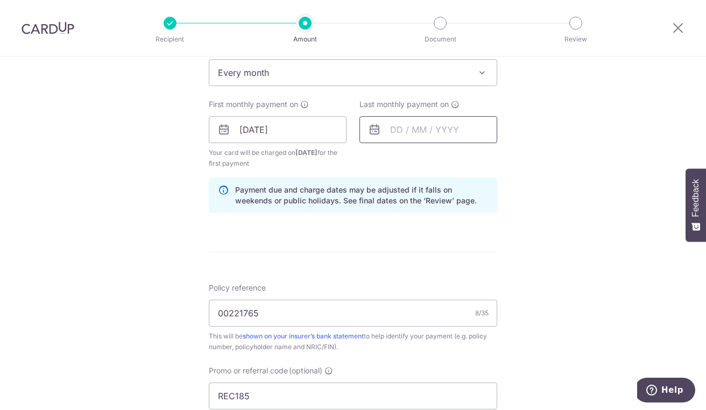
click at [399, 126] on input "text" at bounding box center [428, 129] width 138 height 27
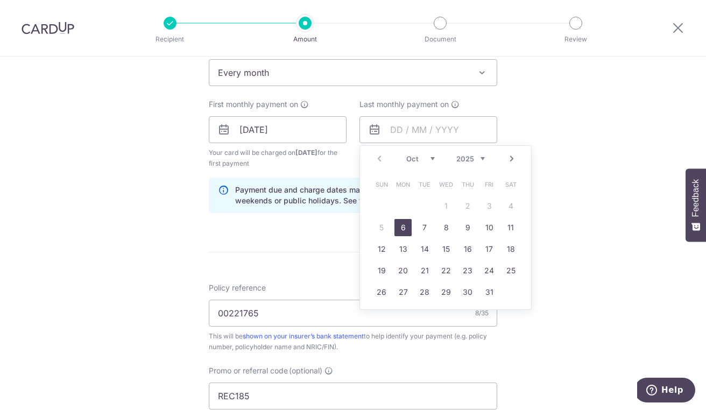
click at [466, 157] on select "2025 2026 2027 2028 2029 2030 2031 2032 2033 2034 2035" at bounding box center [470, 158] width 29 height 9
click at [414, 159] on select "Jan Feb Mar Apr May Jun [DATE] Aug Sep Oct Nov Dec" at bounding box center [420, 158] width 29 height 9
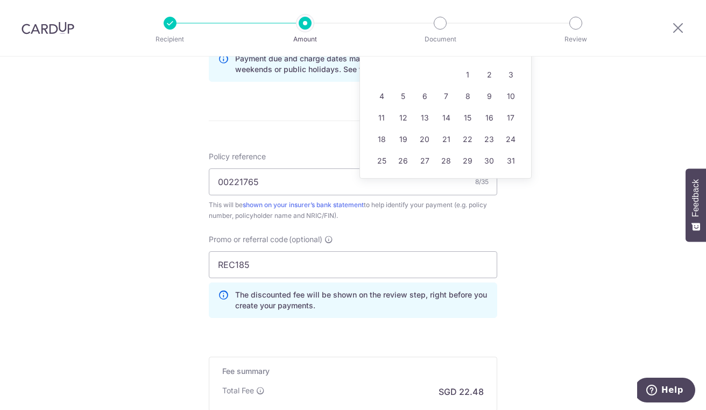
scroll to position [560, 0]
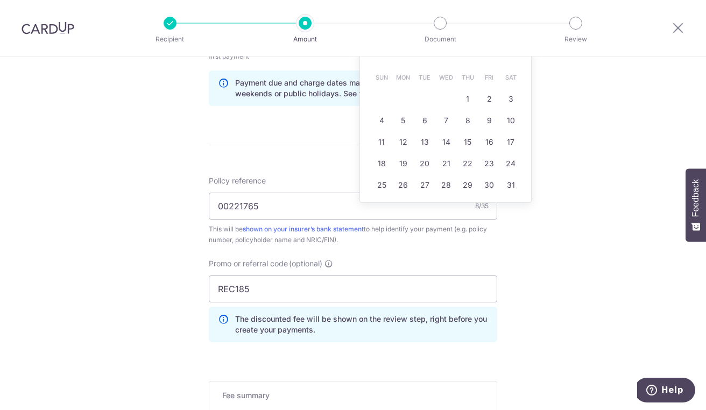
click at [342, 252] on div "Policy reference 00221765 8/35 This will be shown on your insurer’s bank statem…" at bounding box center [353, 262] width 288 height 175
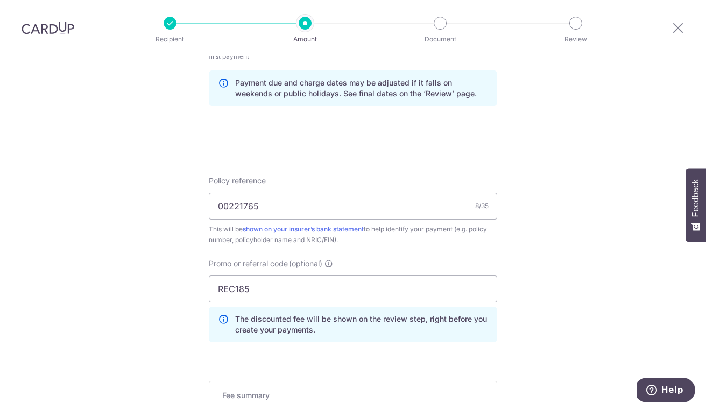
scroll to position [721, 0]
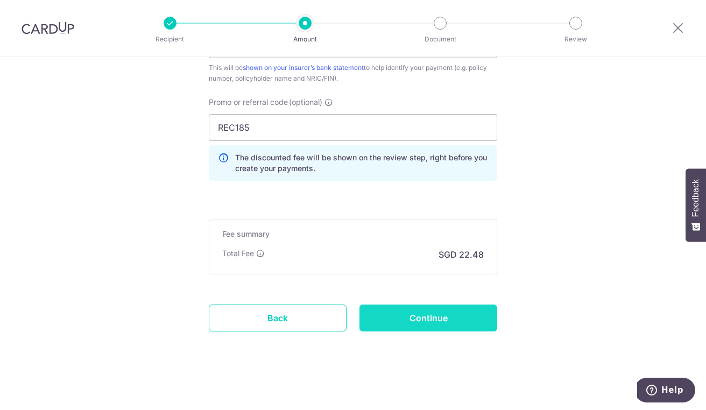
click at [441, 308] on input "Continue" at bounding box center [428, 318] width 138 height 27
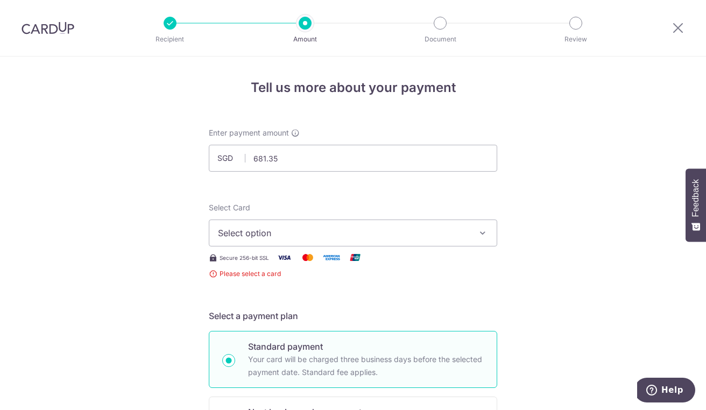
click at [325, 236] on span "Select option" at bounding box center [343, 233] width 251 height 13
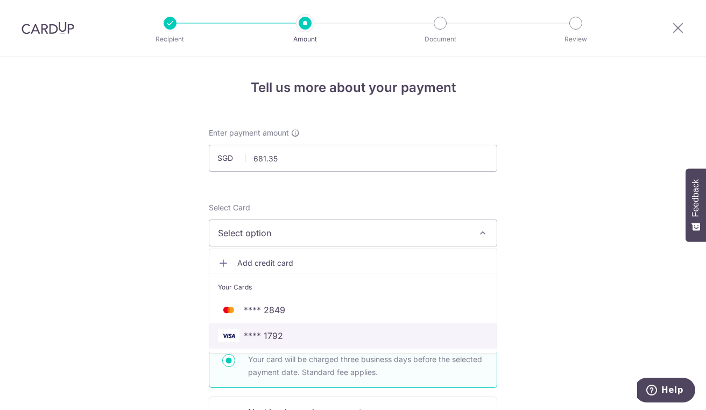
click at [329, 333] on span "**** 1792" at bounding box center [353, 335] width 270 height 13
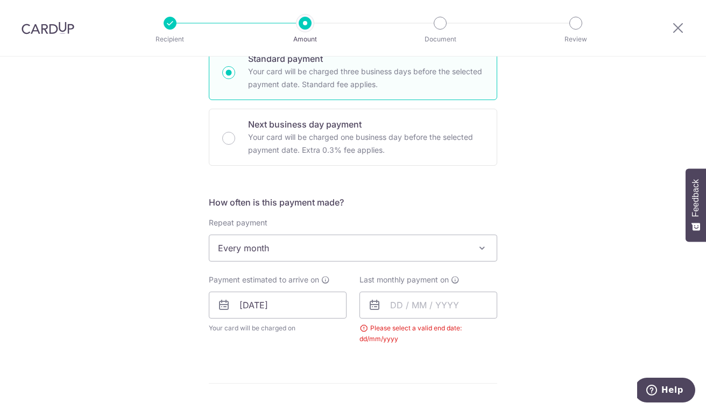
scroll to position [431, 0]
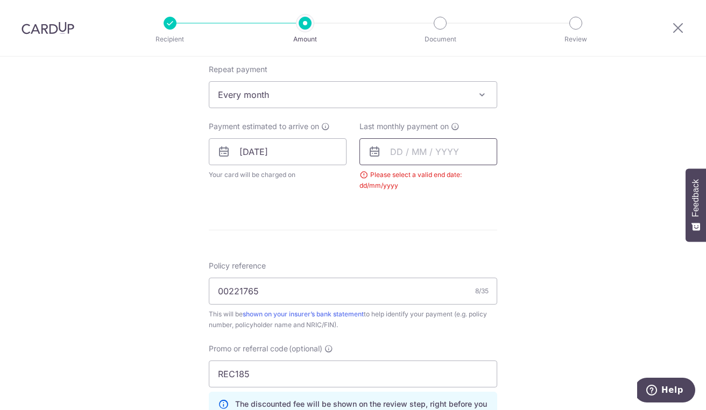
click at [407, 145] on input "text" at bounding box center [428, 151] width 138 height 27
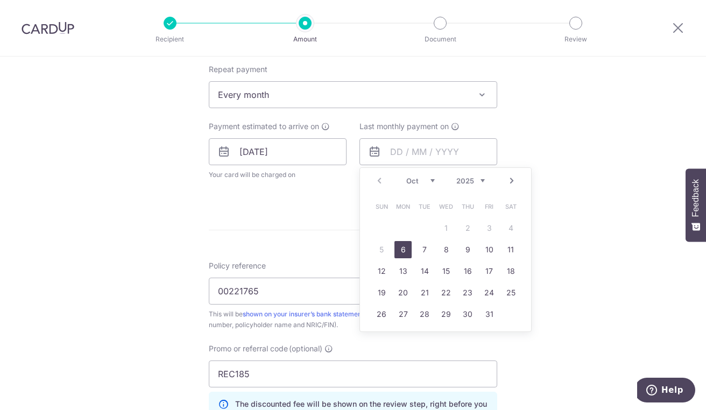
click at [459, 178] on select "2025 2026 2027 2028 2029 2030 2031 2032 2033 2034 2035" at bounding box center [470, 181] width 29 height 9
click at [413, 180] on select "Jan Feb Mar Apr May Jun [DATE] Aug Sep Oct Nov Dec" at bounding box center [420, 181] width 29 height 9
click at [489, 228] on link "2" at bounding box center [489, 228] width 17 height 17
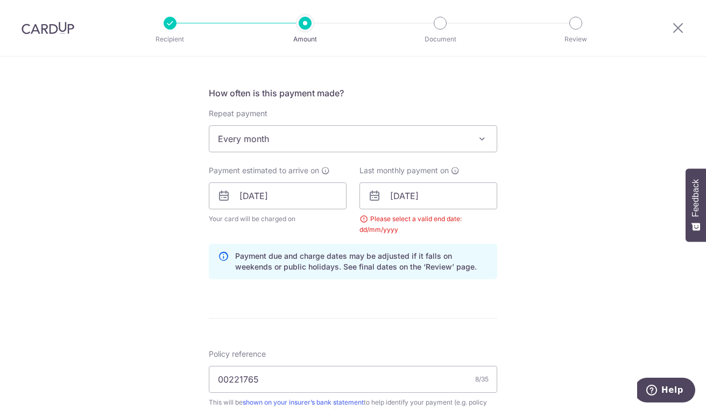
scroll to position [377, 0]
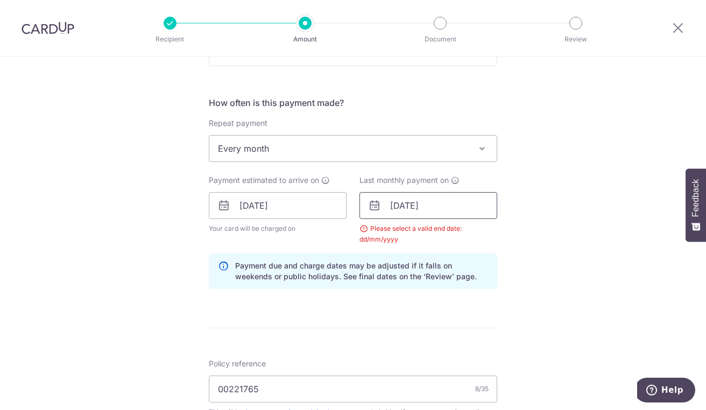
click at [399, 211] on input "[DATE]" at bounding box center [428, 205] width 138 height 27
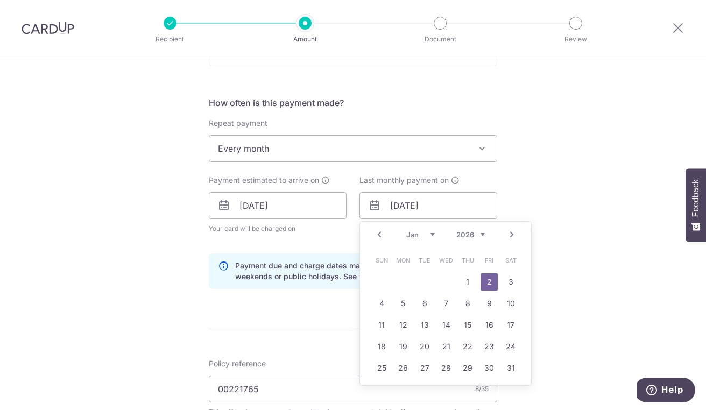
click at [489, 278] on link "2" at bounding box center [489, 281] width 17 height 17
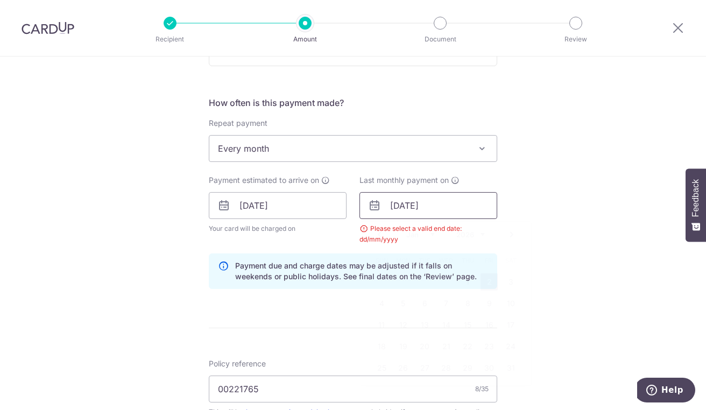
click at [417, 206] on input "02/01/2026" at bounding box center [428, 205] width 138 height 27
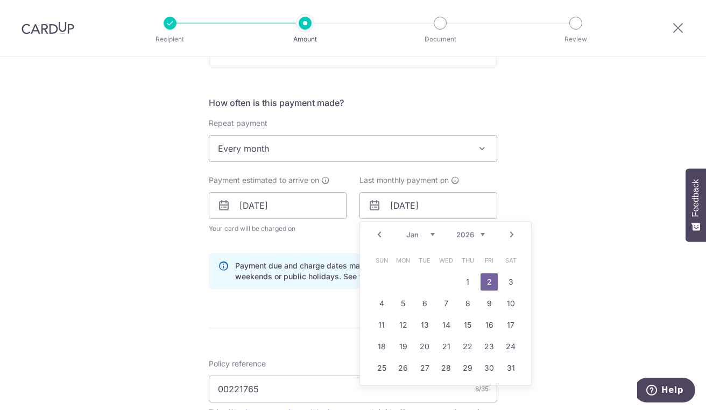
click at [590, 159] on div "Tell us more about your payment Enter payment amount SGD 681.35 681.35 Select C…" at bounding box center [353, 218] width 706 height 1077
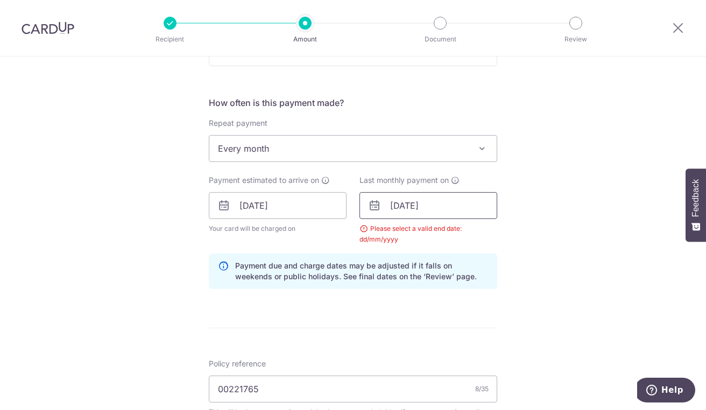
click at [408, 208] on input "02/01/2026" at bounding box center [428, 205] width 138 height 27
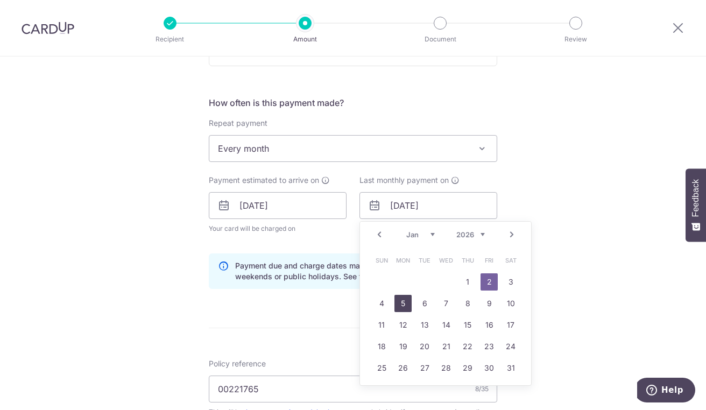
click at [401, 306] on link "5" at bounding box center [402, 303] width 17 height 17
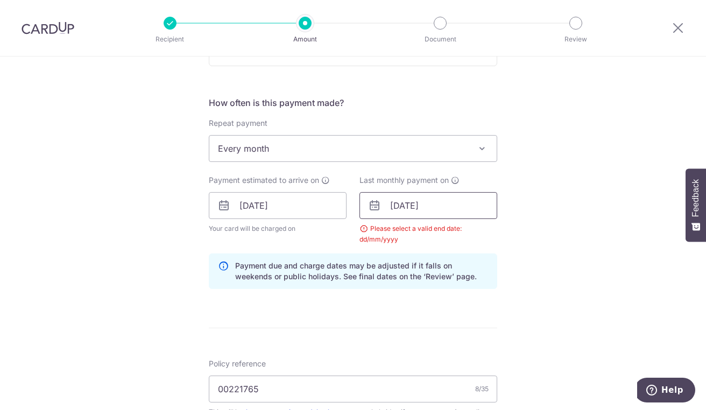
click at [423, 214] on input "05/01/2026" at bounding box center [428, 205] width 138 height 27
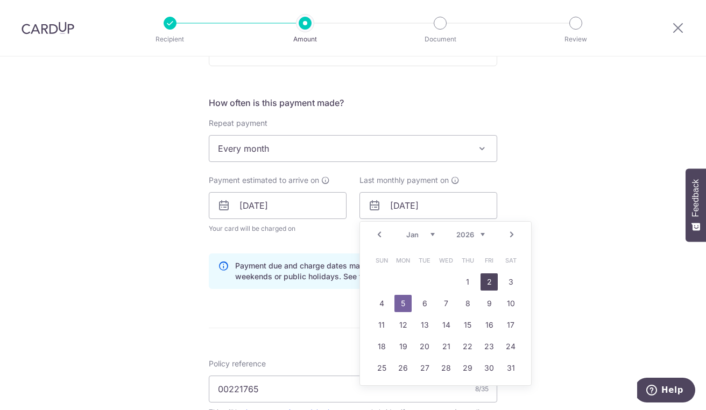
click at [484, 276] on link "2" at bounding box center [489, 281] width 17 height 17
type input "02/01/2026"
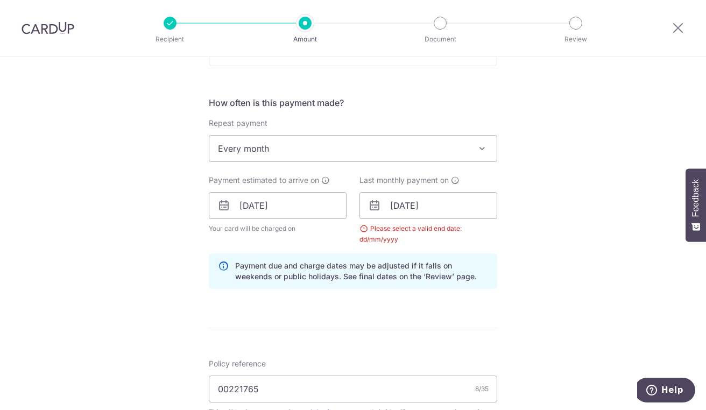
click at [563, 187] on div "Tell us more about your payment Enter payment amount SGD 681.35 681.35 Select C…" at bounding box center [353, 218] width 706 height 1077
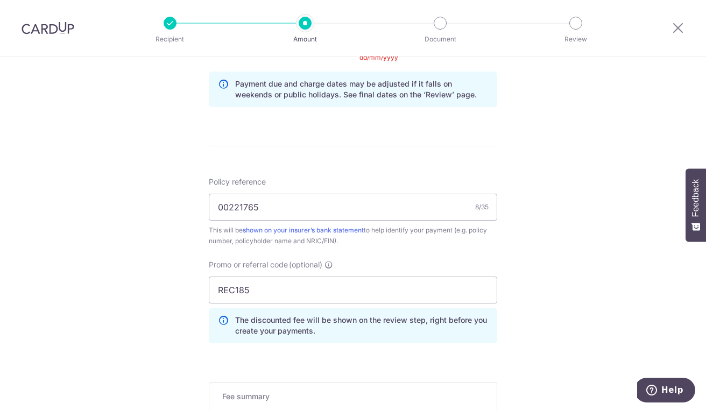
scroll to position [646, 0]
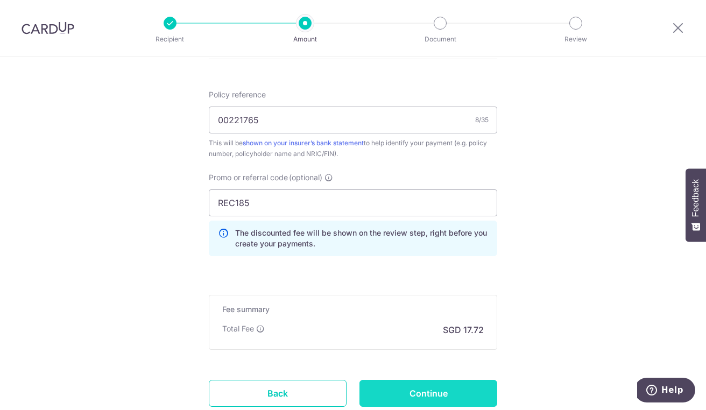
click at [436, 391] on input "Continue" at bounding box center [428, 393] width 138 height 27
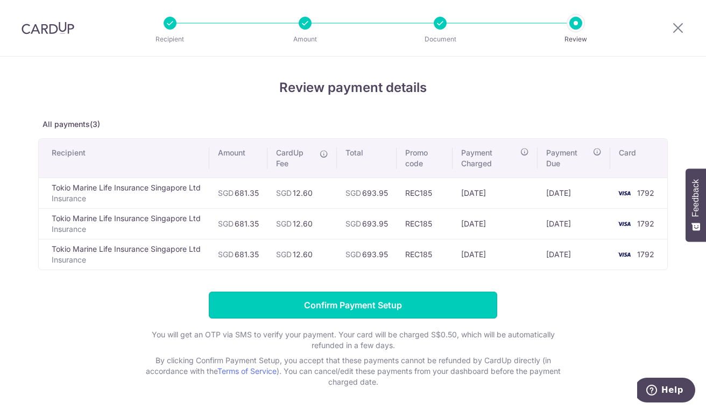
click at [383, 301] on input "Confirm Payment Setup" at bounding box center [353, 305] width 288 height 27
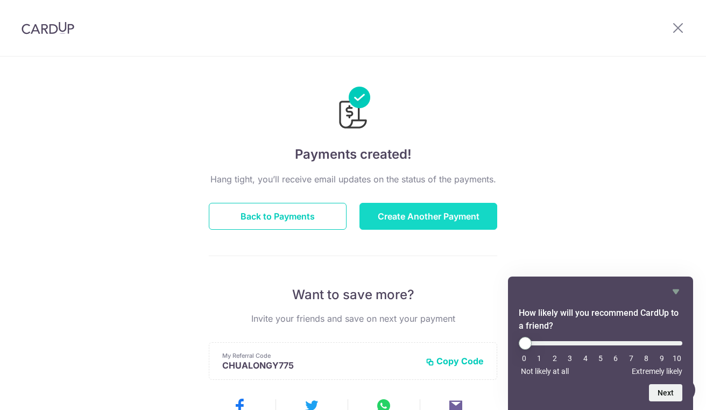
click at [420, 220] on button "Create Another Payment" at bounding box center [428, 216] width 138 height 27
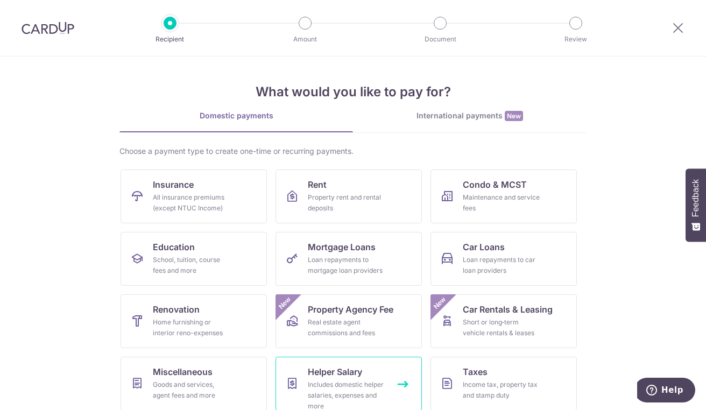
click at [399, 380] on link "Helper Salary Includes domestic helper salaries, expenses and more" at bounding box center [349, 384] width 146 height 54
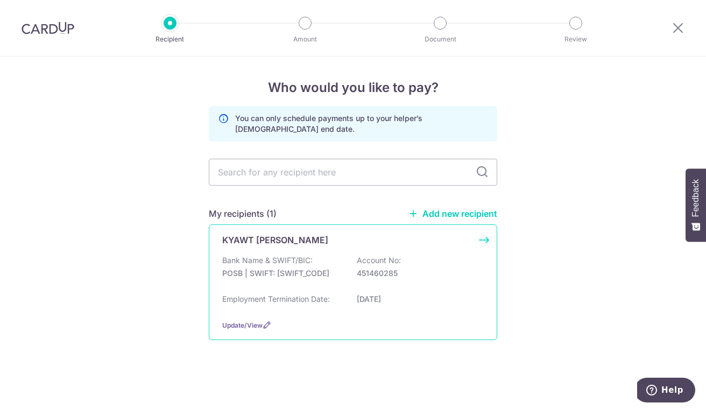
click at [313, 279] on div "Bank Name & SWIFT/BIC: POSB | SWIFT: [SWIFT_CODE] Account No: 451460285" at bounding box center [353, 272] width 262 height 34
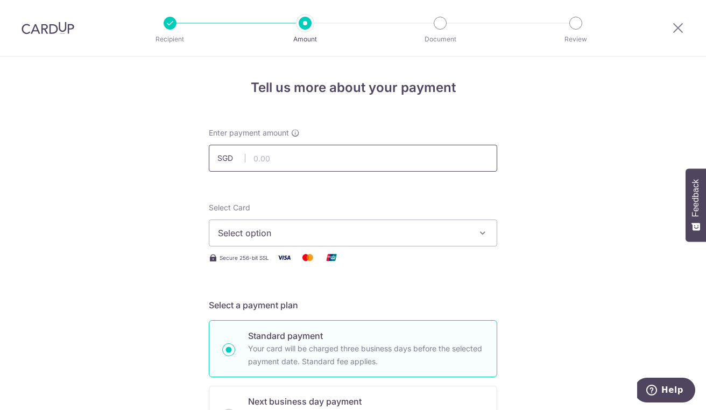
click at [267, 155] on input "text" at bounding box center [353, 158] width 288 height 27
click at [283, 156] on input "text" at bounding box center [353, 158] width 288 height 27
type input "800.00"
click at [479, 263] on div "Secure 256-bit SSL" at bounding box center [353, 257] width 288 height 13
click at [421, 237] on span "Select option" at bounding box center [343, 233] width 251 height 13
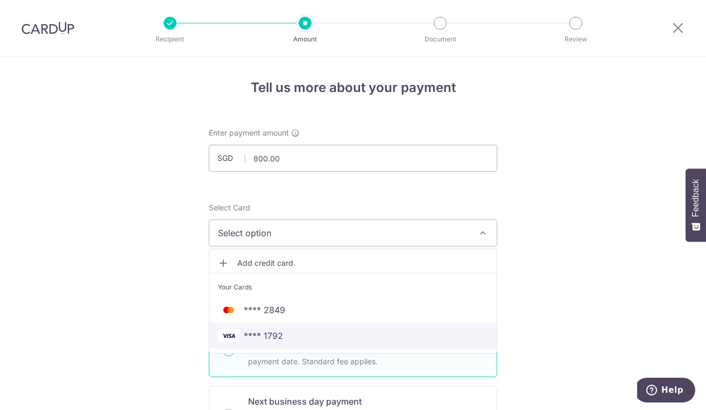
click at [344, 333] on span "**** 1792" at bounding box center [353, 335] width 270 height 13
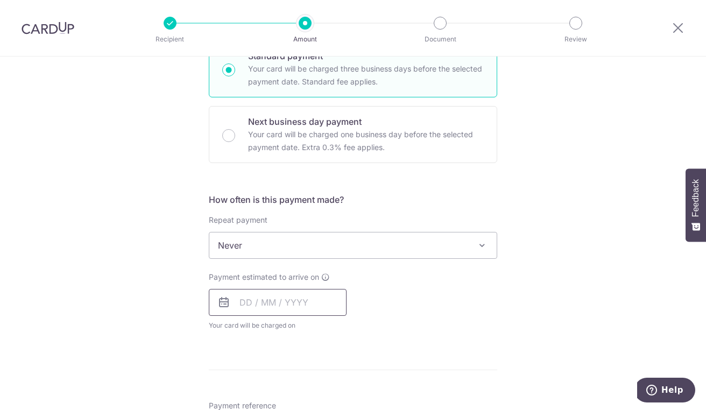
scroll to position [323, 0]
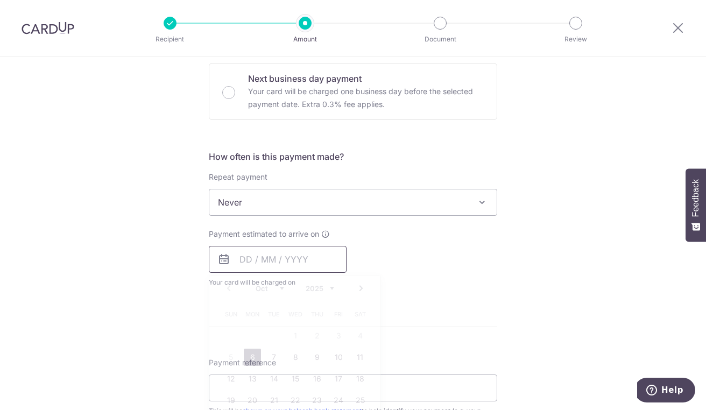
click at [272, 256] on input "text" at bounding box center [278, 259] width 138 height 27
click at [314, 379] on link "16" at bounding box center [316, 378] width 17 height 17
type input "[DATE]"
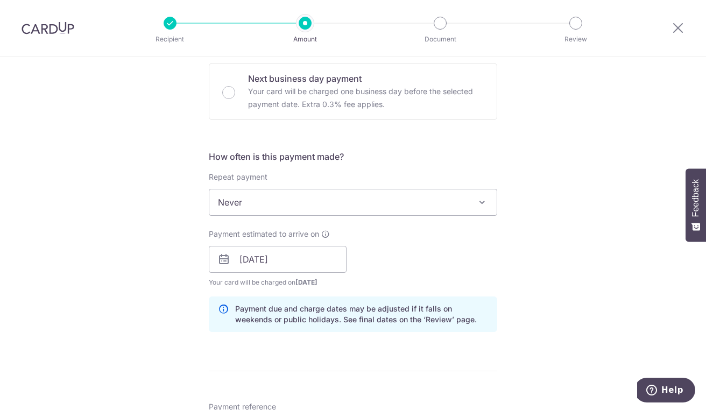
click at [387, 201] on span "Never" at bounding box center [352, 202] width 287 height 26
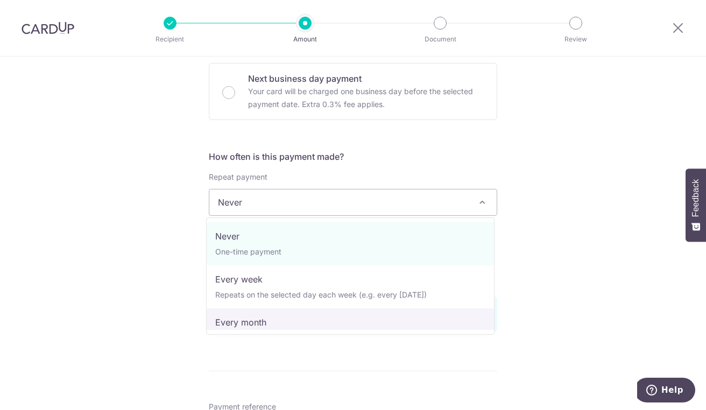
select select "3"
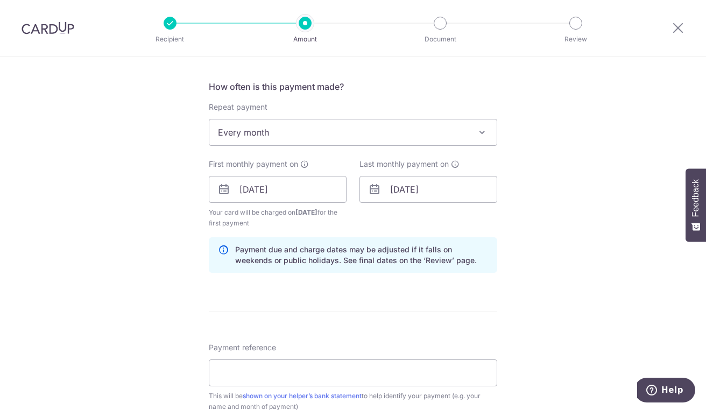
scroll to position [377, 0]
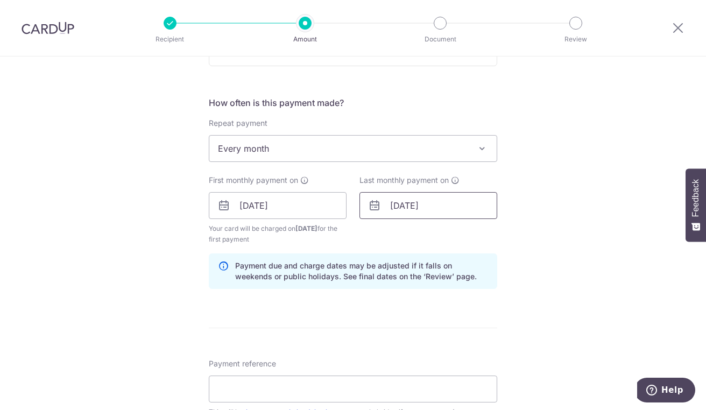
click at [426, 207] on input "23/04/2027" at bounding box center [428, 205] width 138 height 27
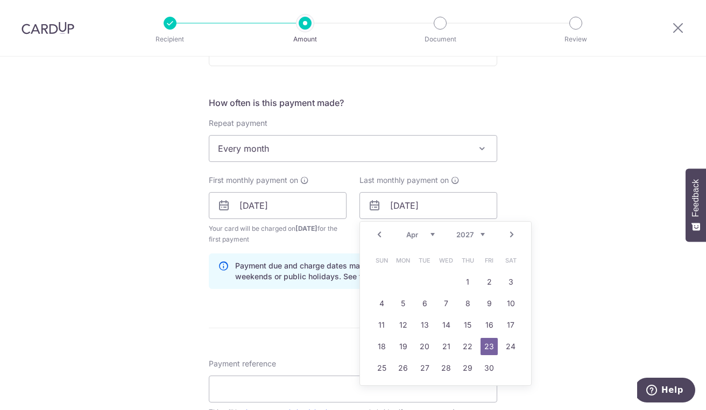
click at [466, 233] on select "2025 2026 2027 2028 2029 2030 2031 2032 2033 2034 2035" at bounding box center [470, 234] width 29 height 9
click at [410, 232] on select "Jan Feb Mar Apr May Jun Jul Aug Sep Oct Nov Dec" at bounding box center [420, 234] width 29 height 9
click at [490, 326] on link "16" at bounding box center [489, 324] width 17 height 17
type input "16/01/2026"
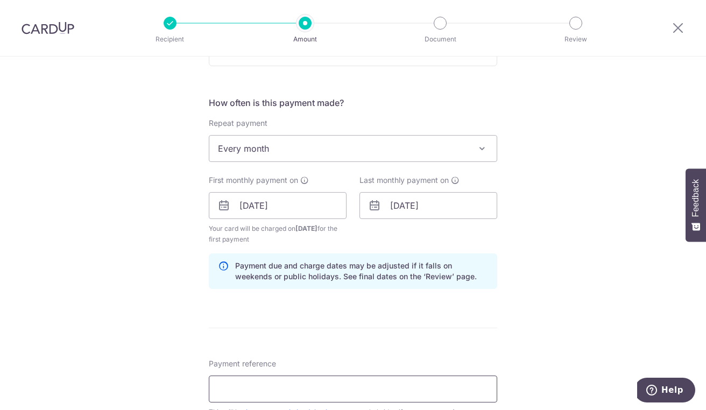
click at [295, 384] on input "Payment reference" at bounding box center [353, 389] width 288 height 27
click at [383, 380] on input "Payment reference" at bounding box center [353, 389] width 288 height 27
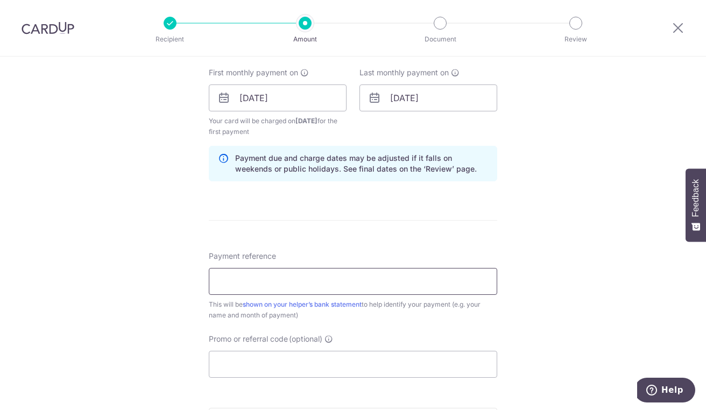
click at [281, 276] on input "Payment reference" at bounding box center [353, 281] width 288 height 27
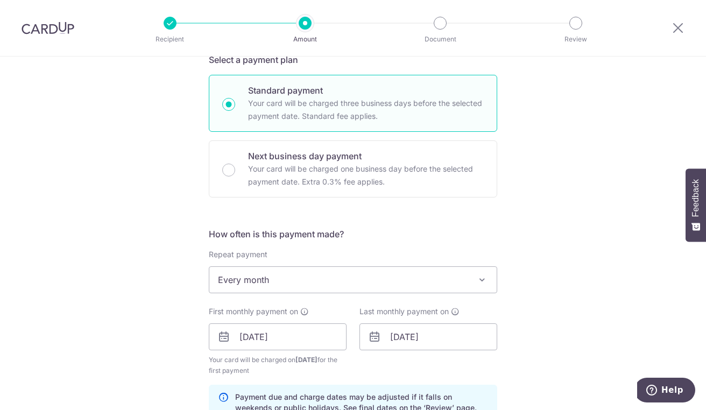
scroll to position [673, 0]
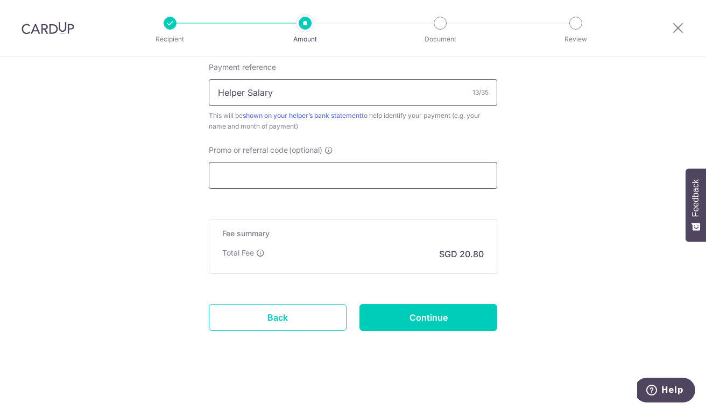
type input "Helper Salary"
click at [220, 169] on input "Promo or referral code (optional)" at bounding box center [353, 175] width 288 height 27
paste input "REC185"
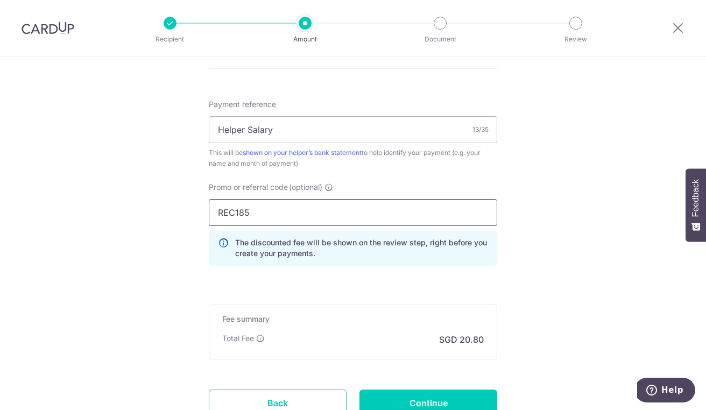
scroll to position [619, 0]
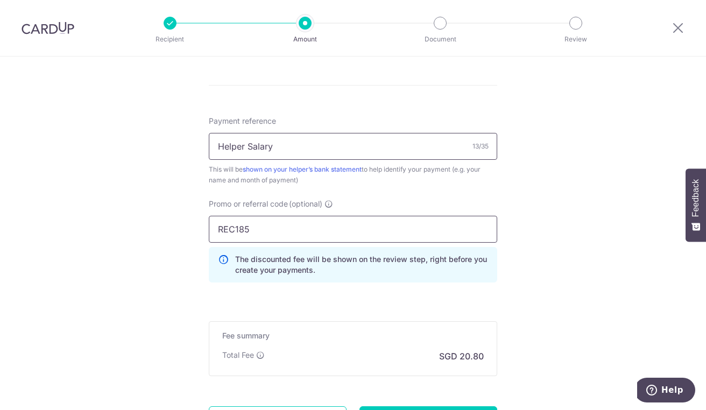
type input "REC185"
click at [246, 144] on input "Helper Salary" at bounding box center [353, 146] width 288 height 27
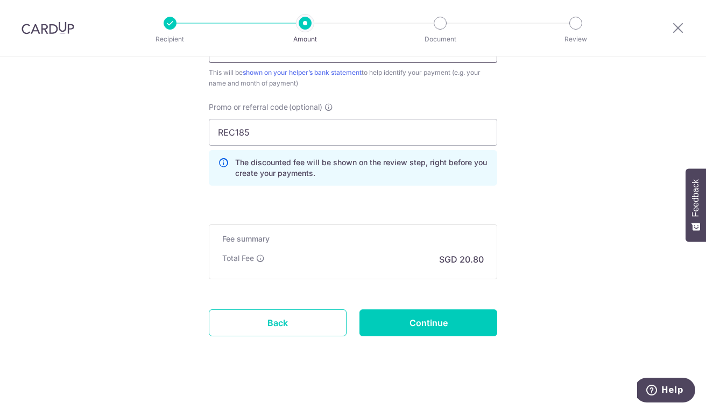
scroll to position [721, 0]
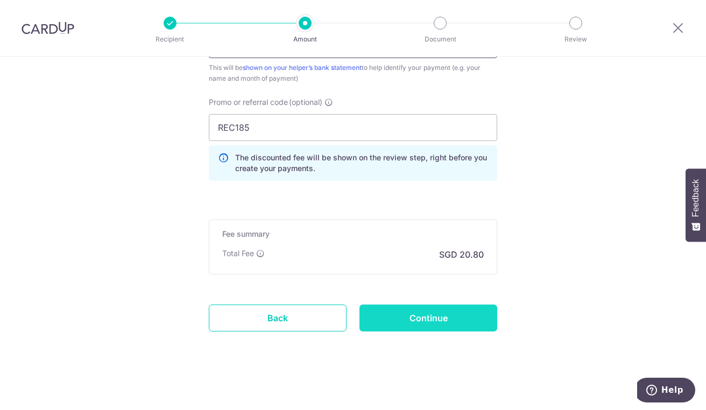
type input "Salary"
click at [438, 321] on input "Continue" at bounding box center [428, 318] width 138 height 27
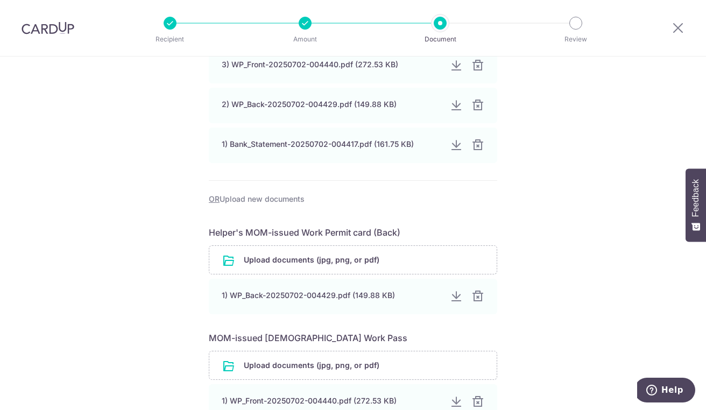
scroll to position [443, 0]
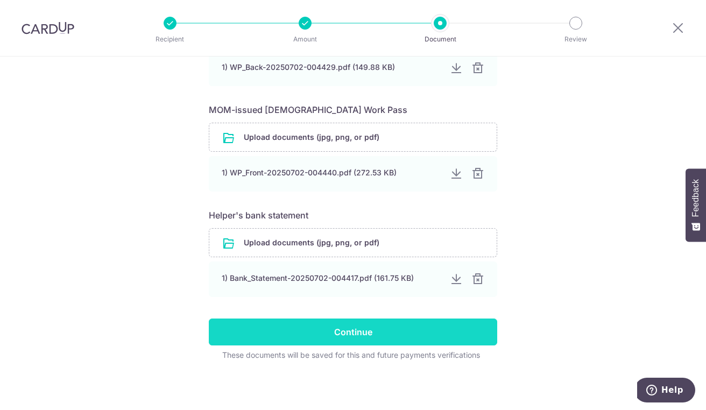
click at [357, 329] on input "Continue" at bounding box center [353, 332] width 288 height 27
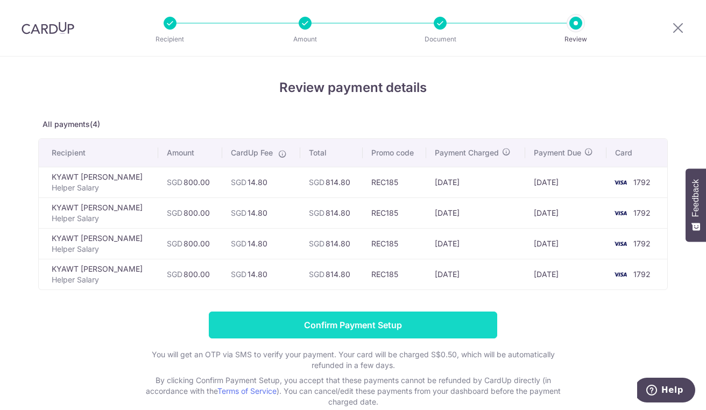
click at [347, 325] on input "Confirm Payment Setup" at bounding box center [353, 325] width 288 height 27
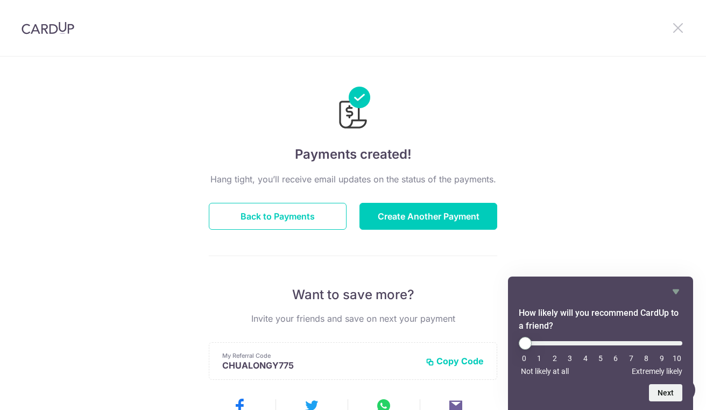
click at [675, 30] on icon at bounding box center [678, 27] width 13 height 13
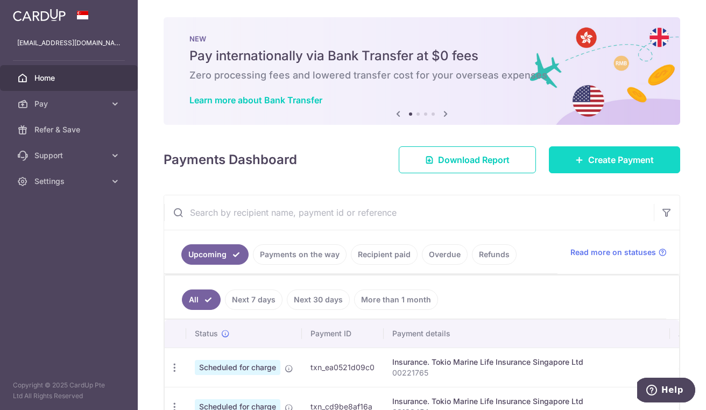
click at [597, 161] on span "Create Payment" at bounding box center [621, 159] width 66 height 13
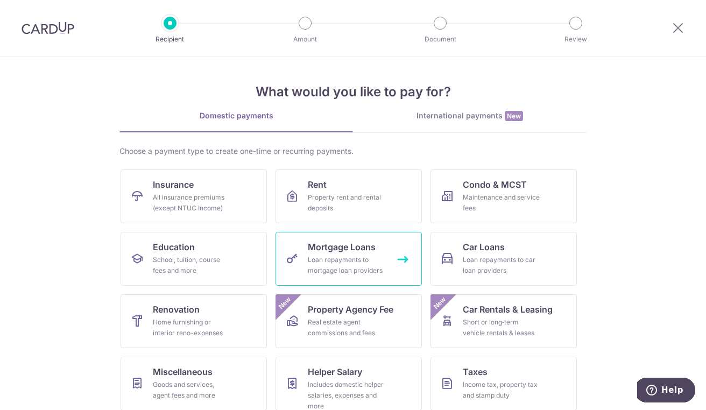
click at [327, 258] on div "Loan repayments to mortgage loan providers" at bounding box center [346, 266] width 77 height 22
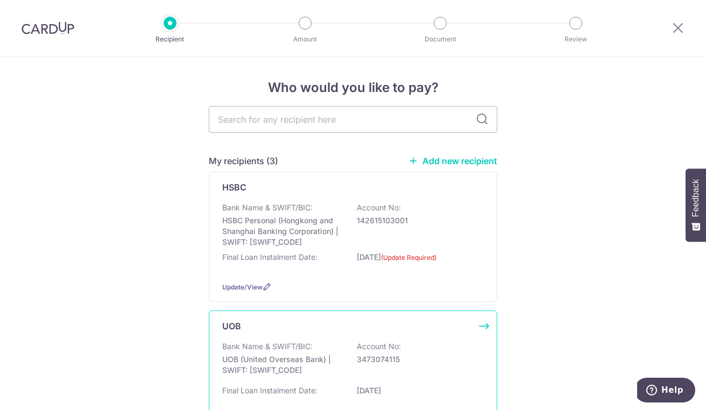
click at [251, 355] on p "UOB (United Overseas Bank) | SWIFT: UOVBSGSGXXX" at bounding box center [282, 365] width 121 height 22
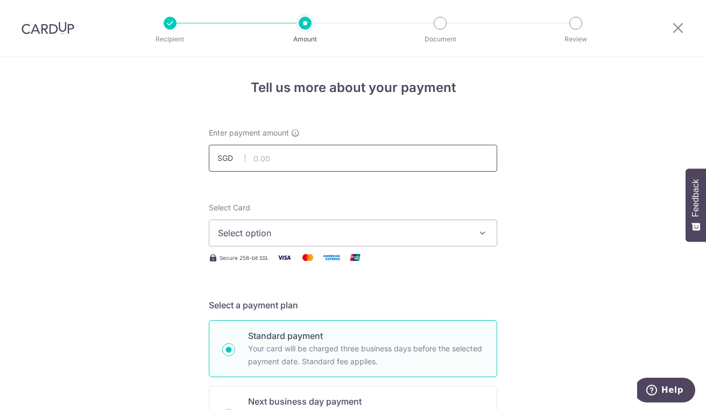
click at [268, 161] on input "text" at bounding box center [353, 158] width 288 height 27
type input "3,800.00"
type input "Housing loan [DATE]"
type input "OFF225"
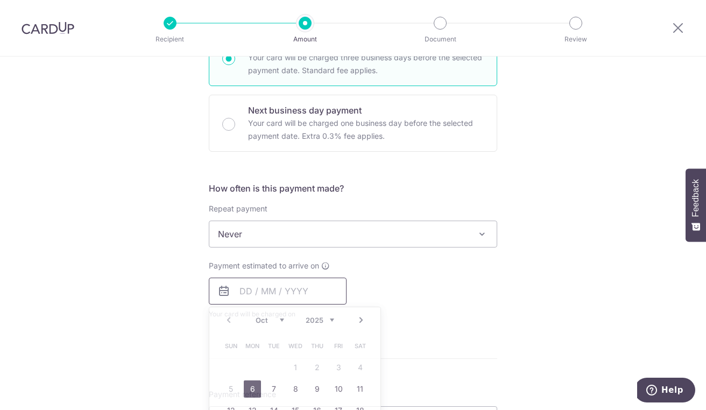
type input "3,800.00"
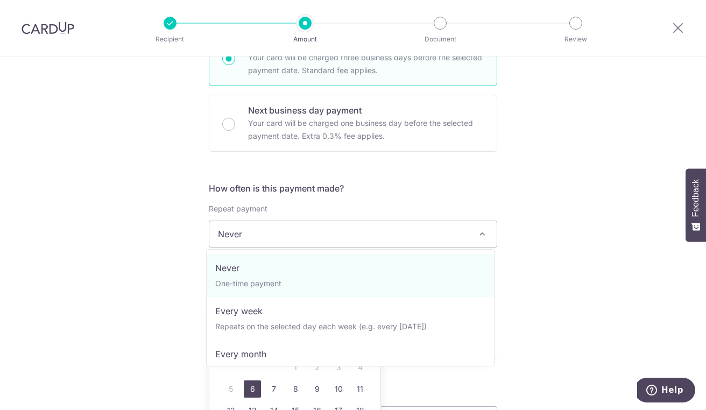
click at [350, 232] on span "Never" at bounding box center [352, 234] width 287 height 26
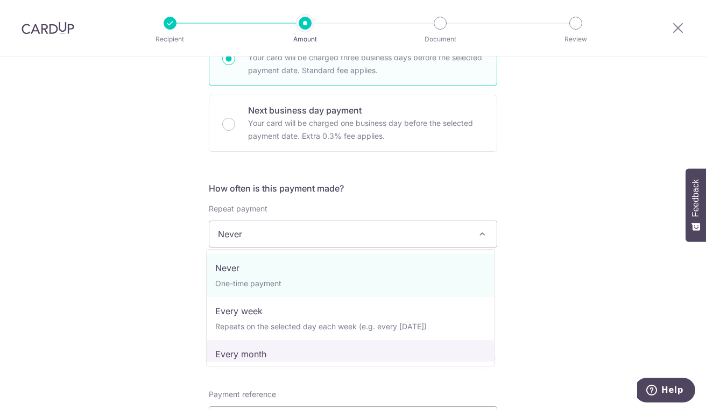
select select "3"
type input "01/11/2057"
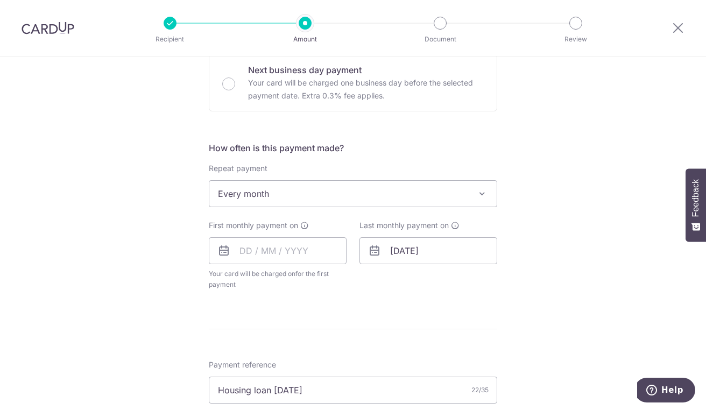
scroll to position [345, 0]
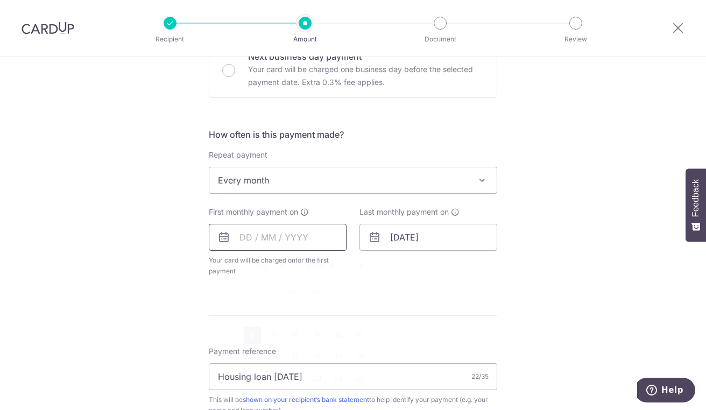
click at [267, 235] on input "text" at bounding box center [278, 237] width 138 height 27
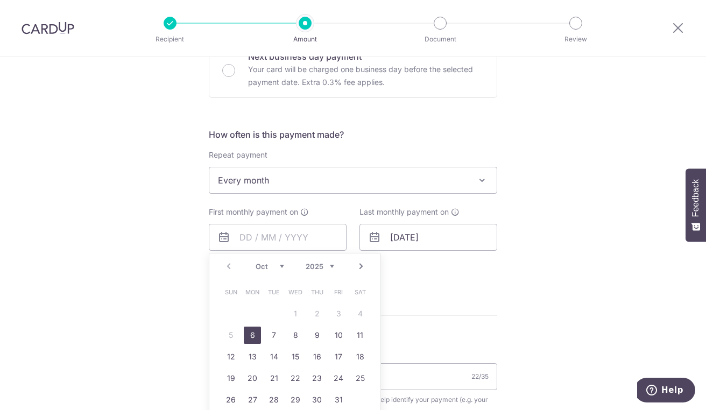
click at [251, 333] on link "6" at bounding box center [252, 335] width 17 height 17
type input "[DATE]"
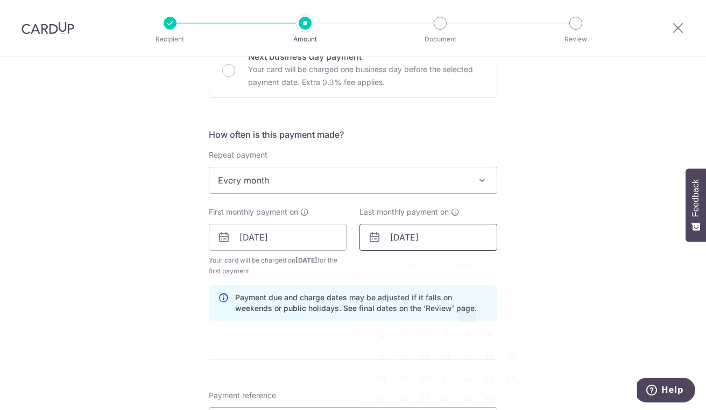
click at [443, 235] on input "01/11/2057" at bounding box center [428, 237] width 138 height 27
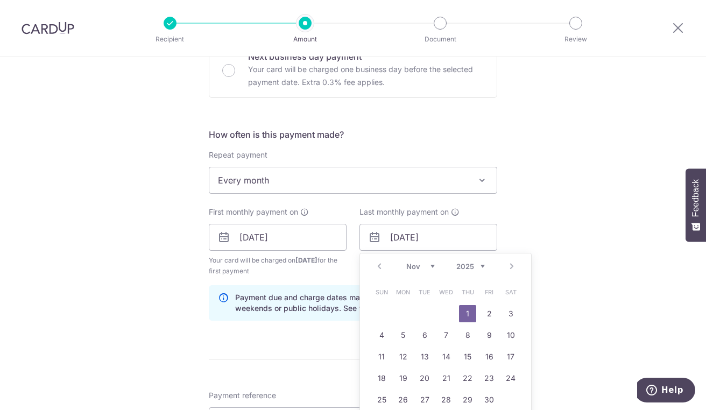
click at [470, 263] on select "2025 2026 2027 2028 2029 2030 2031 2032 2033 2034 2035" at bounding box center [470, 266] width 29 height 9
click at [456, 262] on select "2025 2026 2027 2028 2029 2030 2031 2032 2033 2034 2035" at bounding box center [470, 266] width 29 height 9
click at [471, 266] on select "2025 2026 2027 2028 2029 2030 2031 2032 2033 2034 2035" at bounding box center [470, 266] width 29 height 9
click at [418, 258] on div "Prev Next Jan Feb Mar Apr May Jun Jul Aug Sep Oct Nov Dec 2025 2026 2027 2028 2…" at bounding box center [445, 266] width 171 height 26
click at [417, 262] on select "Jan Feb Mar Apr May Jun Jul Aug Sep Oct Nov Dec" at bounding box center [420, 266] width 29 height 9
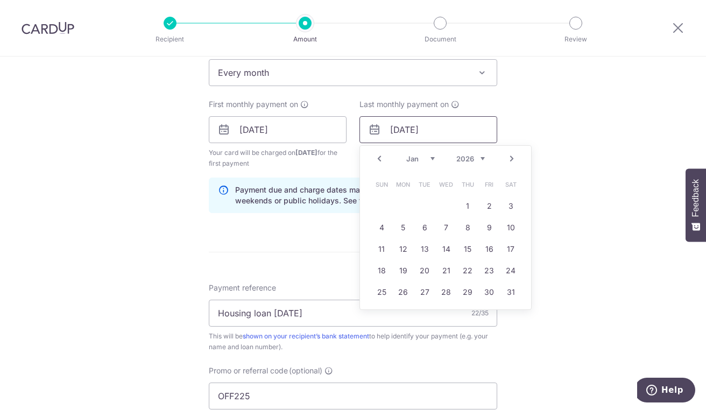
scroll to position [399, 0]
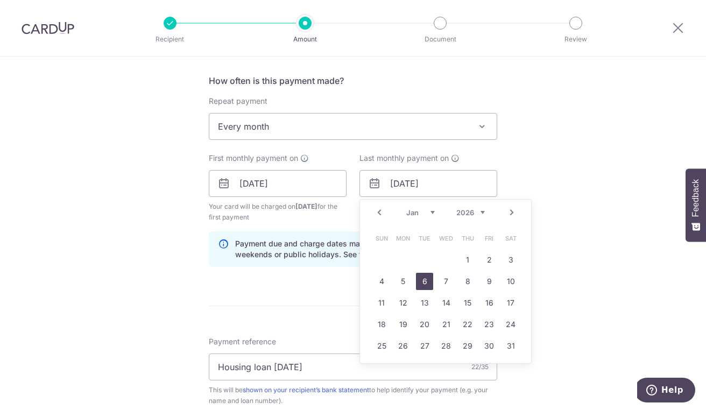
click at [421, 281] on link "6" at bounding box center [424, 281] width 17 height 17
type input "[DATE]"
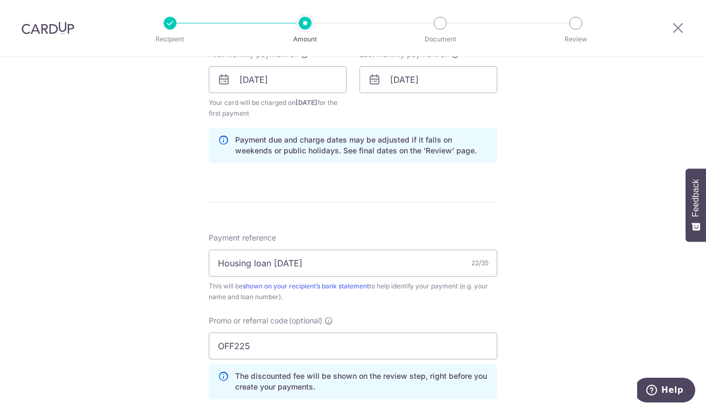
scroll to position [614, 0]
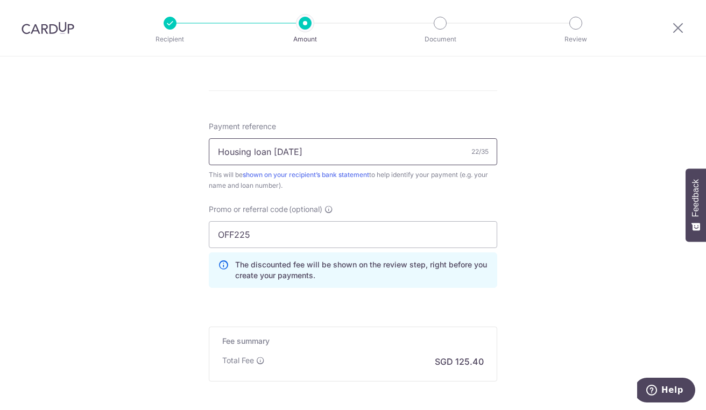
click at [353, 151] on input "Housing loan Sept 2025" at bounding box center [353, 151] width 288 height 27
drag, startPoint x: 353, startPoint y: 151, endPoint x: 267, endPoint y: 163, distance: 86.9
click at [267, 163] on input "Housing loan Sept 2025" at bounding box center [353, 151] width 288 height 27
type input "Housing loan"
drag, startPoint x: 277, startPoint y: 226, endPoint x: 195, endPoint y: 227, distance: 81.8
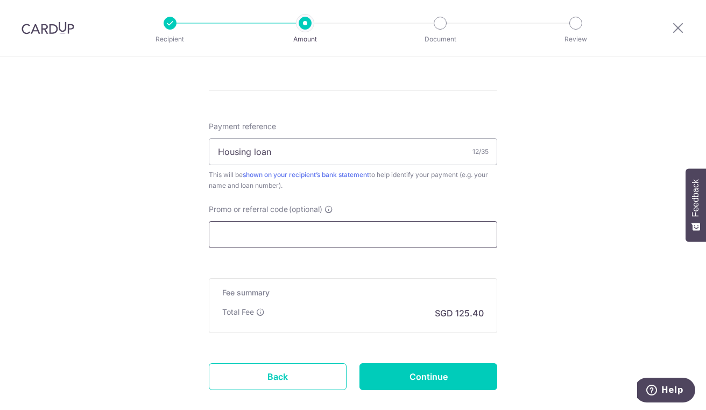
paste input "REC185"
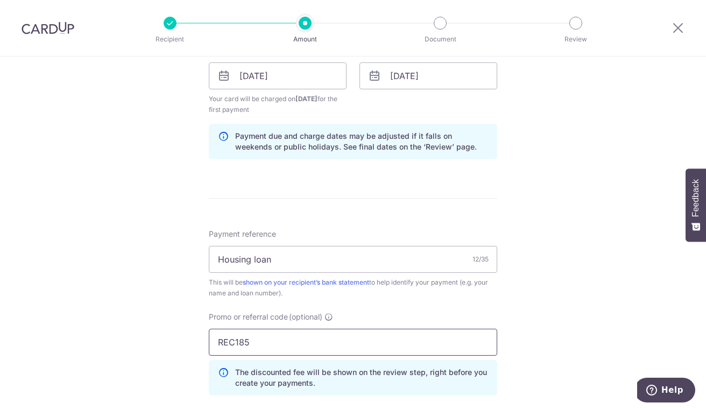
scroll to position [399, 0]
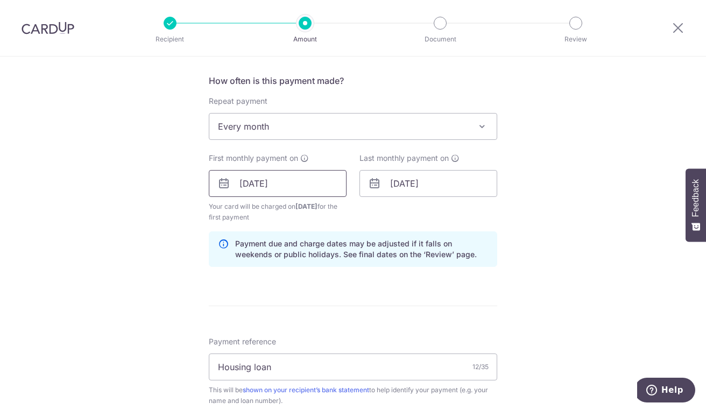
type input "REC185"
click at [258, 182] on input "06/10/2025" at bounding box center [278, 183] width 138 height 27
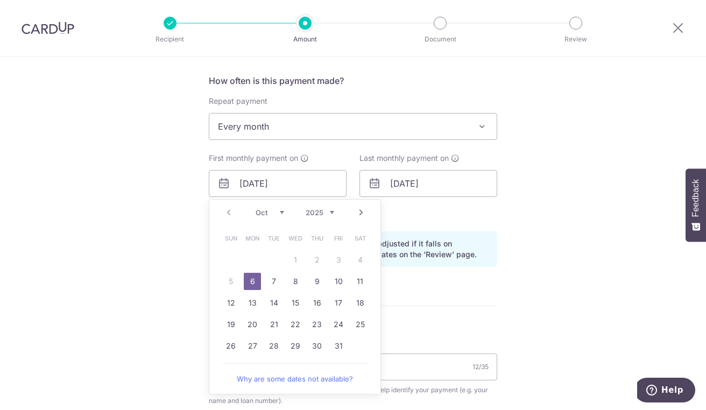
click at [251, 277] on link "6" at bounding box center [252, 281] width 17 height 17
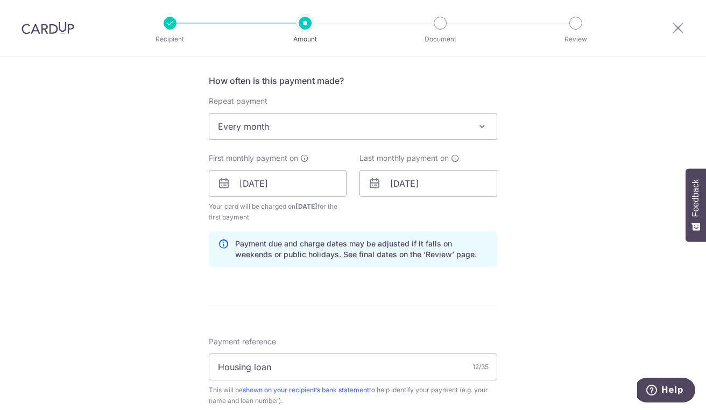
click at [568, 180] on div "Tell us more about your payment Enter payment amount SGD 3,800.00 3800.00 Selec…" at bounding box center [353, 196] width 706 height 1077
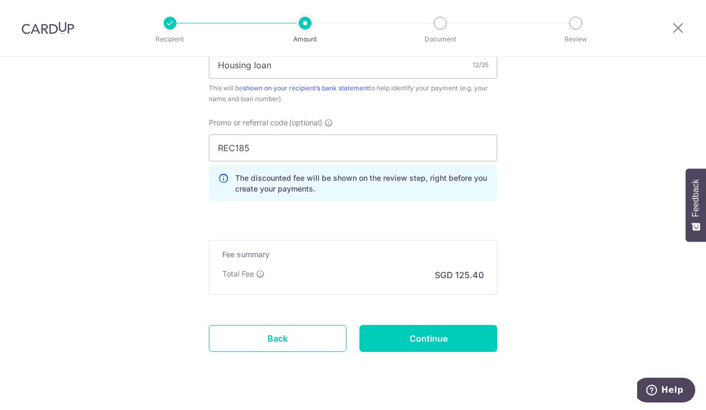
scroll to position [721, 0]
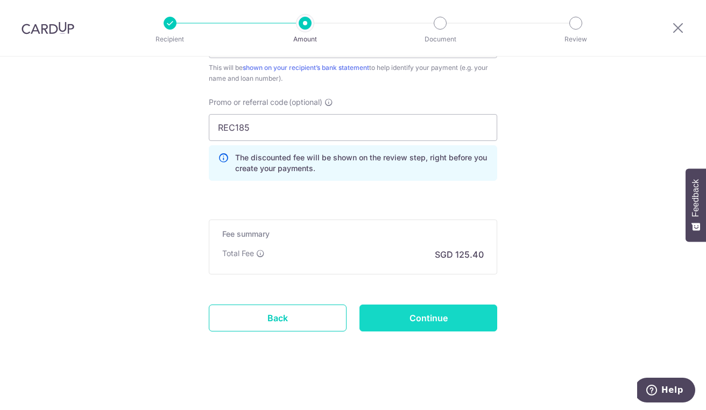
click at [429, 319] on input "Continue" at bounding box center [428, 318] width 138 height 27
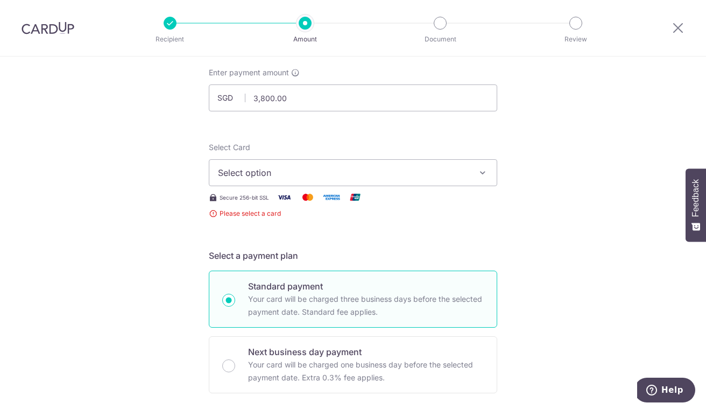
scroll to position [50, 0]
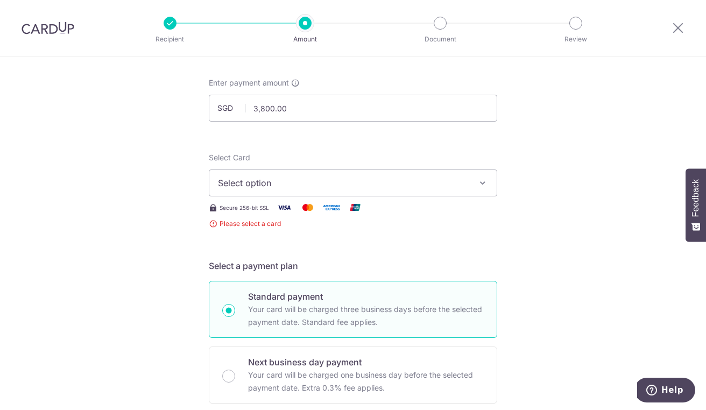
click at [285, 183] on span "Select option" at bounding box center [343, 183] width 251 height 13
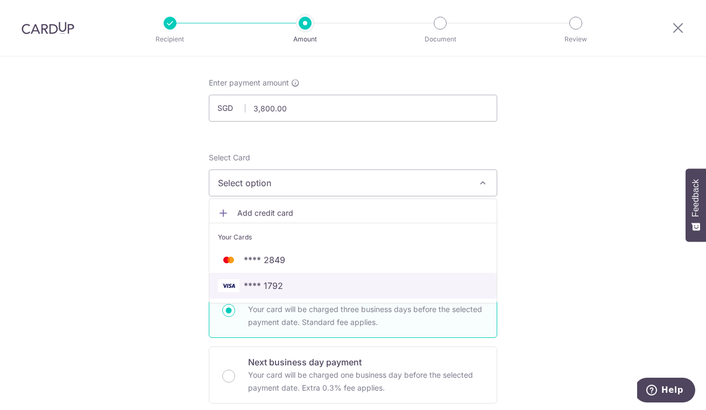
click at [279, 282] on span "**** 1792" at bounding box center [263, 285] width 39 height 13
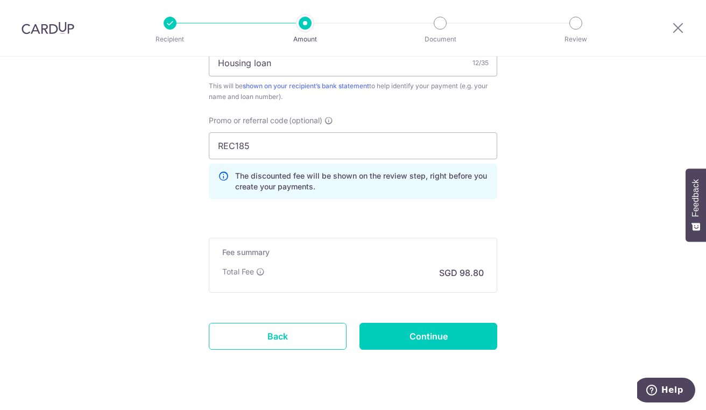
scroll to position [667, 0]
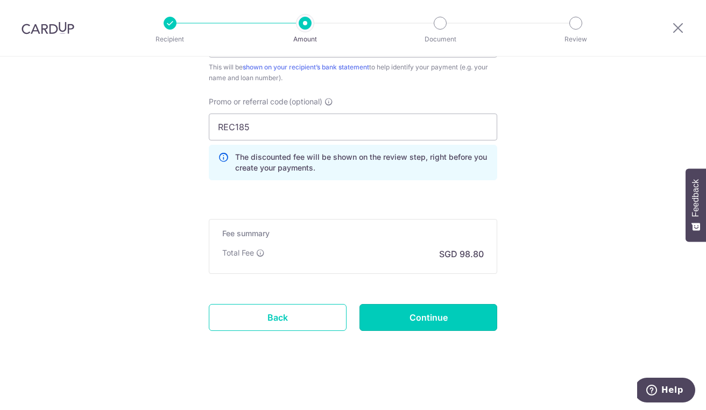
click at [432, 320] on input "Continue" at bounding box center [428, 317] width 138 height 27
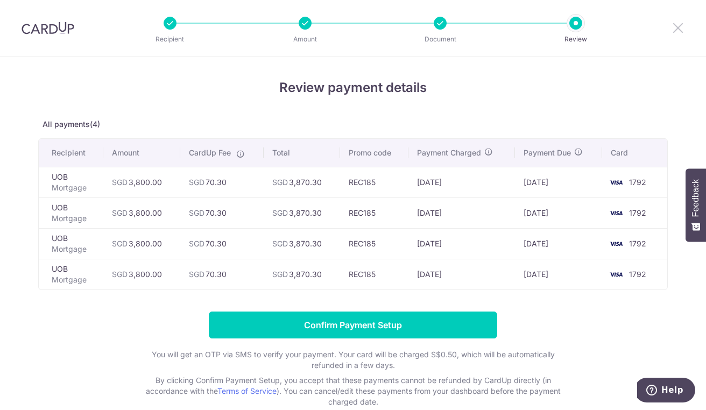
click at [680, 28] on icon at bounding box center [678, 27] width 13 height 13
click at [680, 30] on icon at bounding box center [678, 27] width 13 height 13
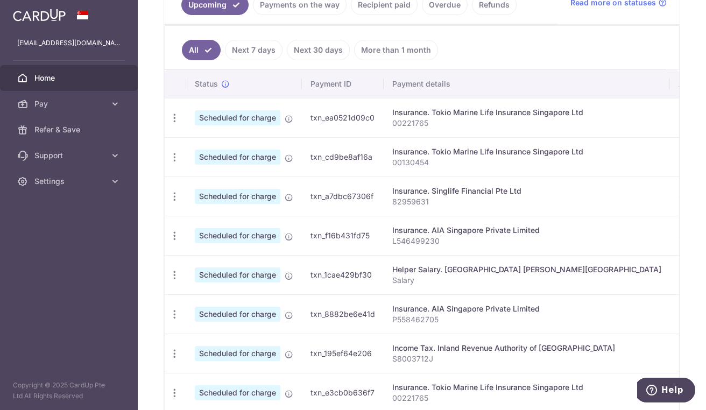
scroll to position [142, 0]
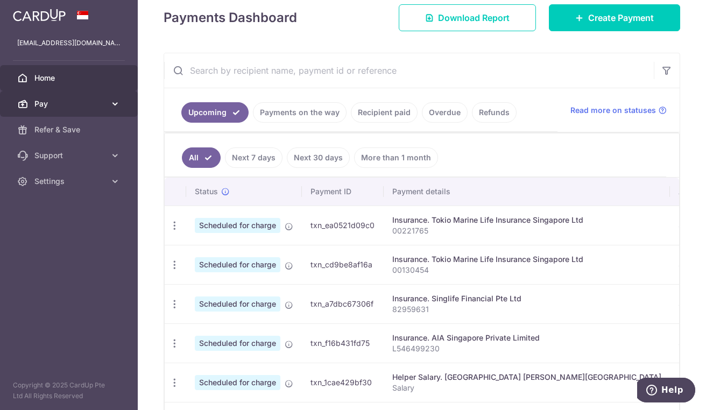
click at [51, 104] on span "Pay" at bounding box center [69, 103] width 71 height 11
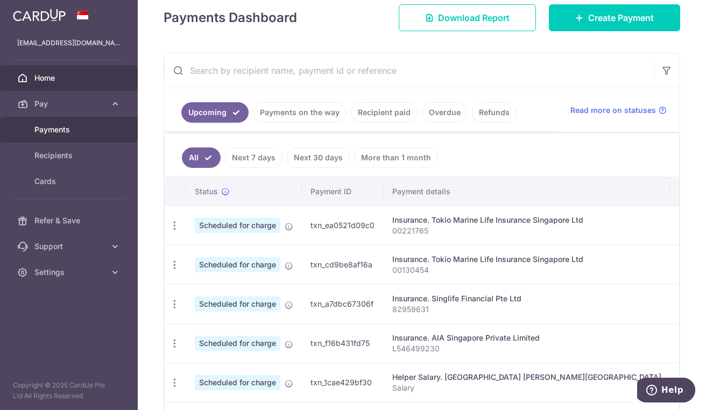
click at [66, 131] on span "Payments" at bounding box center [69, 129] width 71 height 11
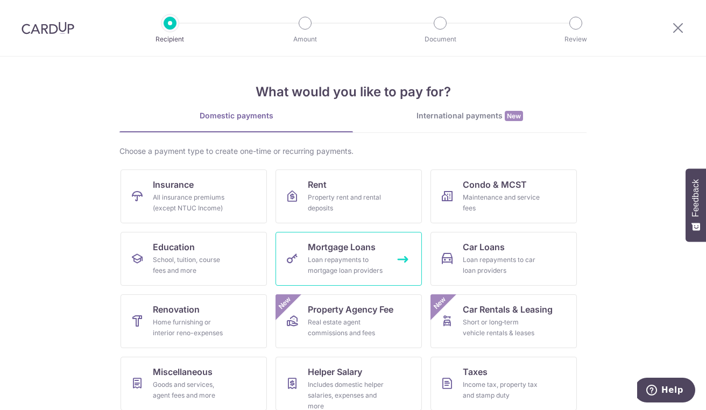
click at [316, 256] on div "Loan repayments to mortgage loan providers" at bounding box center [346, 266] width 77 height 22
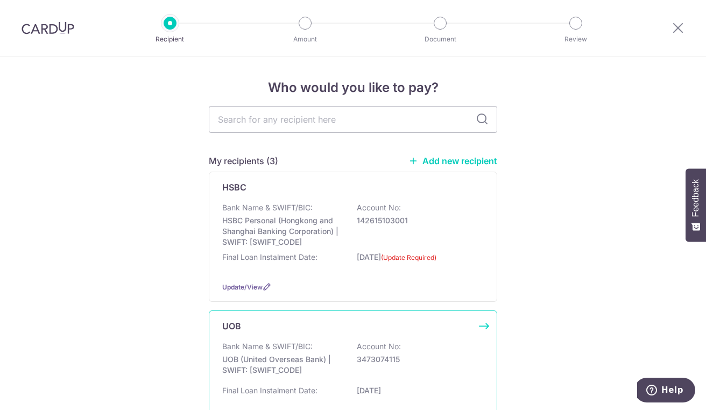
click at [326, 392] on div "Final Loan Instalment Date: 01/11/2057" at bounding box center [353, 393] width 262 height 17
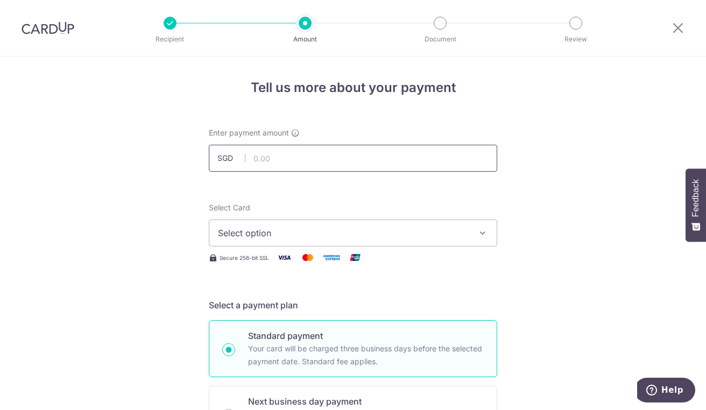
click at [320, 159] on input "text" at bounding box center [353, 158] width 288 height 27
type input "3,800.00"
type input "Housing loan"
type input "REC185"
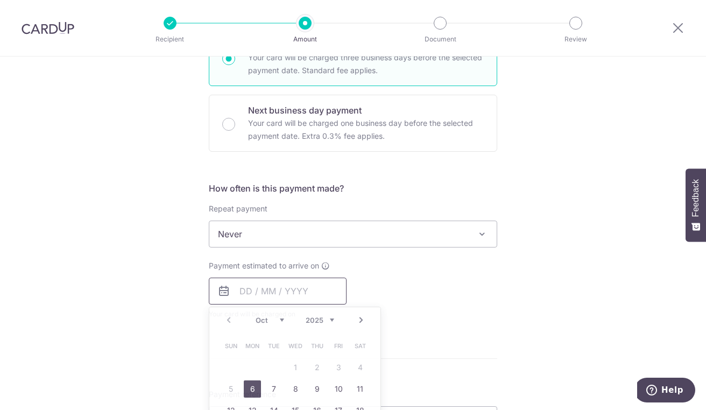
type input "3,800.00"
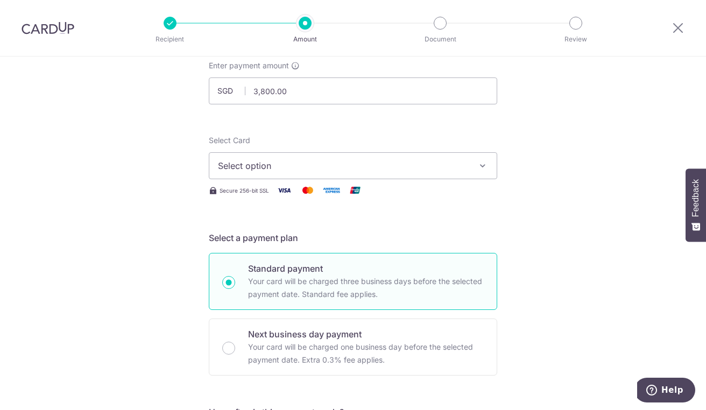
scroll to position [0, 0]
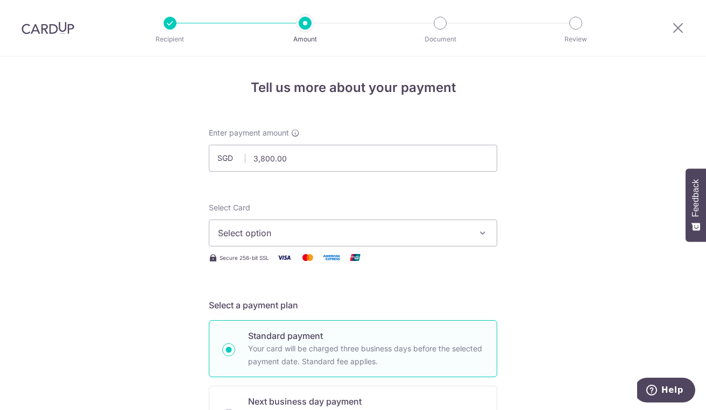
click at [314, 228] on span "Select option" at bounding box center [343, 233] width 251 height 13
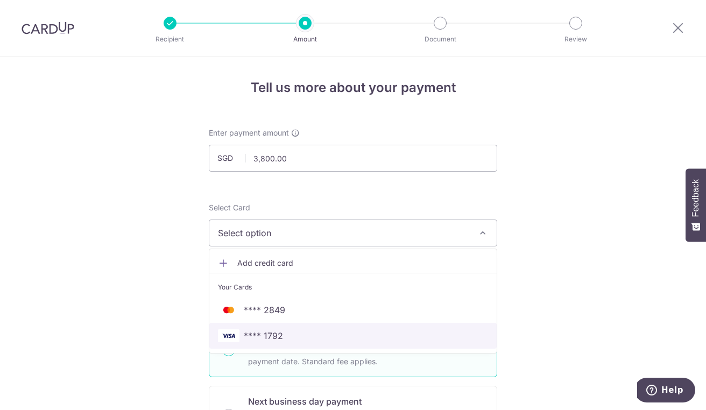
click at [319, 336] on span "**** 1792" at bounding box center [353, 335] width 270 height 13
type input "[DATE]"
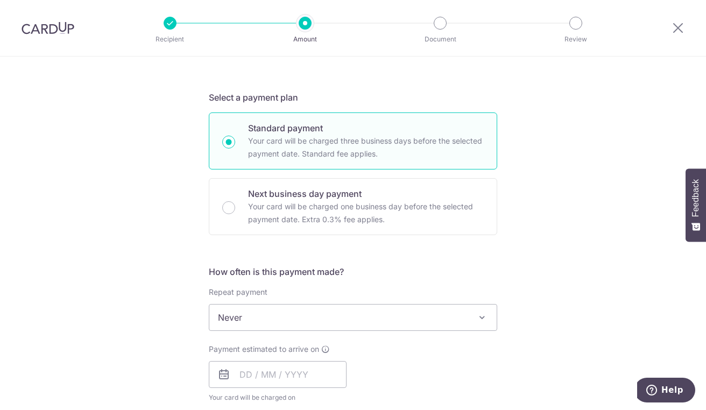
scroll to position [215, 0]
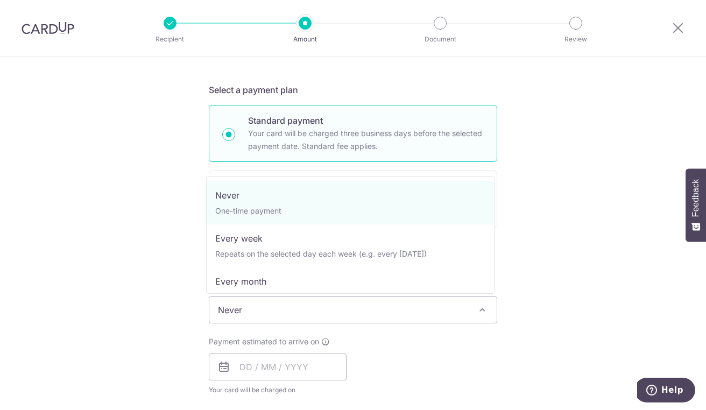
click at [316, 307] on span "Never" at bounding box center [352, 310] width 287 height 26
select select "3"
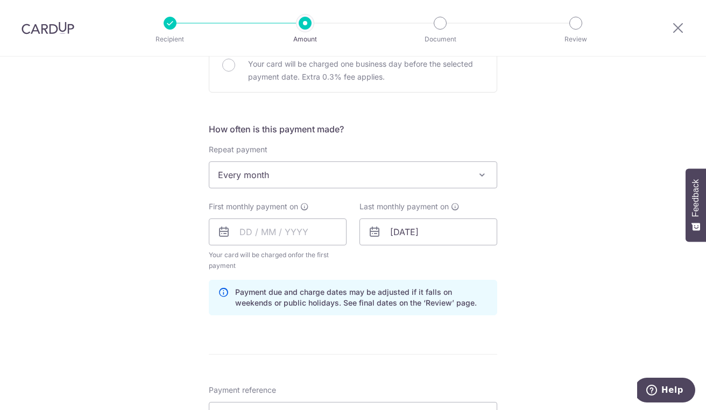
scroll to position [377, 0]
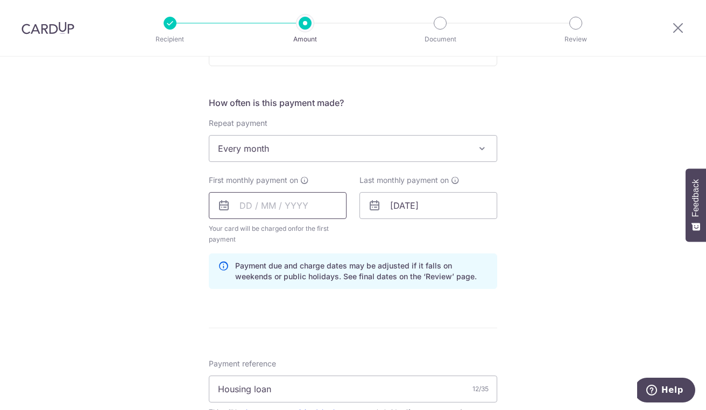
click at [255, 209] on input "text" at bounding box center [278, 205] width 138 height 27
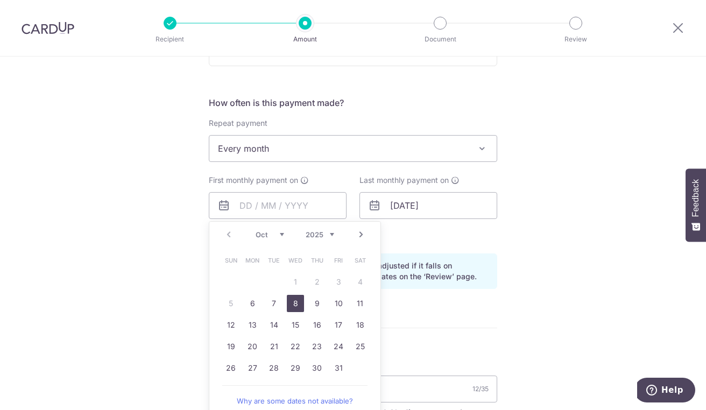
click at [290, 301] on link "8" at bounding box center [295, 303] width 17 height 17
type input "[DATE]"
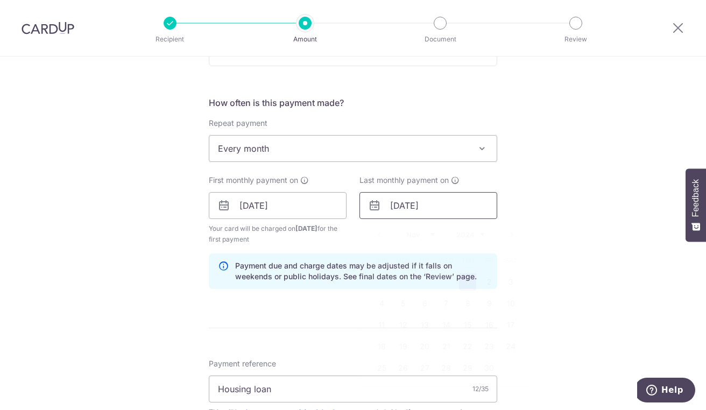
click at [409, 204] on input "01/11/2057" at bounding box center [428, 205] width 138 height 27
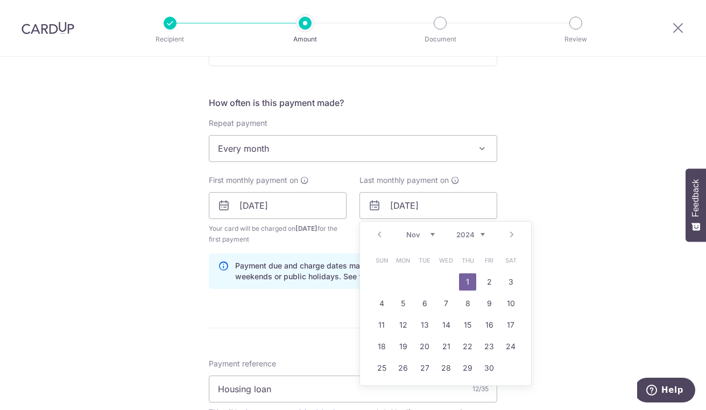
click at [470, 232] on select "2024 2025 2026 2027 2028 2029 2030 2031 2032 2033 2034 2035" at bounding box center [470, 234] width 29 height 9
click at [406, 231] on select "Jan Feb Mar Apr May Jun Jul Aug Sep Oct Nov Dec" at bounding box center [420, 234] width 29 height 9
click at [449, 305] on link "8" at bounding box center [446, 303] width 17 height 17
type input "08/01/2025"
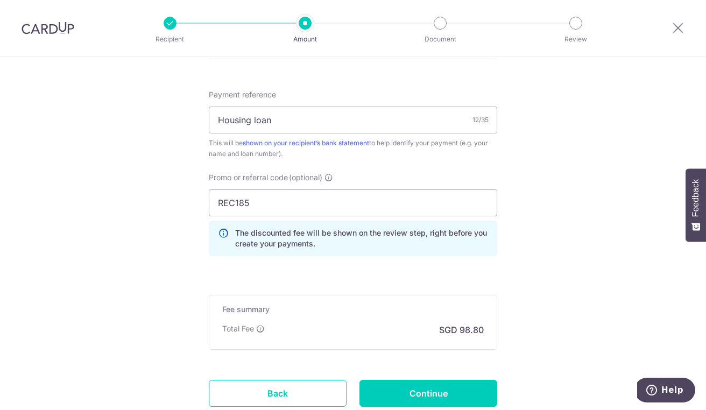
scroll to position [700, 0]
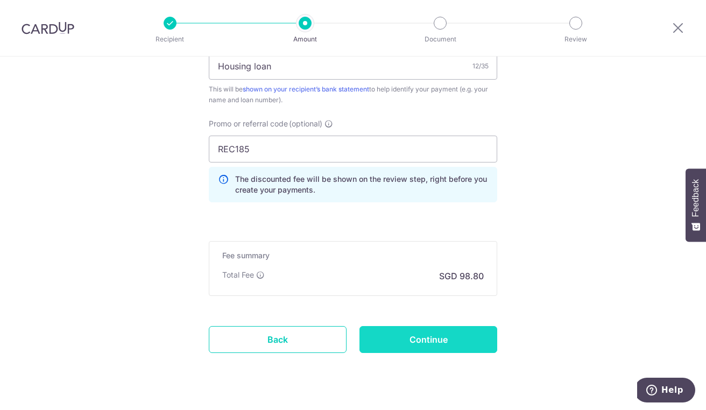
click at [428, 335] on input "Continue" at bounding box center [428, 339] width 138 height 27
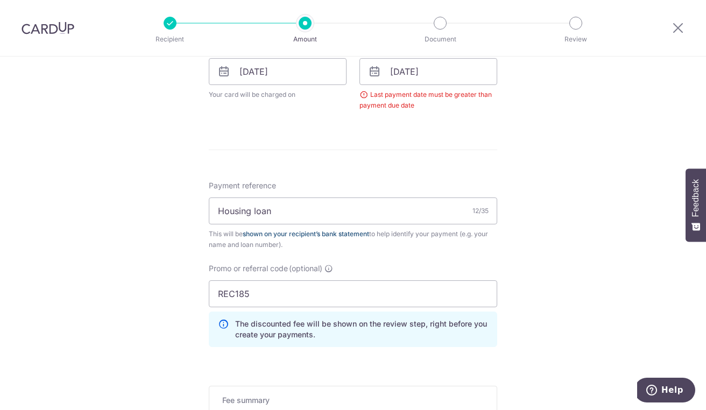
scroll to position [462, 0]
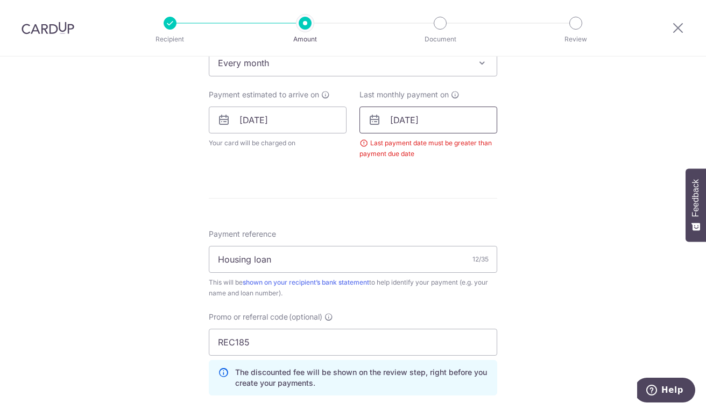
click at [415, 118] on input "[DATE]" at bounding box center [428, 120] width 138 height 27
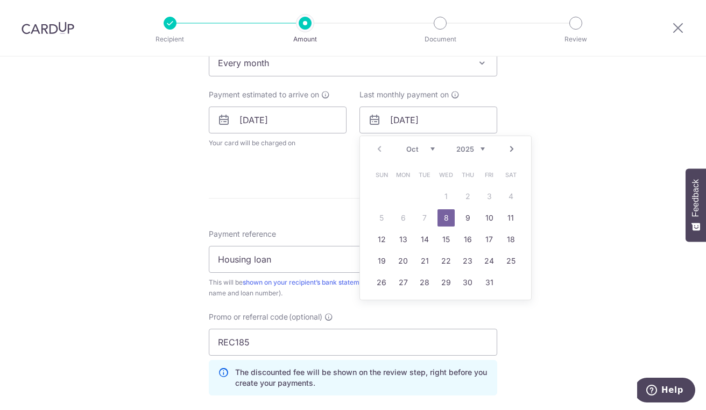
click at [466, 145] on select "2025 2026 2027 2028 2029 2030 2031 2032 2033 2034 2035" at bounding box center [470, 149] width 29 height 9
click at [411, 148] on select "Jan Feb Mar Apr May Jun Jul Aug Sep Oct Nov Dec" at bounding box center [420, 149] width 29 height 9
click at [462, 217] on link "8" at bounding box center [467, 217] width 17 height 17
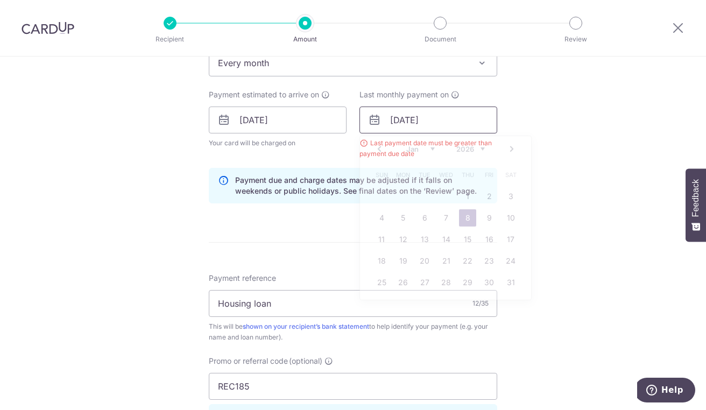
click at [426, 122] on input "08/01/2026" at bounding box center [428, 120] width 138 height 27
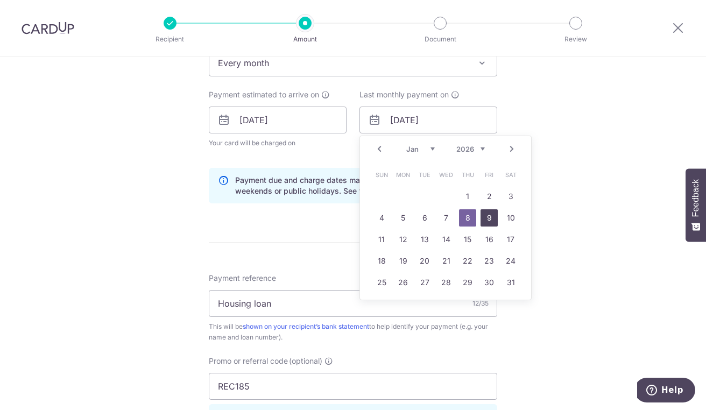
click at [481, 217] on link "9" at bounding box center [489, 217] width 17 height 17
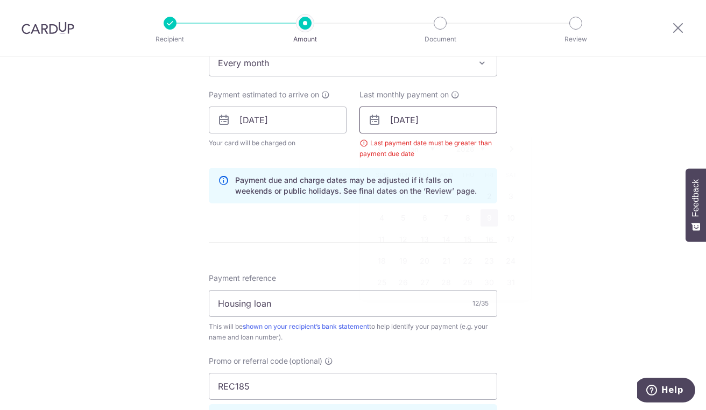
click at [407, 122] on input "09/01/2026" at bounding box center [428, 120] width 138 height 27
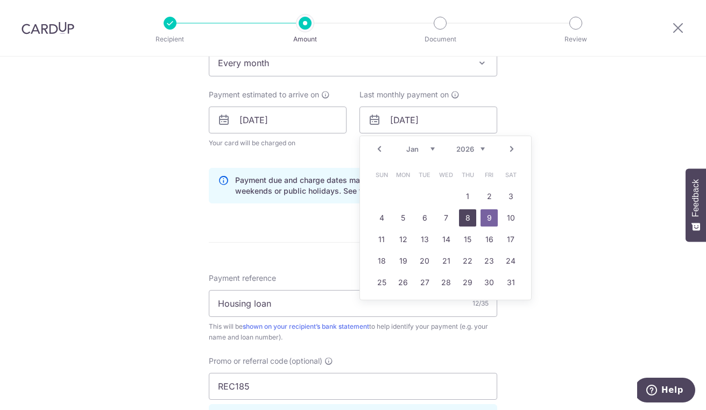
click at [465, 217] on link "8" at bounding box center [467, 217] width 17 height 17
type input "08/01/2026"
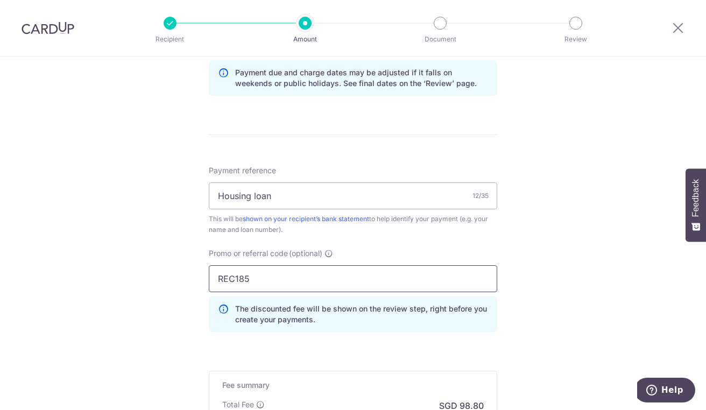
scroll to position [721, 0]
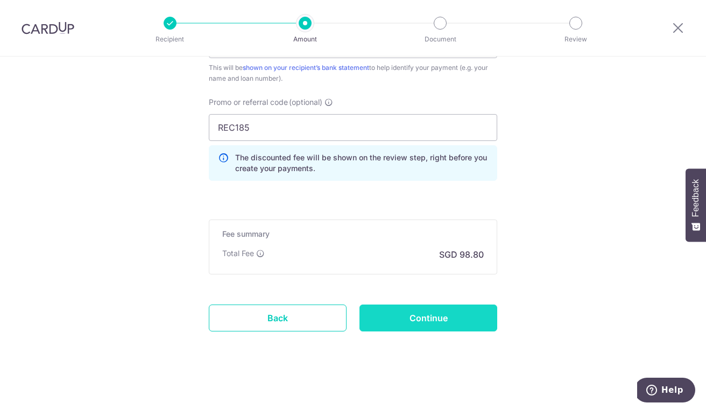
click at [431, 310] on input "Continue" at bounding box center [428, 318] width 138 height 27
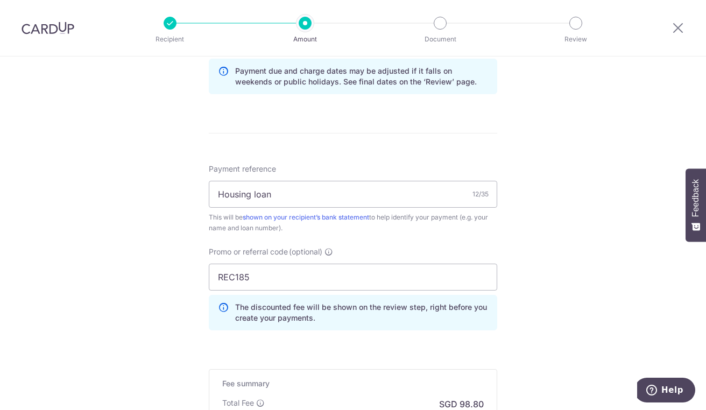
scroll to position [506, 0]
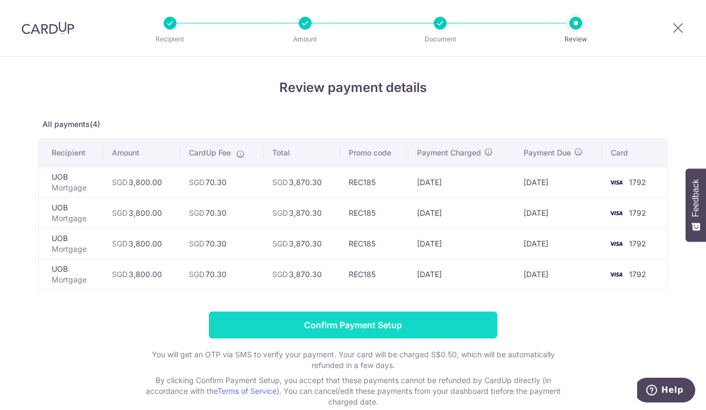
click at [365, 322] on input "Confirm Payment Setup" at bounding box center [353, 325] width 288 height 27
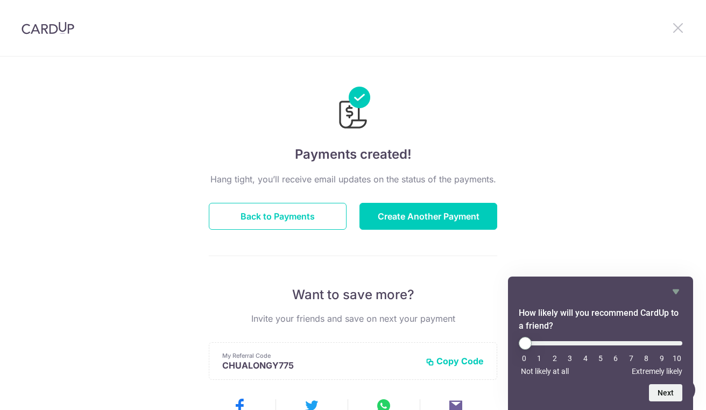
click at [682, 33] on icon at bounding box center [678, 27] width 13 height 13
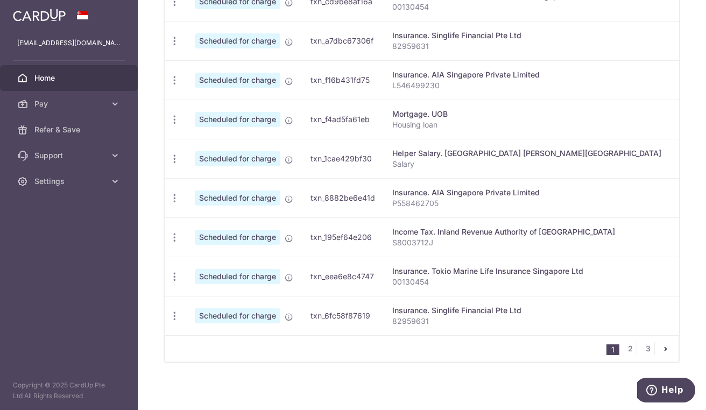
scroll to position [411, 0]
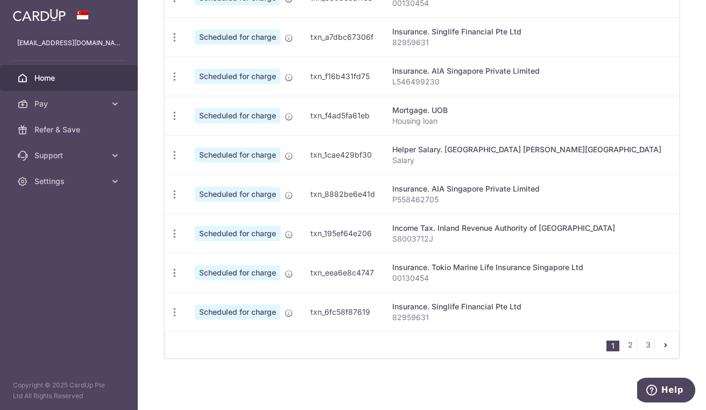
click at [661, 344] on icon "pager" at bounding box center [665, 345] width 9 height 9
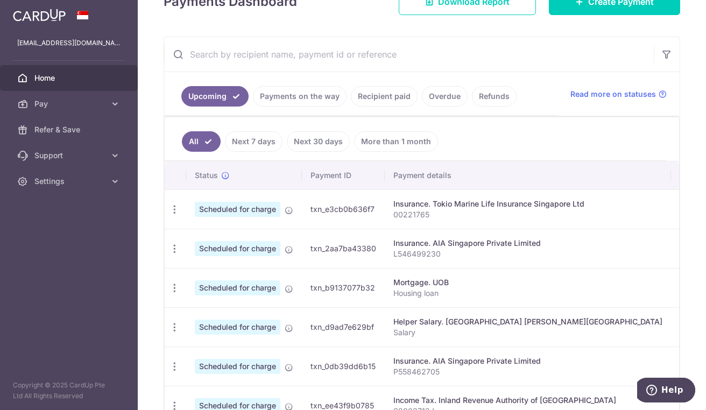
scroll to position [232, 0]
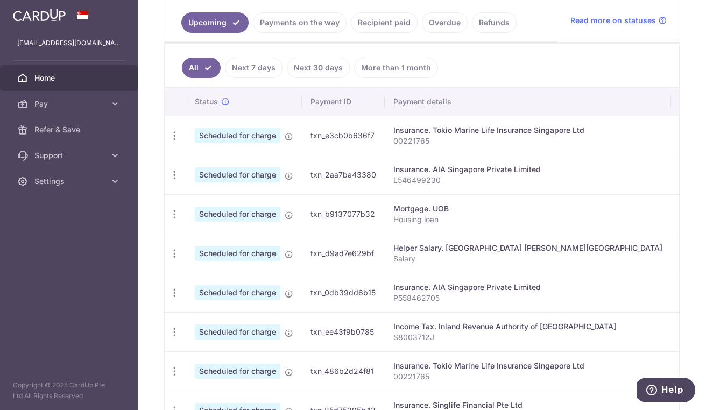
click at [428, 136] on p "00221765" at bounding box center [527, 141] width 269 height 11
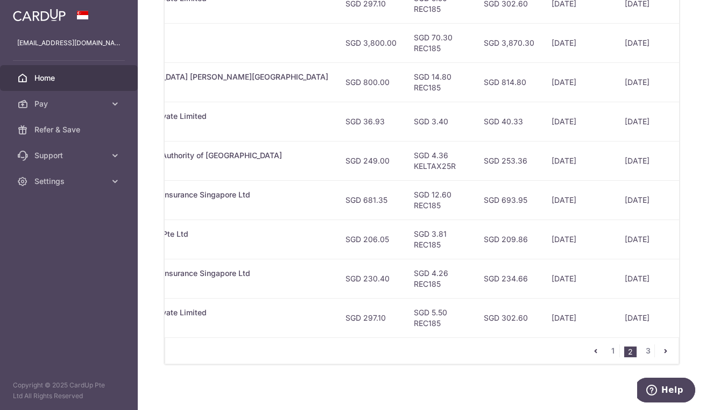
scroll to position [411, 0]
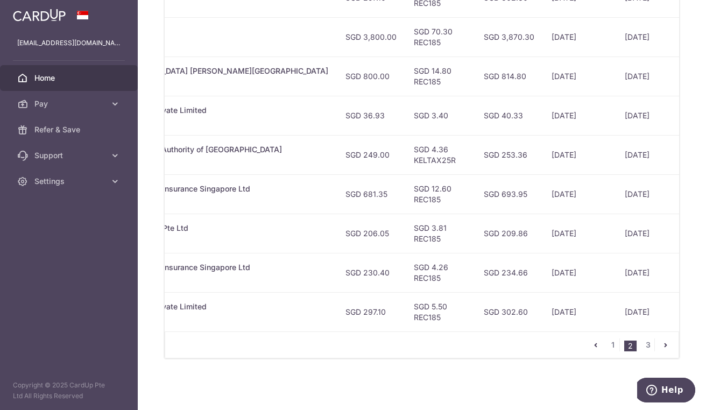
click at [663, 351] on link "pager" at bounding box center [665, 344] width 13 height 13
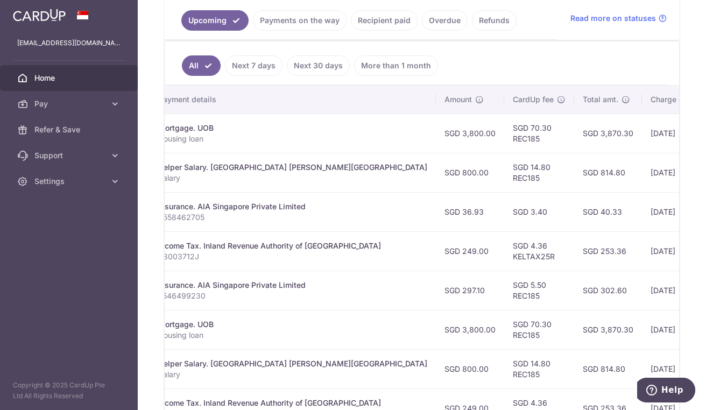
scroll to position [0, 230]
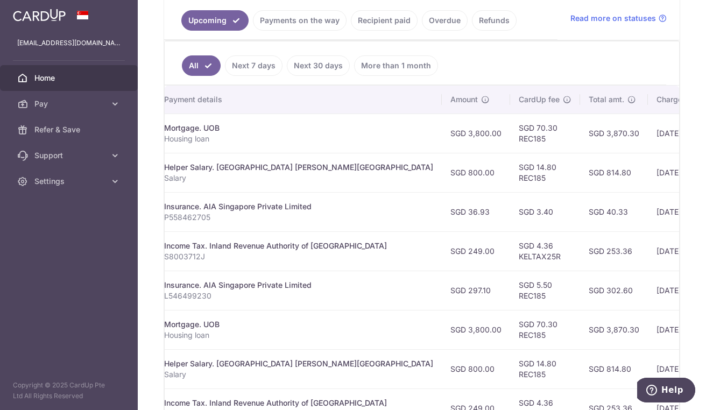
click at [648, 319] on td "05/01/2026" at bounding box center [684, 329] width 73 height 39
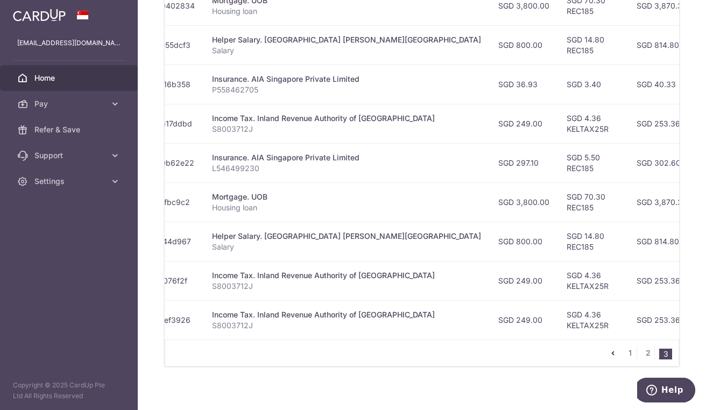
scroll to position [372, 0]
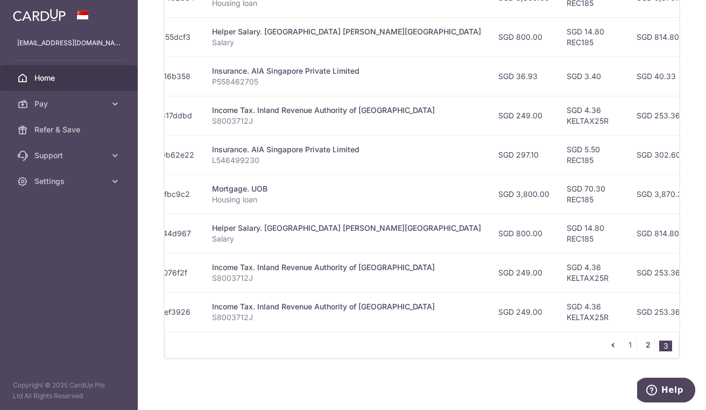
click at [643, 345] on link "2" at bounding box center [647, 344] width 13 height 13
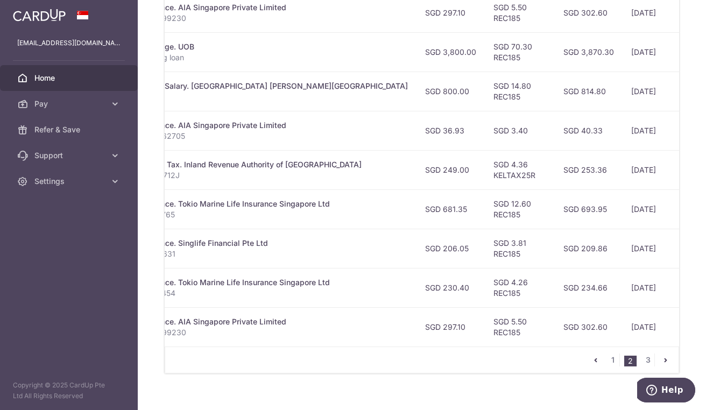
scroll to position [0, 255]
click at [645, 362] on link "3" at bounding box center [647, 360] width 13 height 13
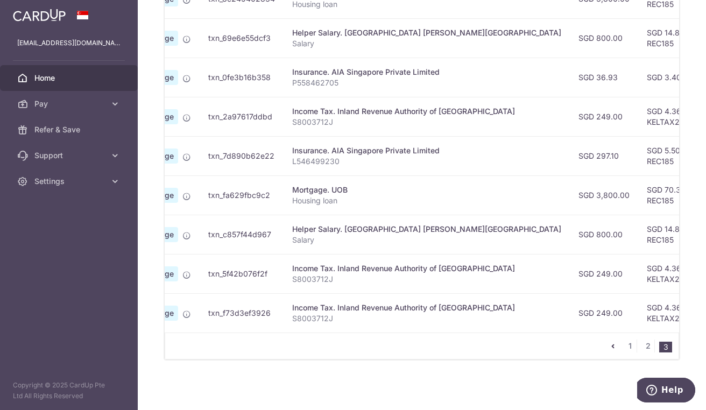
scroll to position [370, 0]
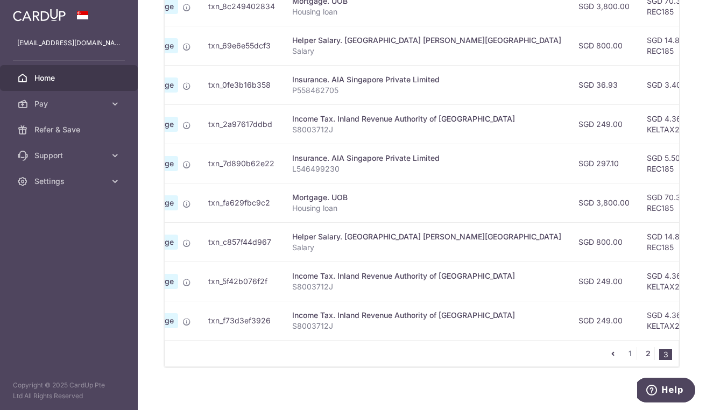
click at [641, 354] on link "2" at bounding box center [647, 353] width 13 height 13
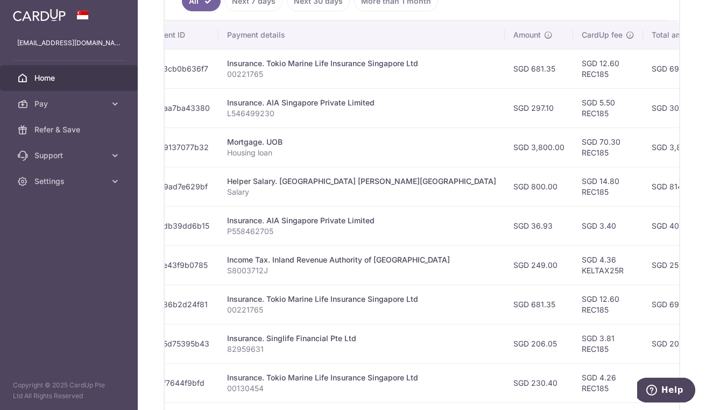
scroll to position [299, 0]
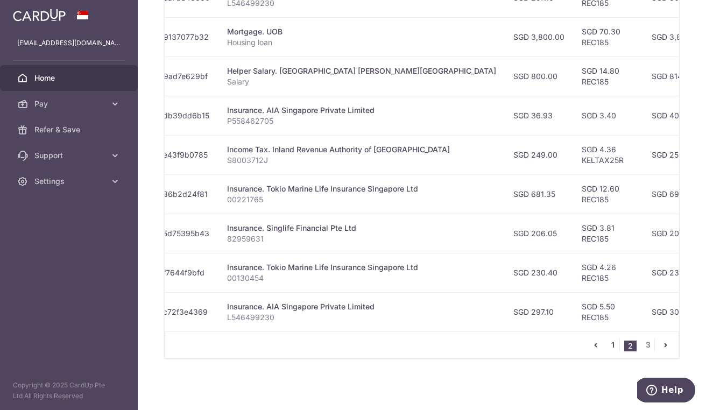
click at [612, 350] on link "1" at bounding box center [612, 344] width 13 height 13
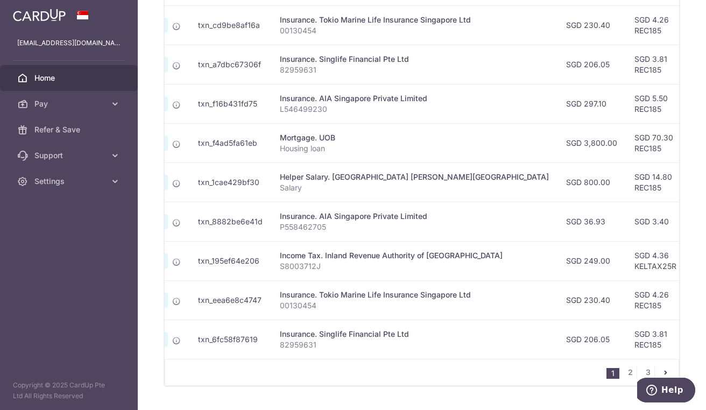
scroll to position [381, 0]
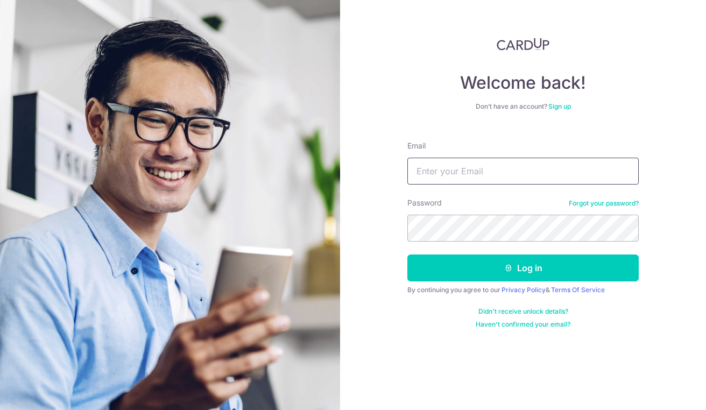
click at [429, 169] on input "Email" at bounding box center [522, 171] width 231 height 27
type input "[EMAIL_ADDRESS][DOMAIN_NAME]"
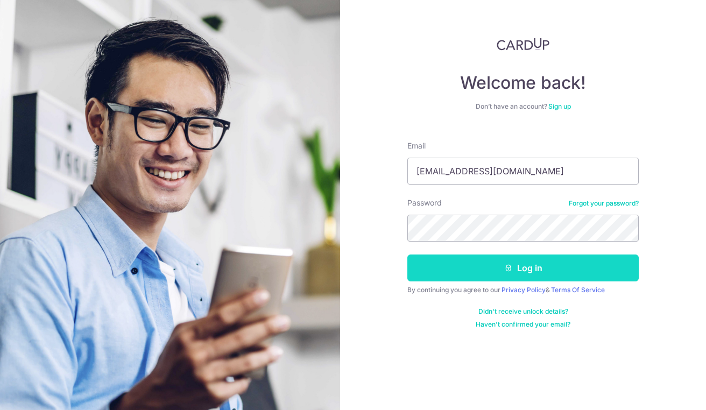
click at [539, 277] on button "Log in" at bounding box center [522, 268] width 231 height 27
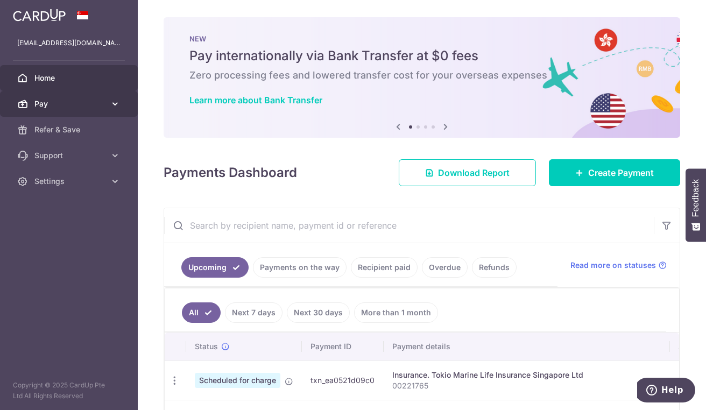
click at [115, 106] on icon at bounding box center [115, 103] width 11 height 11
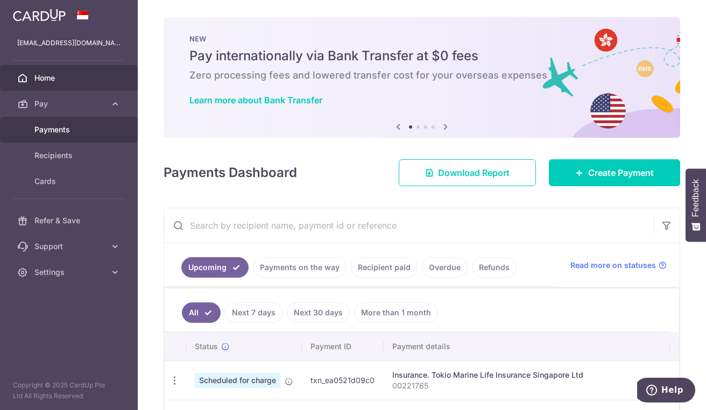
click at [55, 132] on span "Payments" at bounding box center [69, 129] width 71 height 11
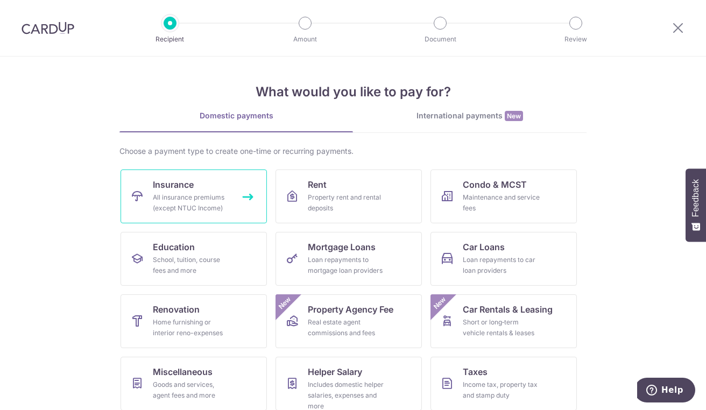
click at [168, 201] on div "All insurance premiums (except NTUC Income)" at bounding box center [191, 203] width 77 height 22
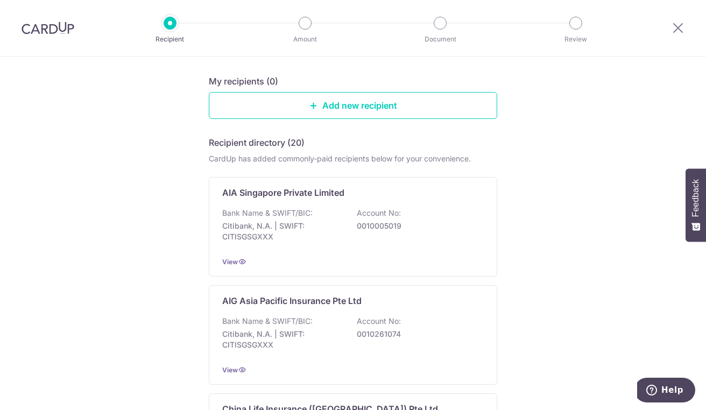
scroll to position [104, 0]
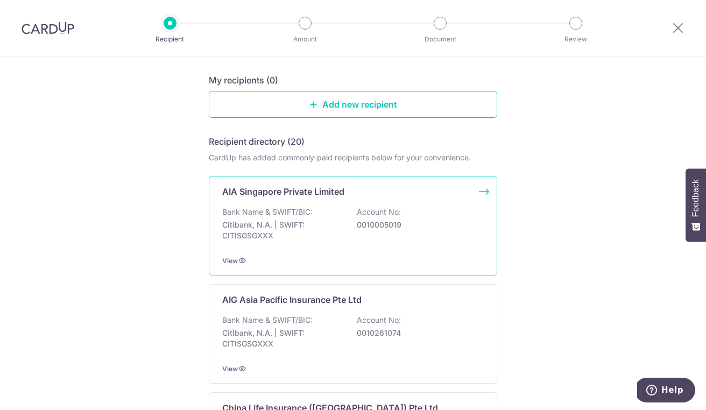
click at [234, 213] on p "Bank Name & SWIFT/BIC:" at bounding box center [267, 212] width 90 height 11
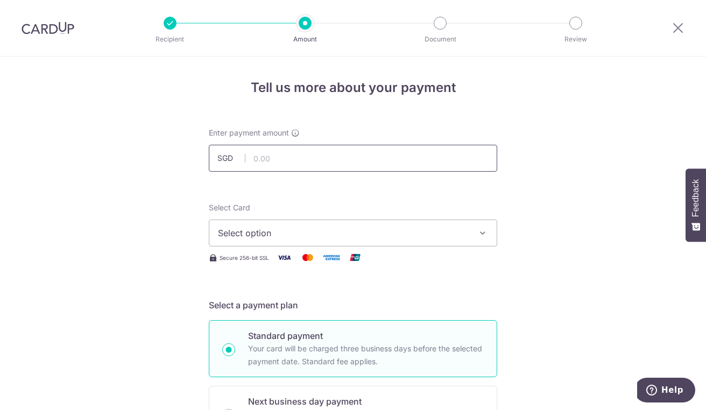
click at [262, 155] on input "text" at bounding box center [353, 158] width 288 height 27
type input "230.40"
click at [242, 237] on span "Select option" at bounding box center [343, 233] width 251 height 13
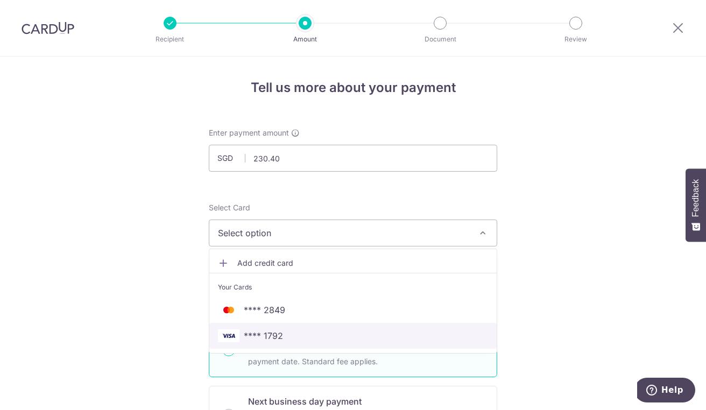
click at [244, 334] on span "**** 1792" at bounding box center [263, 335] width 39 height 13
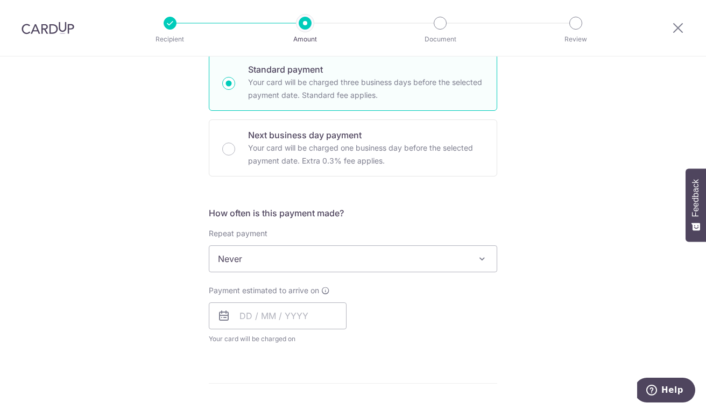
scroll to position [269, 0]
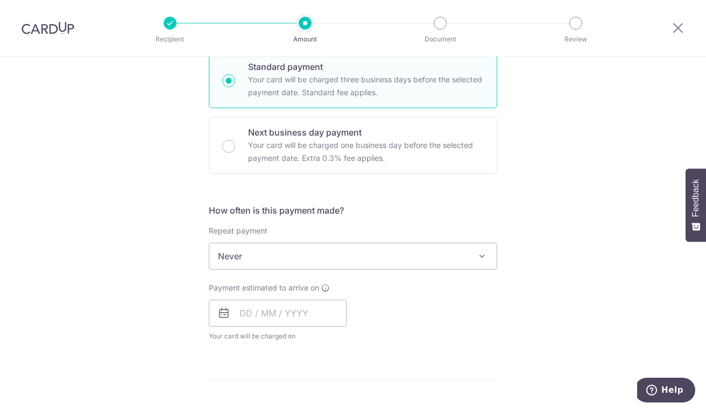
click at [236, 254] on span "Never" at bounding box center [352, 256] width 287 height 26
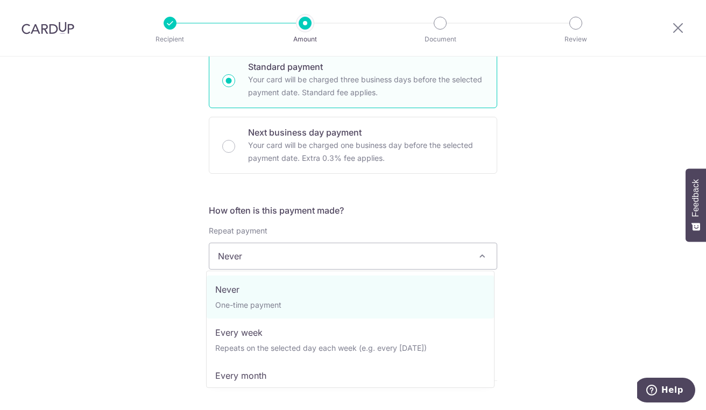
click at [234, 383] on span "Never One-time payment Every week Repeats on the selected day each week (e.g. e…" at bounding box center [350, 329] width 288 height 117
select select "3"
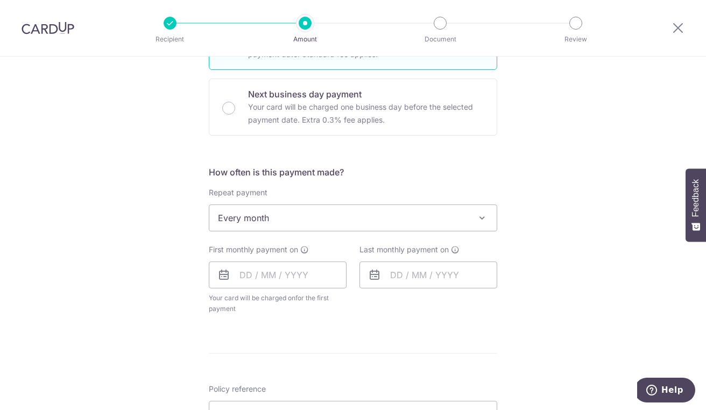
scroll to position [336, 0]
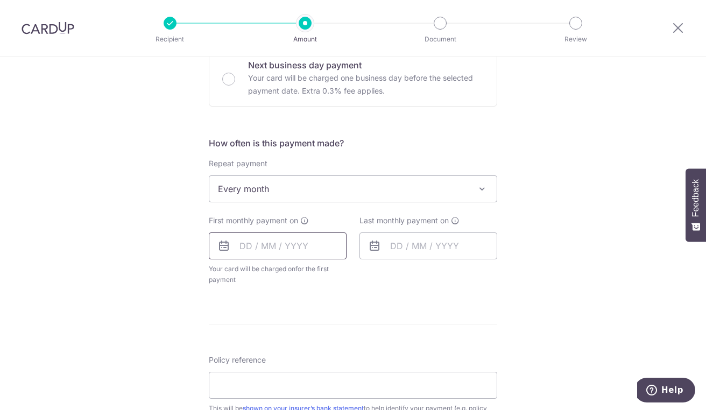
click at [242, 248] on input "text" at bounding box center [278, 245] width 138 height 27
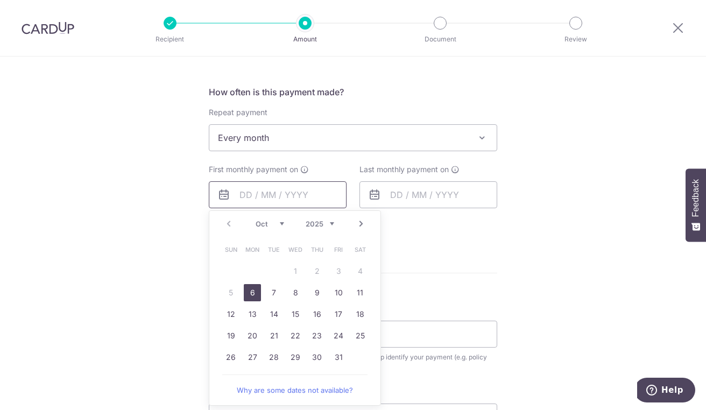
scroll to position [375, 0]
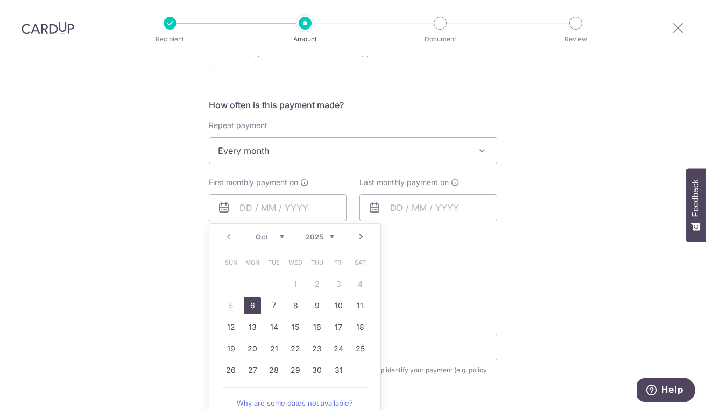
click at [245, 306] on link "6" at bounding box center [252, 305] width 17 height 17
type input "06/10/2025"
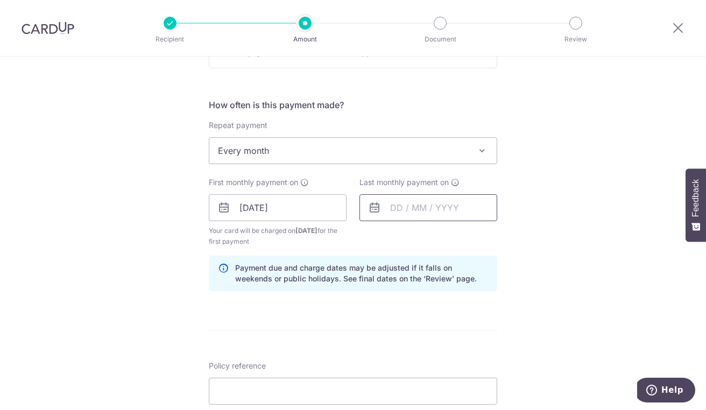
click at [403, 202] on input "text" at bounding box center [428, 207] width 138 height 27
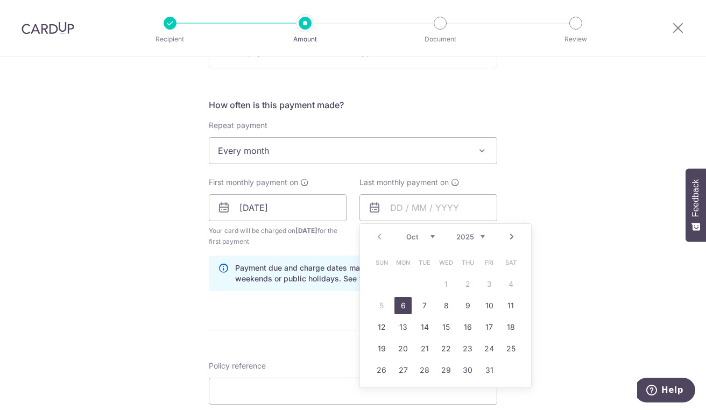
click at [472, 232] on select "2025 2026 2027 2028 2029 2030 2031 2032 2033 2034 2035" at bounding box center [470, 236] width 29 height 9
click at [406, 236] on select "Jan Feb Mar Apr May Jun Jul Aug Sep Oct Nov Dec" at bounding box center [420, 236] width 29 height 9
click at [416, 309] on link "6" at bounding box center [424, 305] width 17 height 17
type input "06/01/2026"
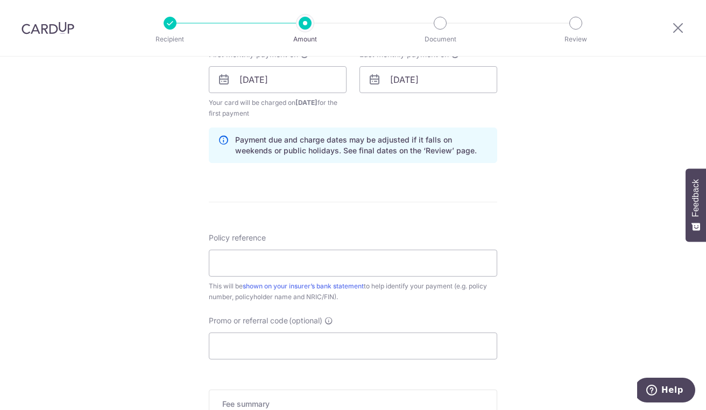
scroll to position [507, 0]
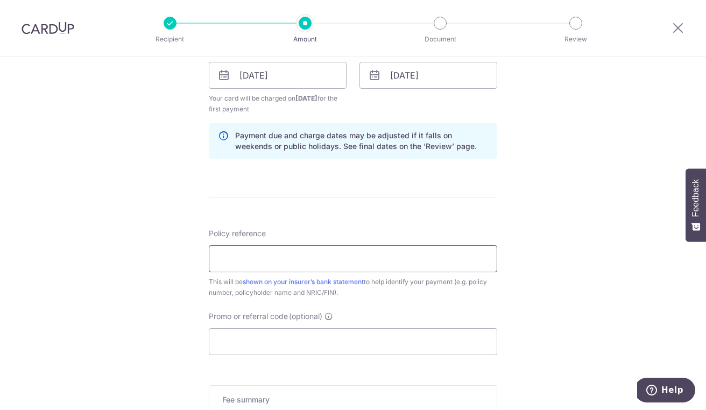
click at [223, 260] on input "Policy reference" at bounding box center [353, 258] width 288 height 27
click at [682, 25] on icon at bounding box center [678, 27] width 13 height 13
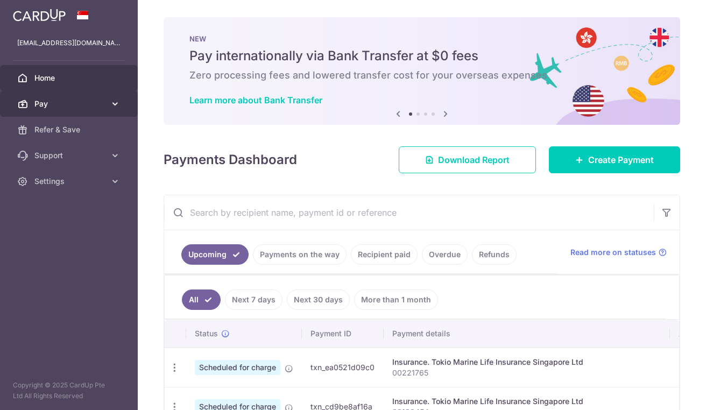
click at [115, 101] on icon at bounding box center [115, 103] width 11 height 11
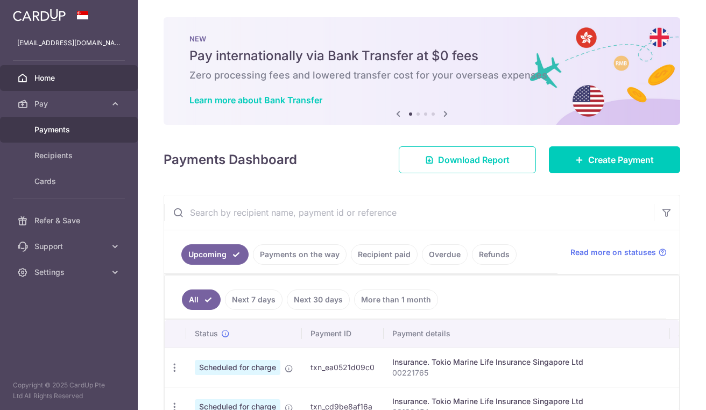
click at [40, 134] on span "Payments" at bounding box center [69, 129] width 71 height 11
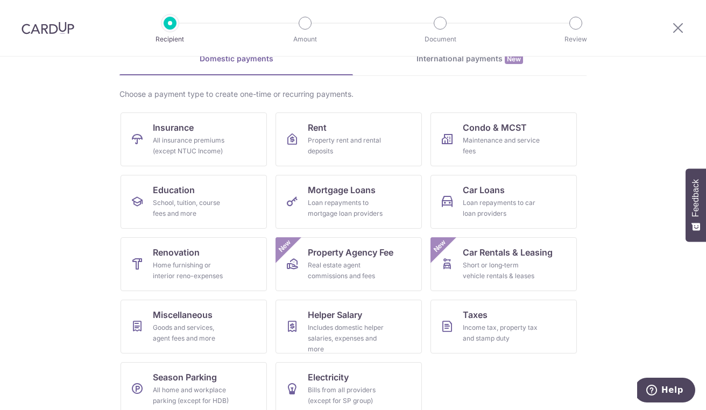
scroll to position [41, 0]
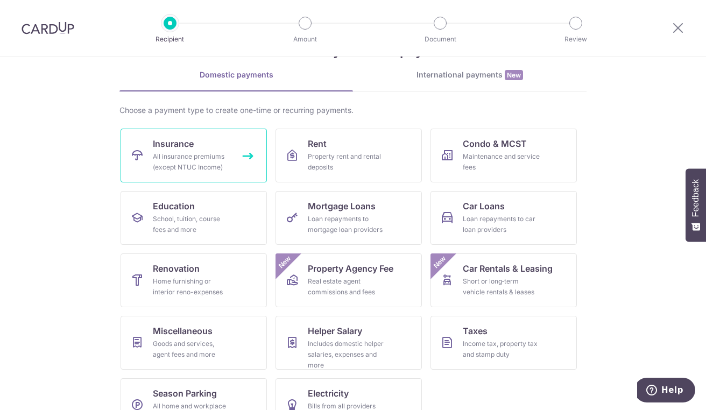
click at [161, 151] on div "All insurance premiums (except NTUC Income)" at bounding box center [191, 162] width 77 height 22
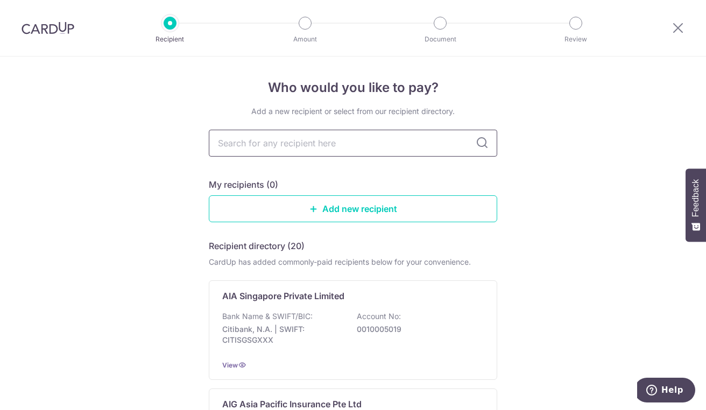
click at [225, 143] on input "text" at bounding box center [353, 143] width 288 height 27
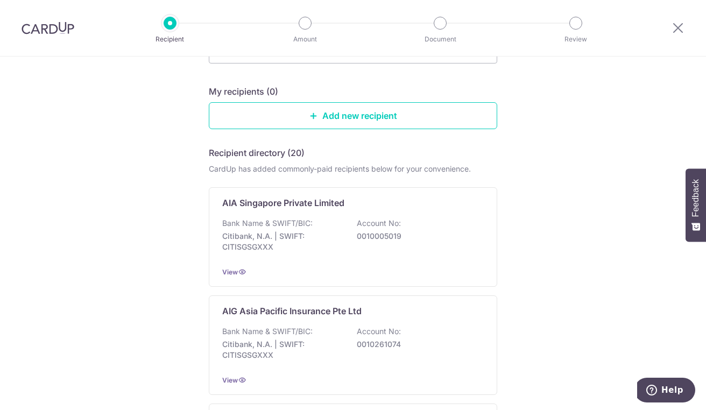
scroll to position [93, 0]
click at [241, 237] on p "Citibank, N.A. | SWIFT: CITISGSGXXX" at bounding box center [282, 242] width 121 height 22
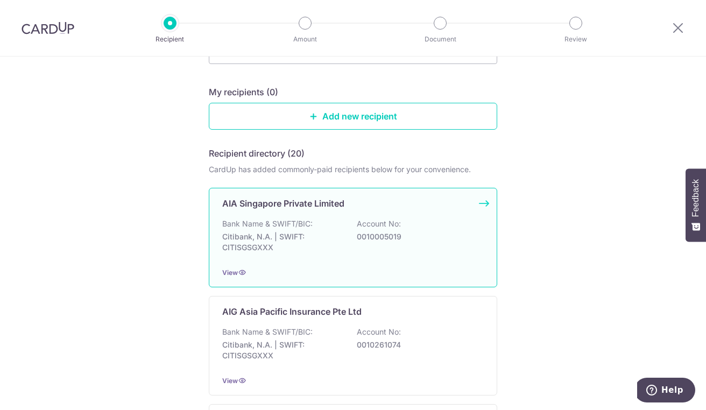
click at [241, 224] on p "Bank Name & SWIFT/BIC:" at bounding box center [267, 223] width 90 height 11
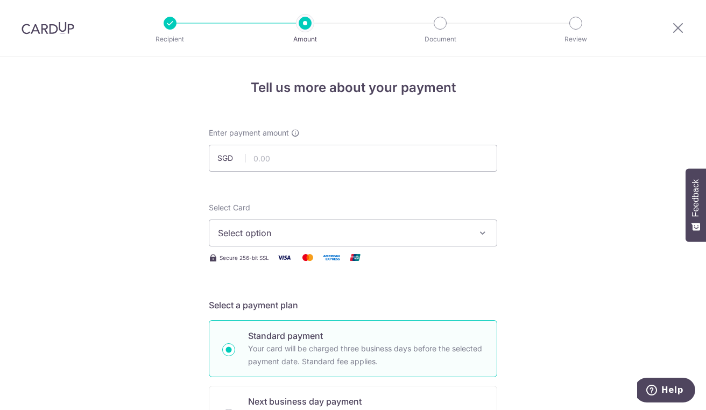
type input "206.05"
type input "82959631"
type input "REC185"
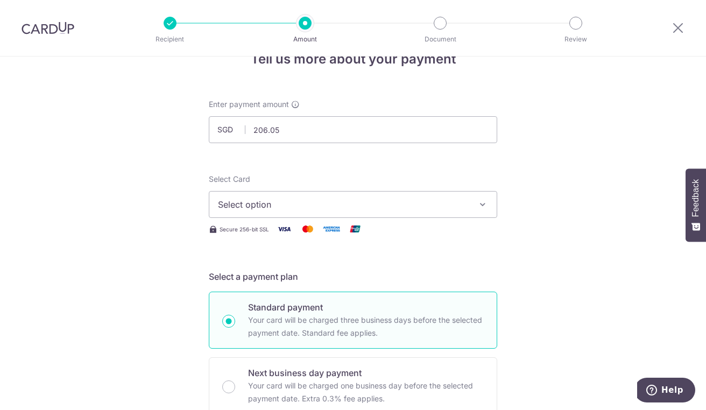
scroll to position [38, 0]
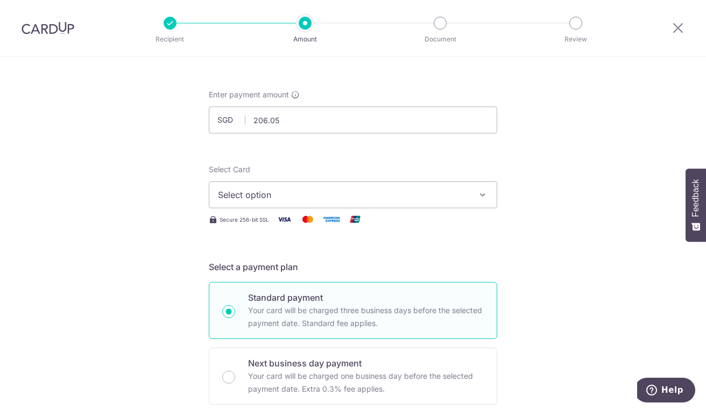
click at [220, 196] on span "Select option" at bounding box center [343, 194] width 251 height 13
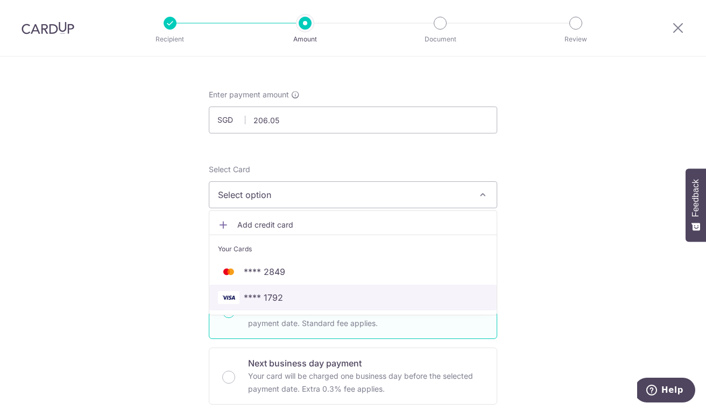
click at [238, 299] on span "**** 1792" at bounding box center [353, 297] width 270 height 13
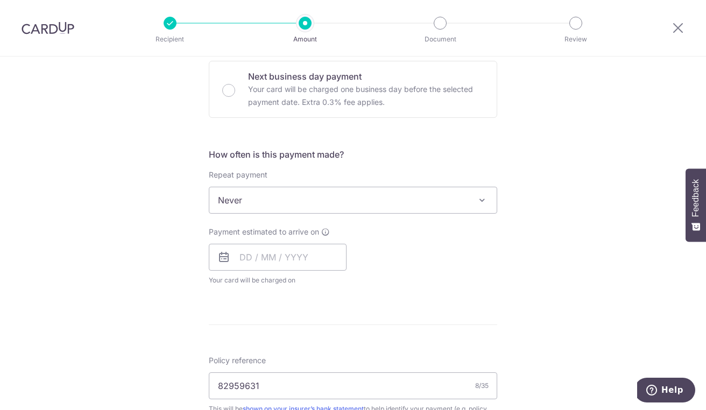
scroll to position [327, 0]
click at [235, 199] on span "Never" at bounding box center [352, 199] width 287 height 26
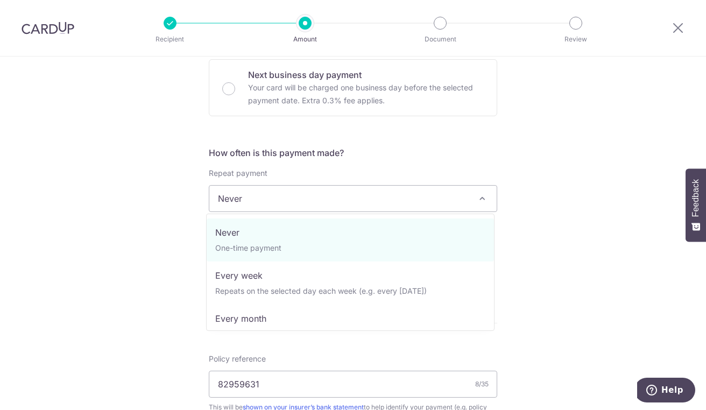
select select "3"
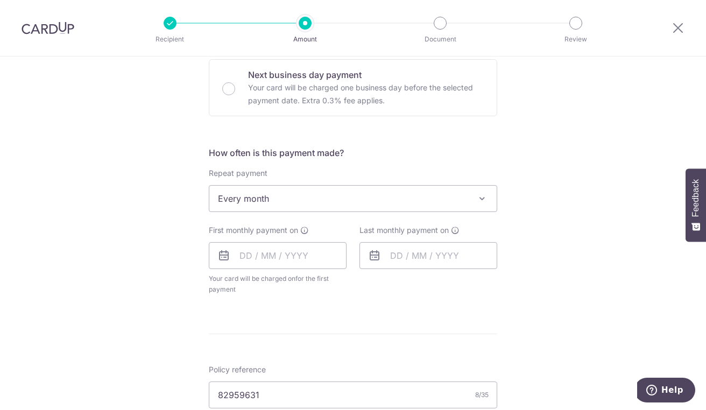
click at [179, 188] on div "Tell us more about your payment Enter payment amount SGD 206.05 206.05 Select C…" at bounding box center [353, 246] width 706 height 1033
click at [385, 189] on span "Every month" at bounding box center [352, 199] width 287 height 26
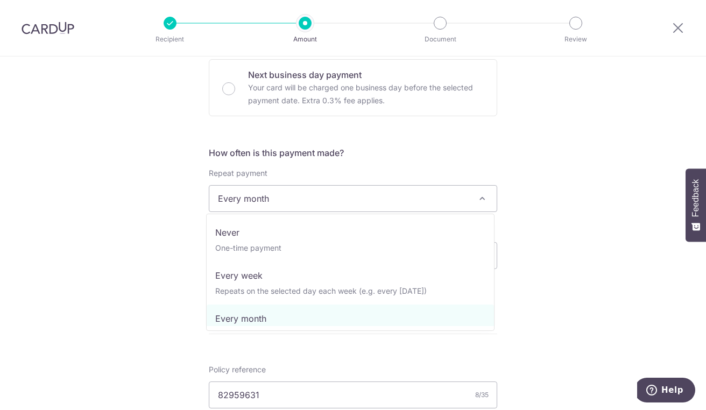
click at [34, 356] on div "Tell us more about your payment Enter payment amount SGD 206.05 206.05 Select C…" at bounding box center [353, 246] width 706 height 1033
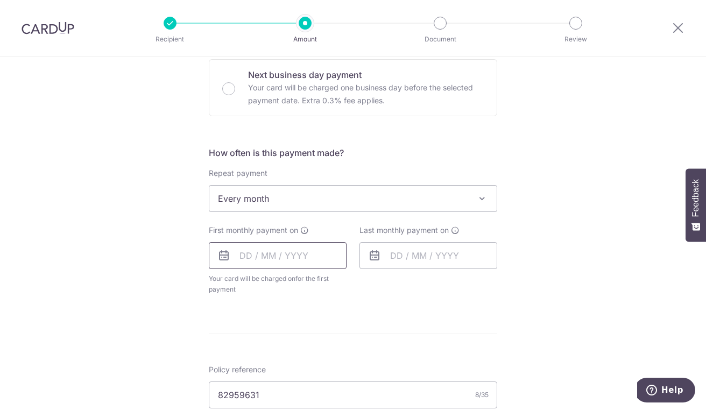
click at [248, 256] on input "text" at bounding box center [278, 255] width 138 height 27
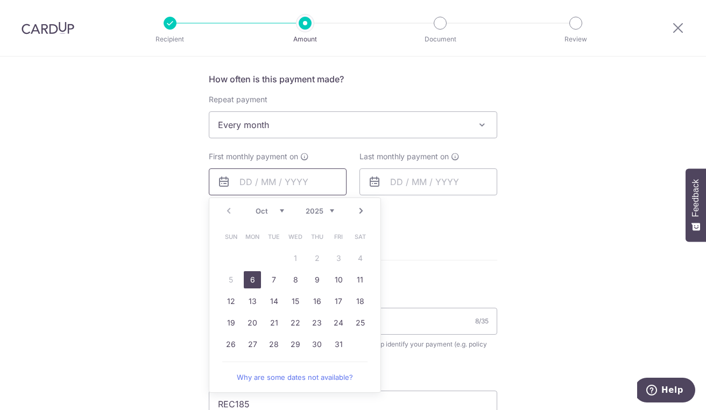
scroll to position [426, 0]
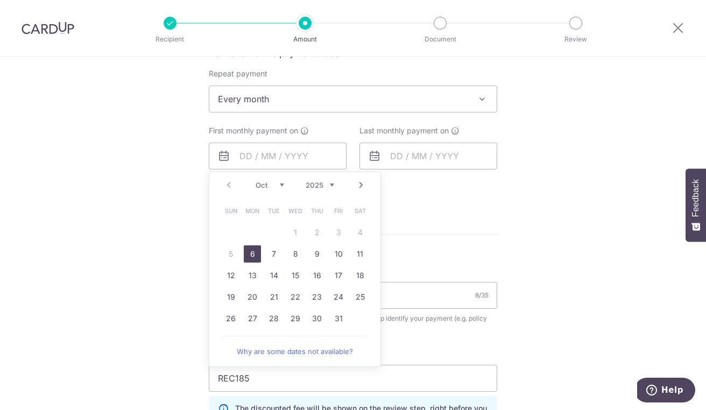
click at [244, 256] on link "6" at bounding box center [252, 253] width 17 height 17
type input "06/10/2025"
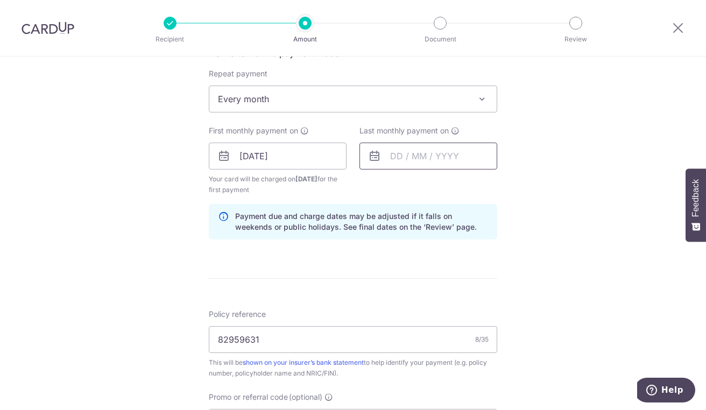
click at [411, 151] on input "text" at bounding box center [428, 156] width 138 height 27
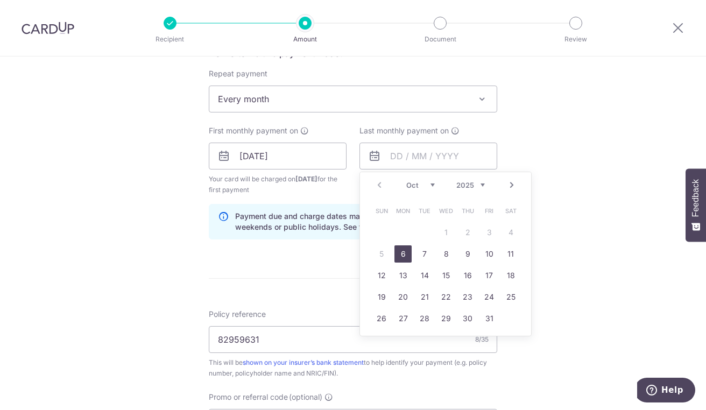
click at [461, 181] on select "2025 2026 2027 2028 2029 2030 2031 2032 2033 2034 2035" at bounding box center [470, 185] width 29 height 9
click at [453, 201] on th "Wed" at bounding box center [446, 211] width 22 height 22
click at [469, 184] on select "2025 2026 2027 2028 2029 2030 2031 2032 2033 2034 2035" at bounding box center [470, 185] width 29 height 9
click at [406, 182] on select "Jan Feb Mar Apr May Jun Jul Aug Sep Oct Nov Dec" at bounding box center [420, 185] width 29 height 9
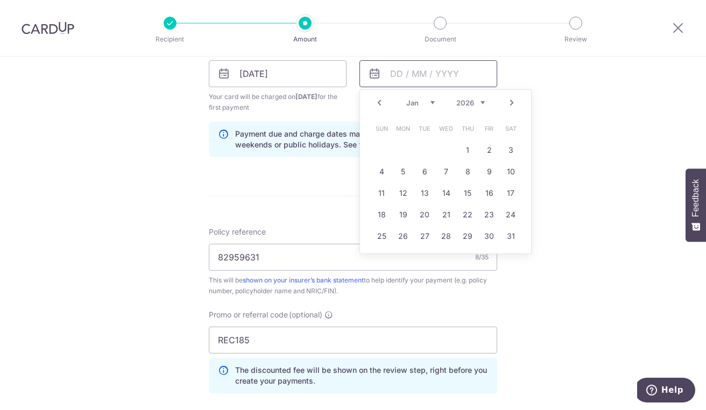
scroll to position [562, 0]
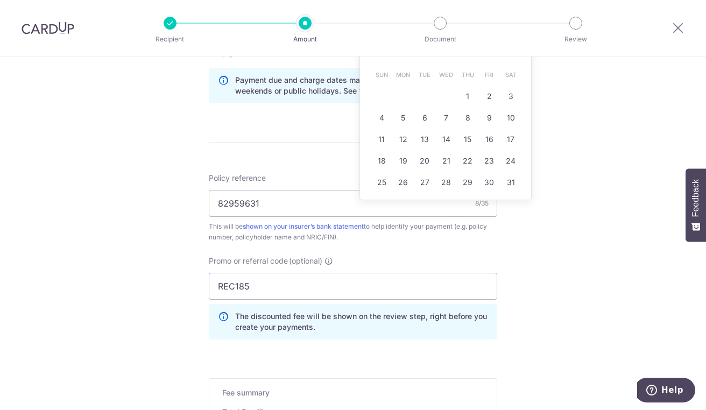
click at [109, 163] on div "Tell us more about your payment Enter payment amount SGD 206.05 206.05 Select C…" at bounding box center [353, 32] width 706 height 1077
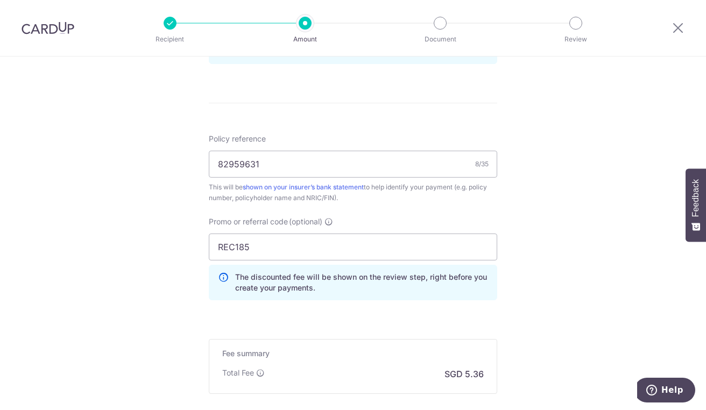
scroll to position [606, 0]
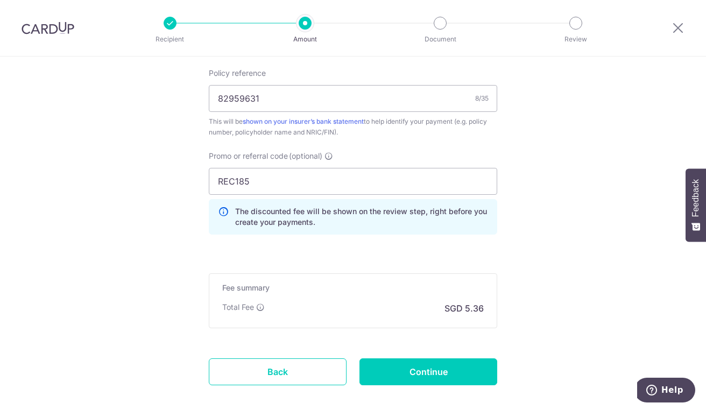
scroll to position [721, 0]
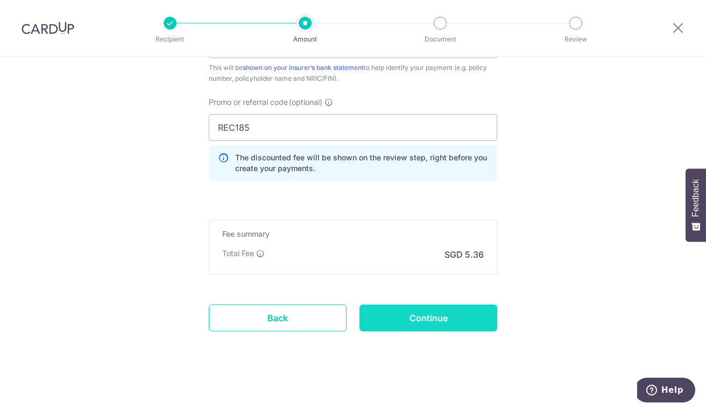
click at [406, 314] on input "Continue" at bounding box center [428, 318] width 138 height 27
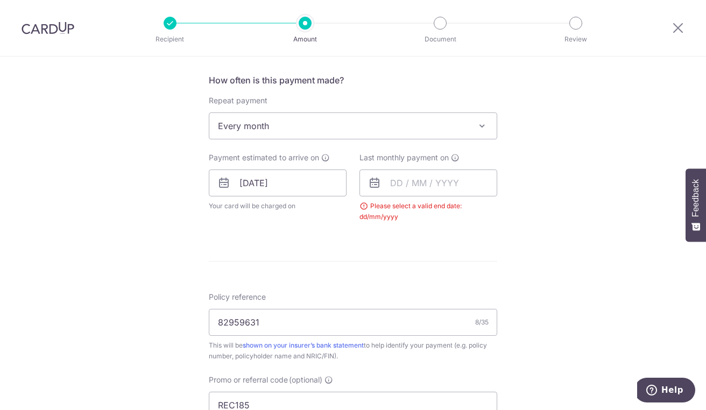
scroll to position [399, 0]
click at [405, 177] on input "text" at bounding box center [428, 183] width 138 height 27
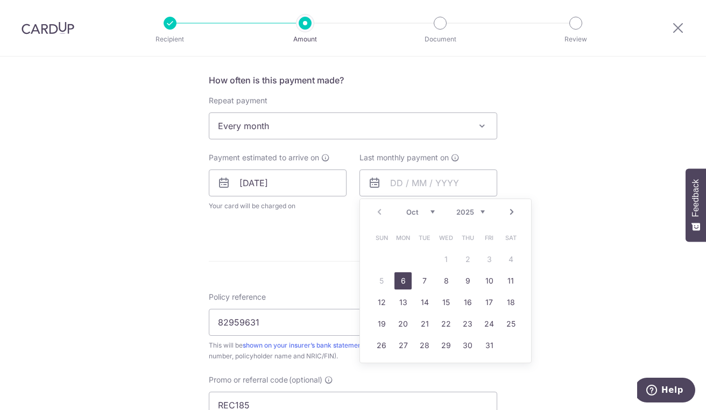
click at [460, 208] on select "2025 2026 2027 2028 2029 2030 2031 2032 2033 2034 2035" at bounding box center [470, 212] width 29 height 9
click at [406, 209] on select "Jan Feb Mar Apr May Jun Jul Aug Sep Oct Nov Dec" at bounding box center [420, 212] width 29 height 9
click at [410, 213] on select "Jan Feb Mar Apr May Jun Jul Aug Sep Oct Nov Dec" at bounding box center [420, 212] width 29 height 9
click at [414, 213] on select "Jan Feb Mar Apr May Jun Jul Aug Sep Oct Nov Dec" at bounding box center [420, 212] width 29 height 9
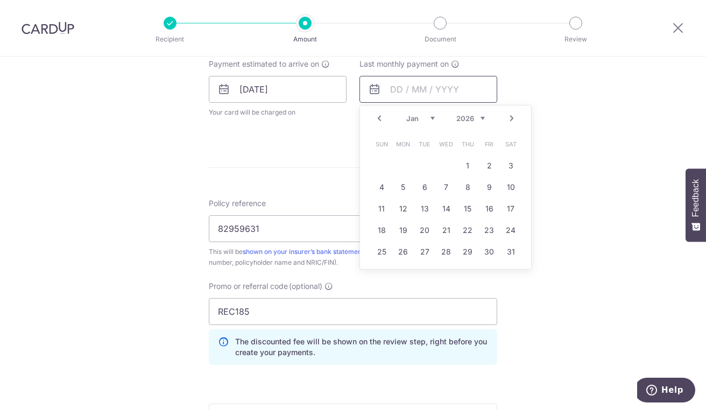
scroll to position [456, 0]
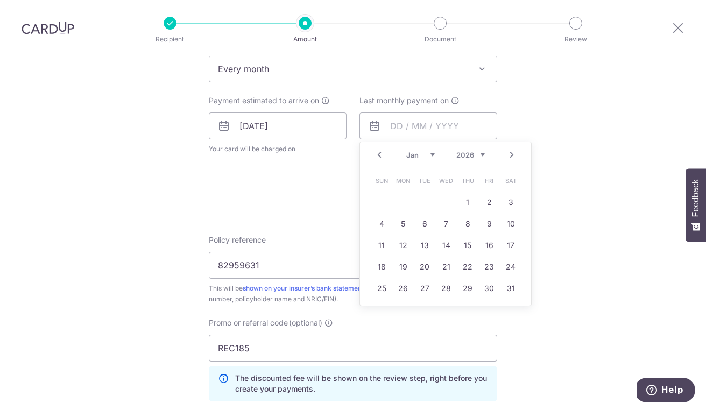
click at [438, 217] on link "7" at bounding box center [446, 223] width 17 height 17
type input "07/01/2026"
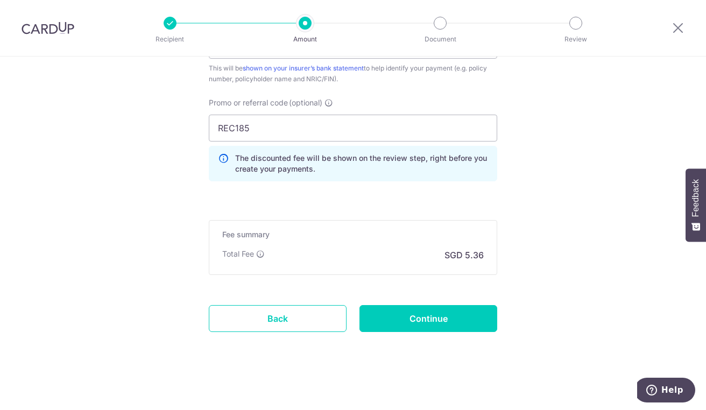
scroll to position [721, 0]
click at [412, 326] on input "Continue" at bounding box center [428, 318] width 138 height 27
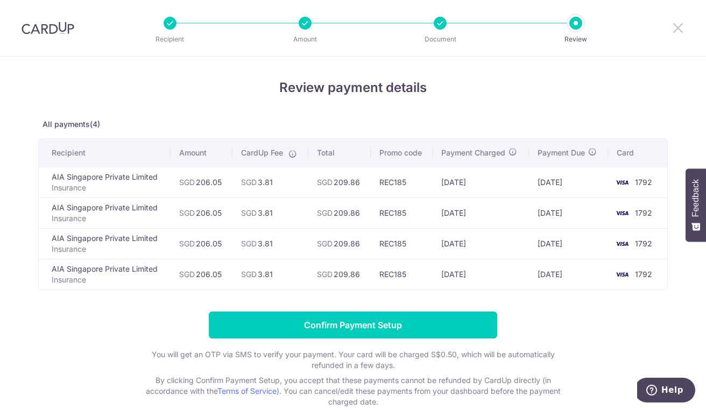
click at [683, 32] on icon at bounding box center [678, 27] width 13 height 13
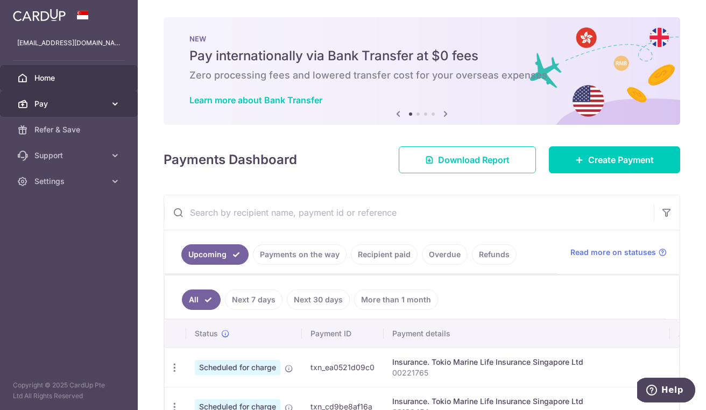
click at [55, 102] on span "Pay" at bounding box center [69, 103] width 71 height 11
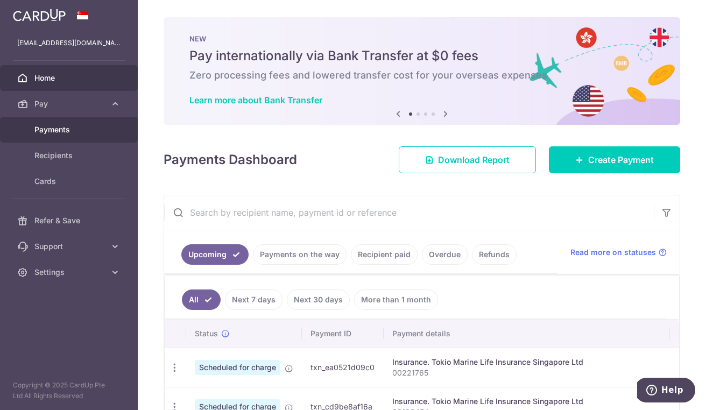
click at [38, 131] on span "Payments" at bounding box center [69, 129] width 71 height 11
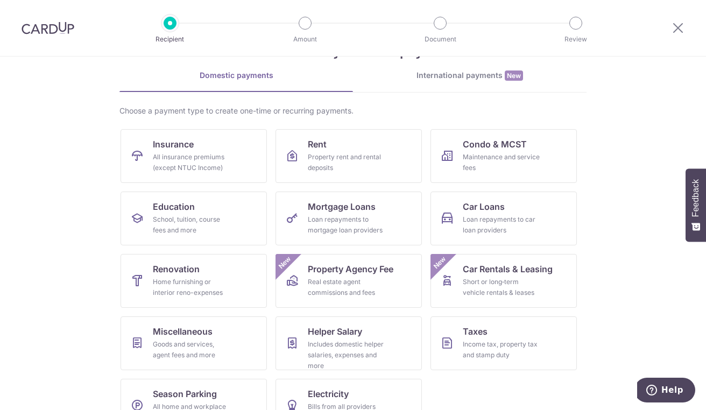
scroll to position [71, 0]
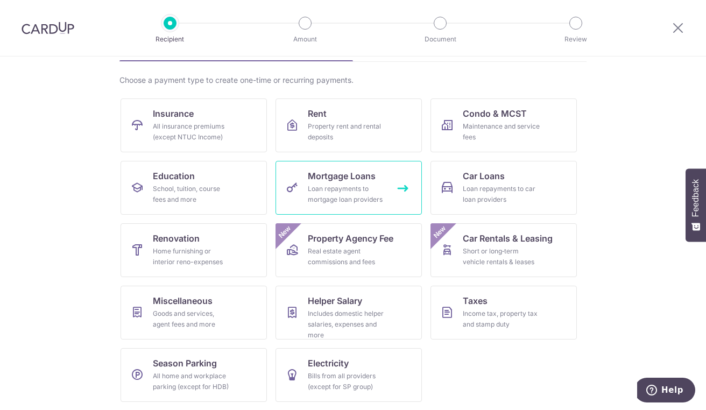
click at [314, 182] on link "Mortgage Loans Loan repayments to mortgage loan providers" at bounding box center [349, 188] width 146 height 54
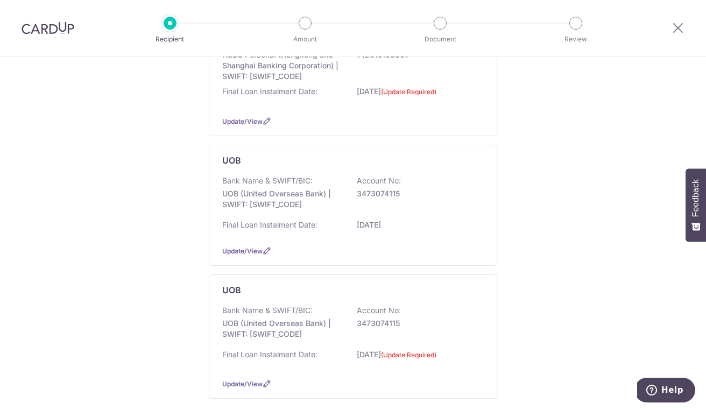
scroll to position [173, 0]
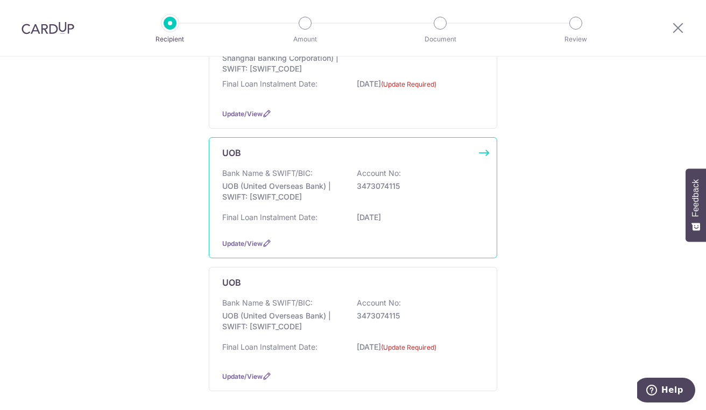
click at [235, 207] on div "Bank Name & SWIFT/BIC: UOB (United Overseas Bank) | SWIFT: [SWIFT_CODE] Account…" at bounding box center [353, 198] width 262 height 61
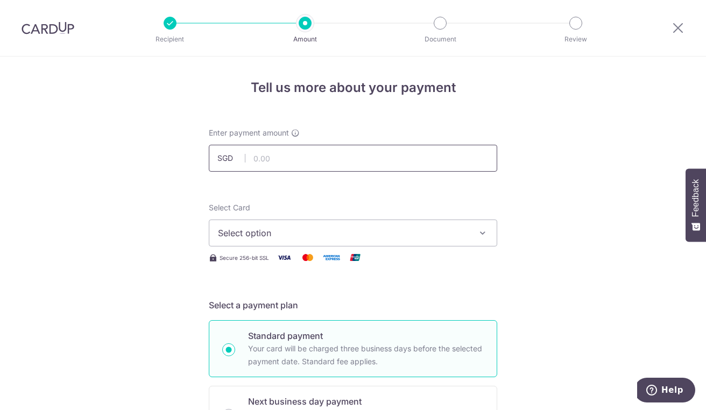
click at [264, 160] on input "text" at bounding box center [353, 158] width 288 height 27
type input "206.05"
type input "Salary"
type input "REC185"
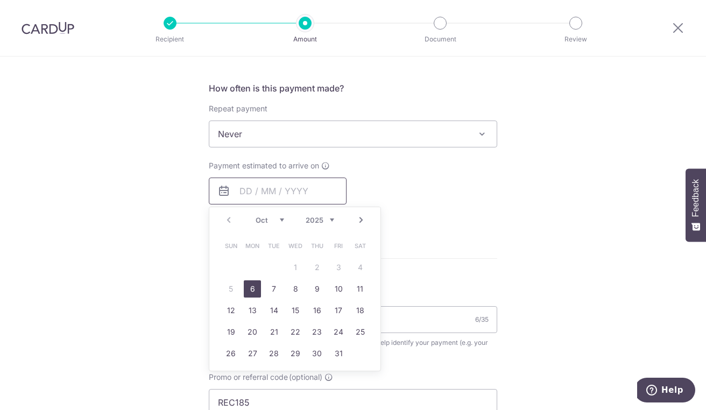
scroll to position [392, 0]
click at [245, 294] on link "6" at bounding box center [252, 288] width 17 height 17
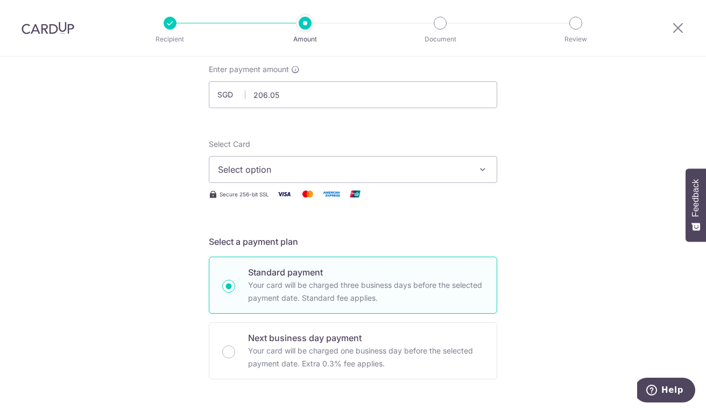
scroll to position [53, 0]
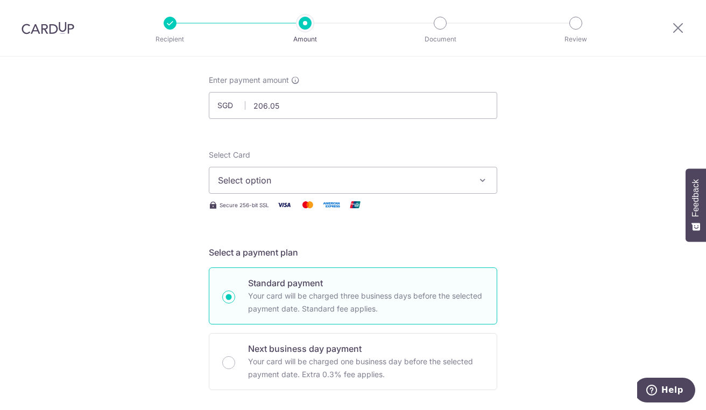
click at [222, 185] on span "Select option" at bounding box center [343, 180] width 251 height 13
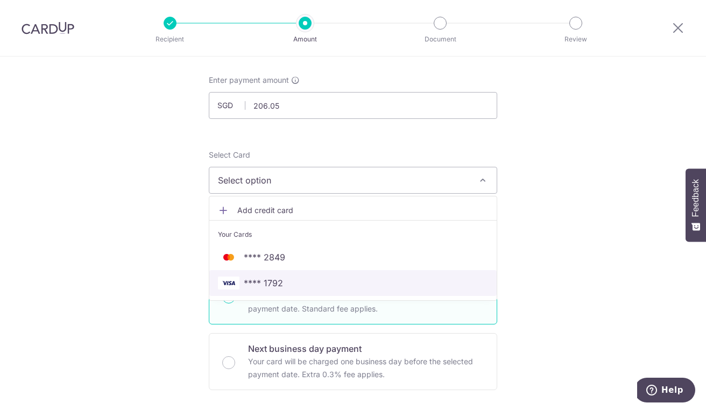
click at [229, 286] on img at bounding box center [229, 283] width 22 height 13
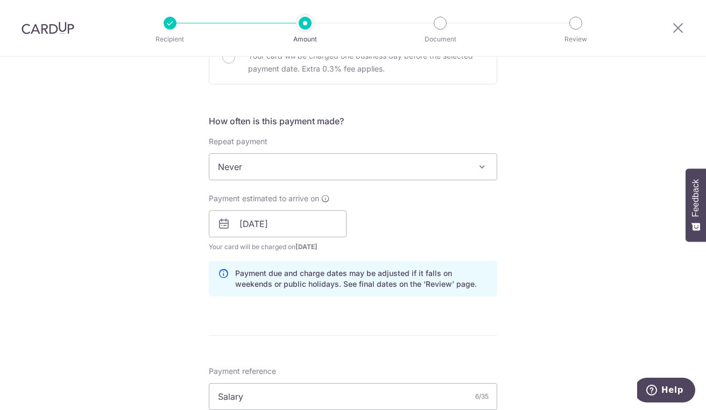
scroll to position [412, 0]
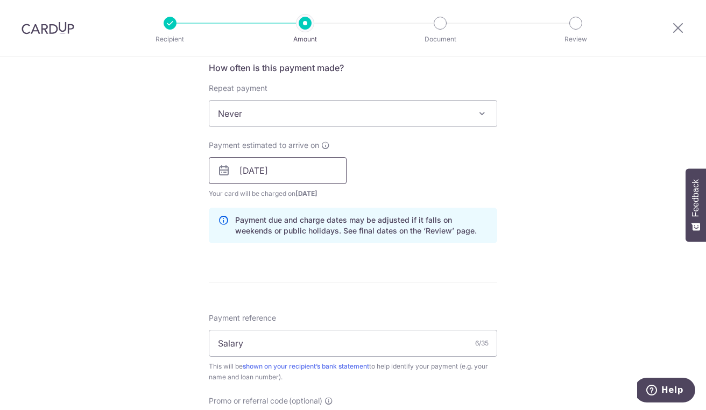
click at [240, 166] on input "[DATE]" at bounding box center [278, 170] width 138 height 27
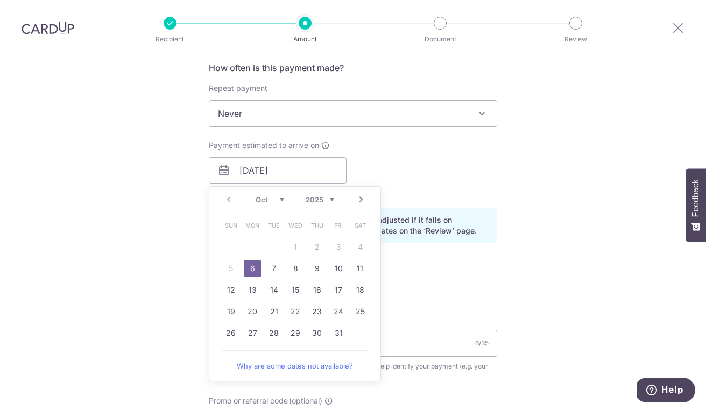
click at [266, 268] on link "7" at bounding box center [273, 268] width 17 height 17
type input "[DATE]"
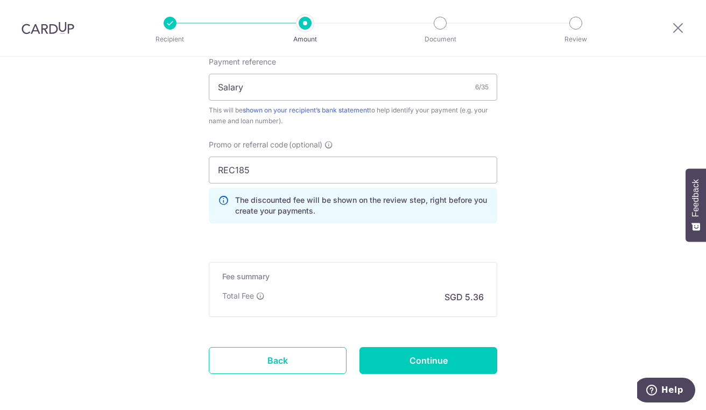
scroll to position [710, 0]
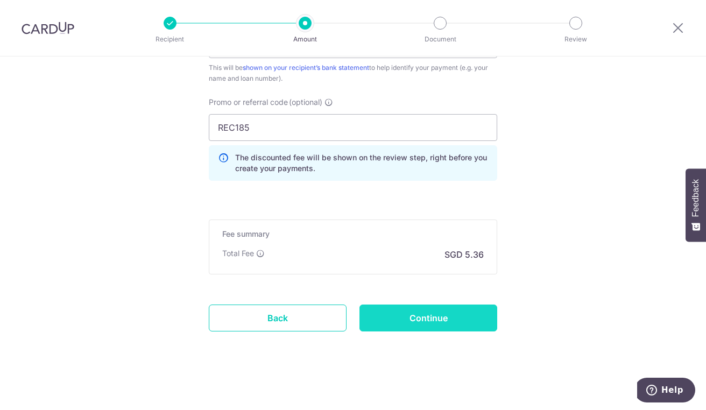
click at [396, 315] on input "Continue" at bounding box center [428, 318] width 138 height 27
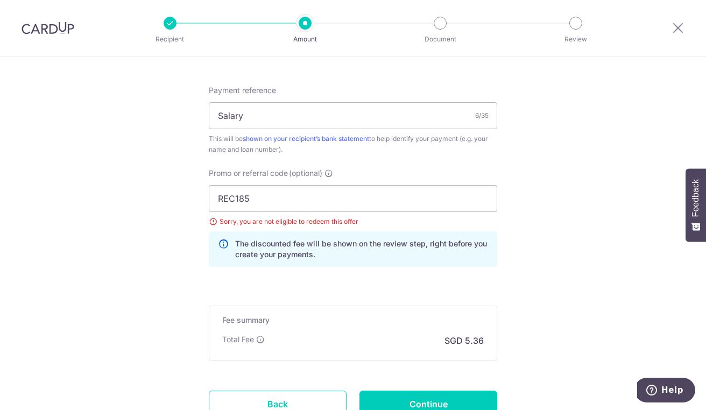
scroll to position [620, 0]
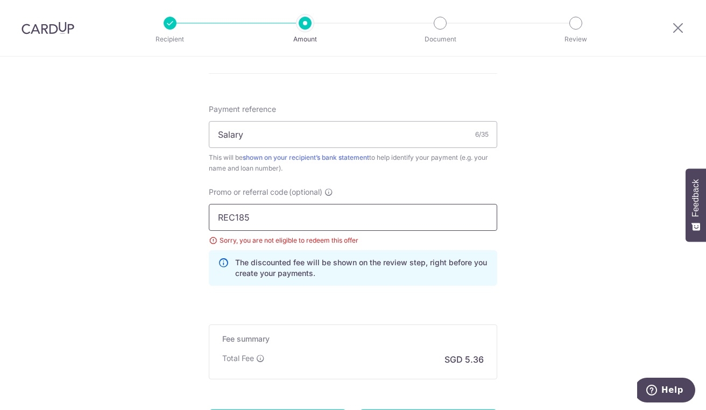
click at [252, 213] on input "REC185" at bounding box center [353, 217] width 288 height 27
type input "R"
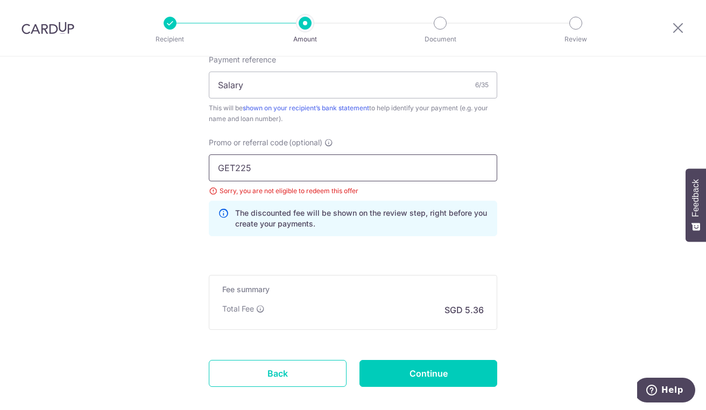
scroll to position [679, 0]
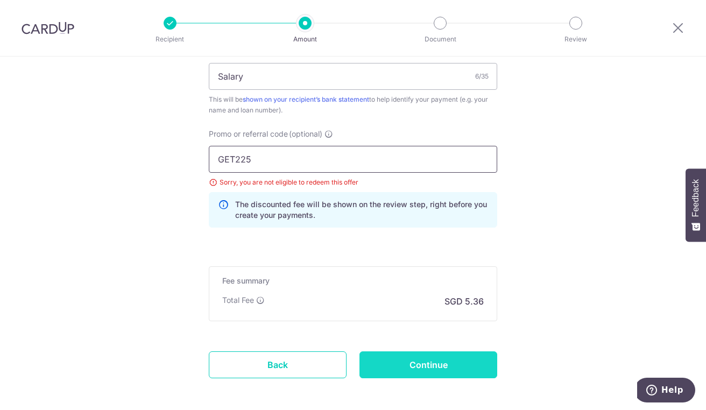
type input "GET225"
click at [398, 364] on input "Continue" at bounding box center [428, 364] width 138 height 27
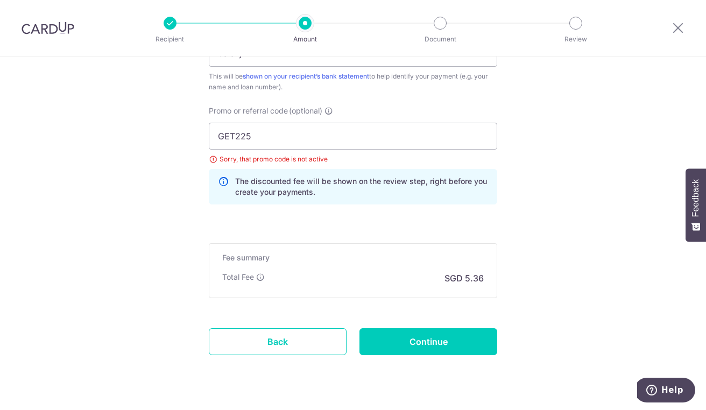
scroll to position [704, 0]
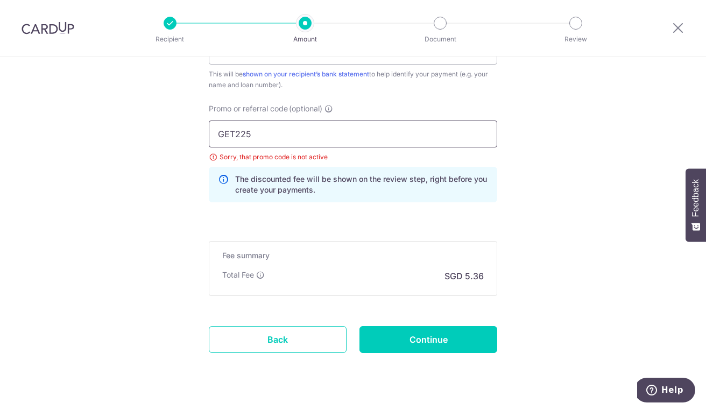
click at [229, 134] on input "GET225" at bounding box center [353, 134] width 288 height 27
type input "OFF225"
click at [427, 341] on input "Continue" at bounding box center [428, 339] width 138 height 27
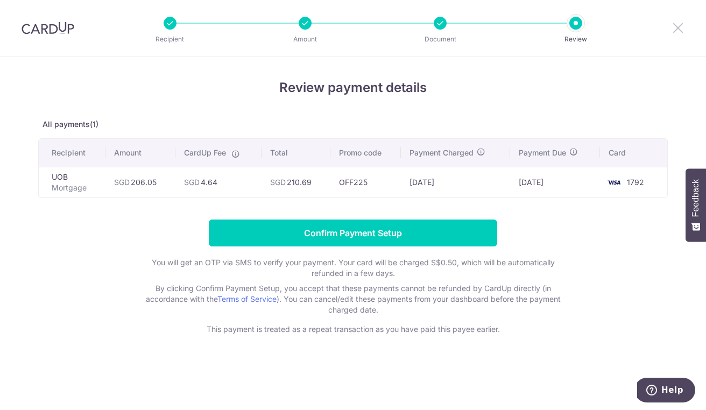
click at [673, 34] on icon at bounding box center [678, 27] width 13 height 13
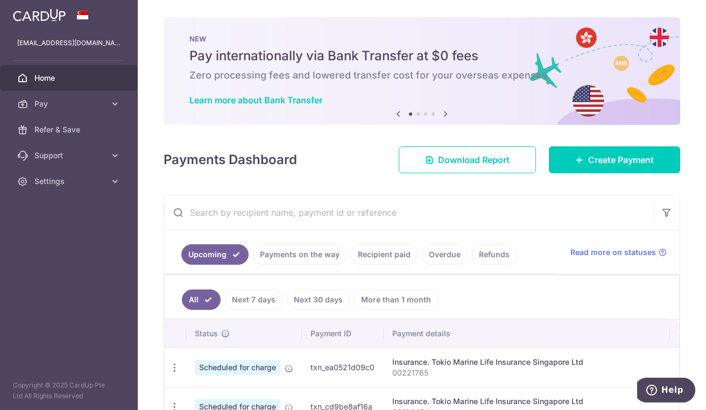
click at [42, 79] on span "Home" at bounding box center [69, 78] width 71 height 11
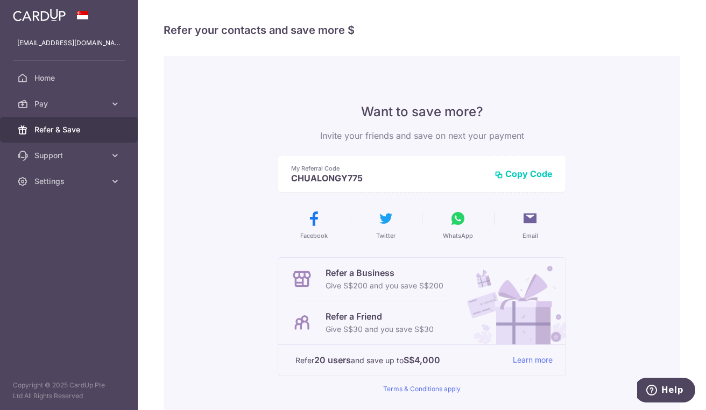
click at [0, 225] on html "[EMAIL_ADDRESS][DOMAIN_NAME] Home Pay Payments Recipients Cards Refer & Save Su…" at bounding box center [353, 205] width 706 height 410
